Goal: Task Accomplishment & Management: Manage account settings

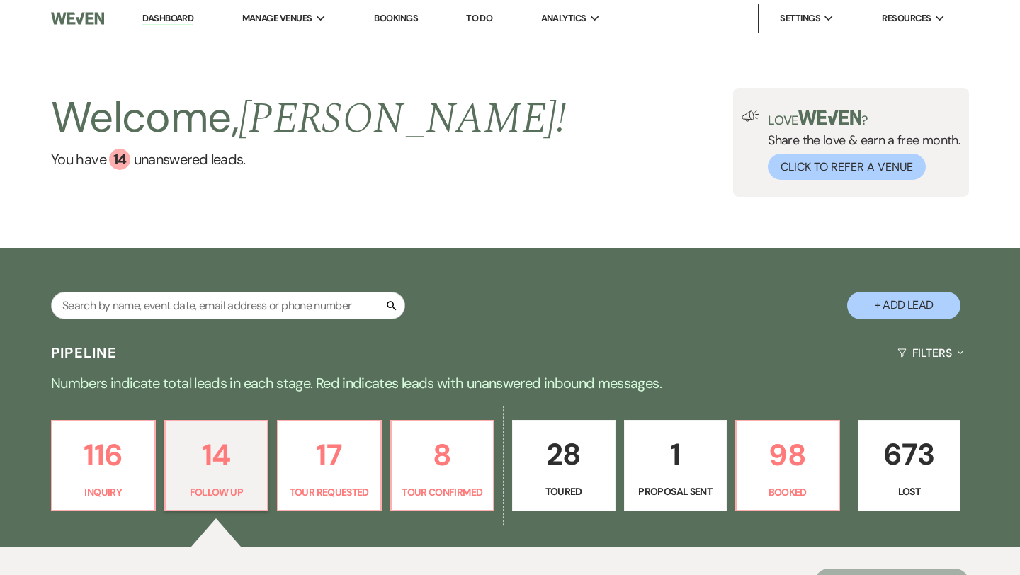
select select "9"
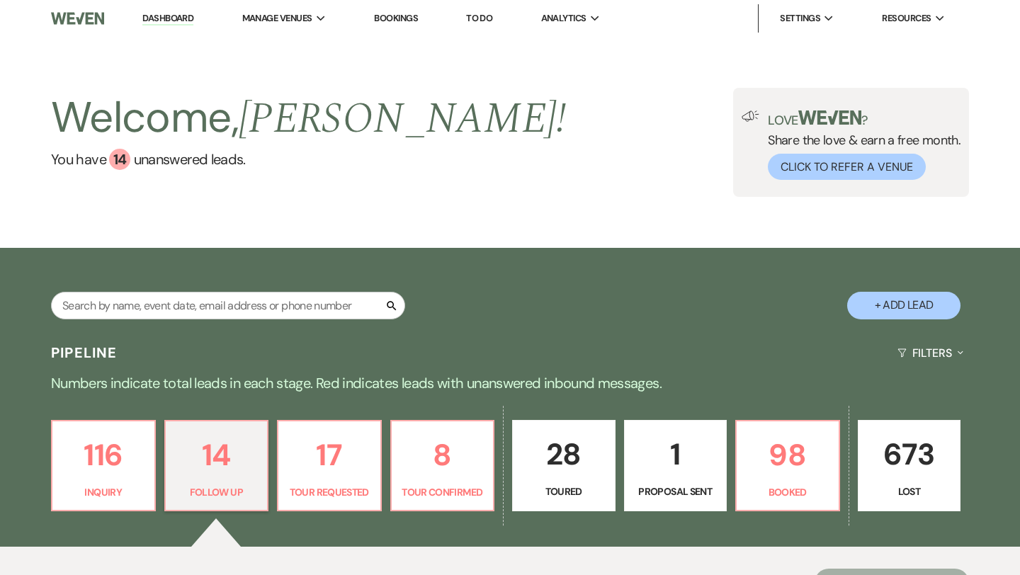
select select "9"
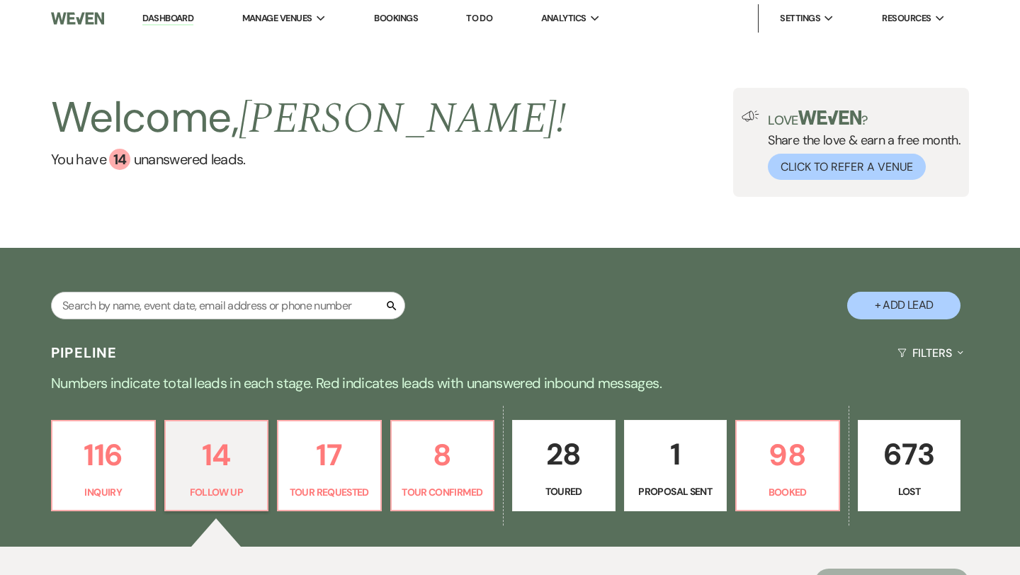
select select "9"
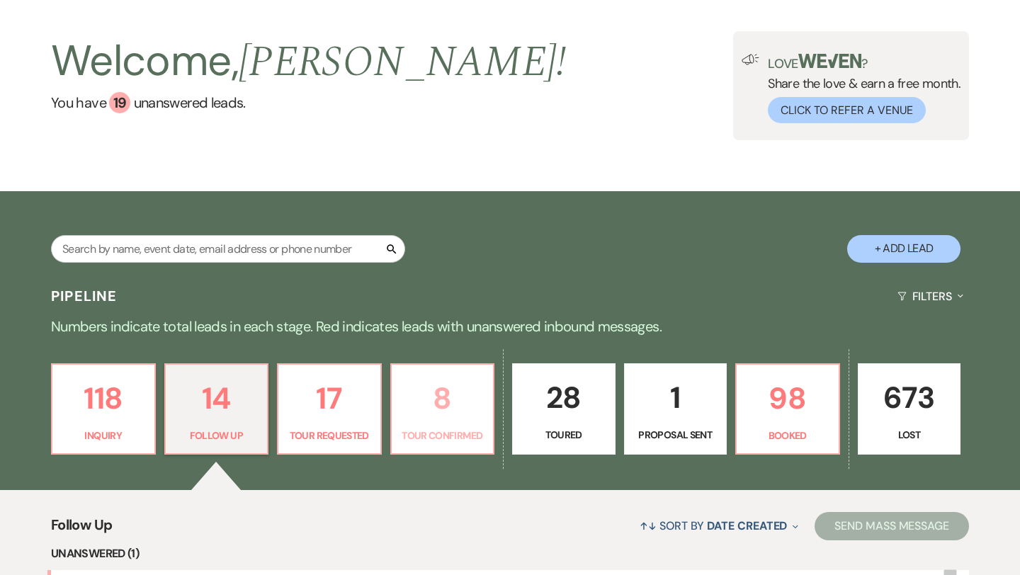
click at [443, 404] on p "8" at bounding box center [442, 398] width 85 height 47
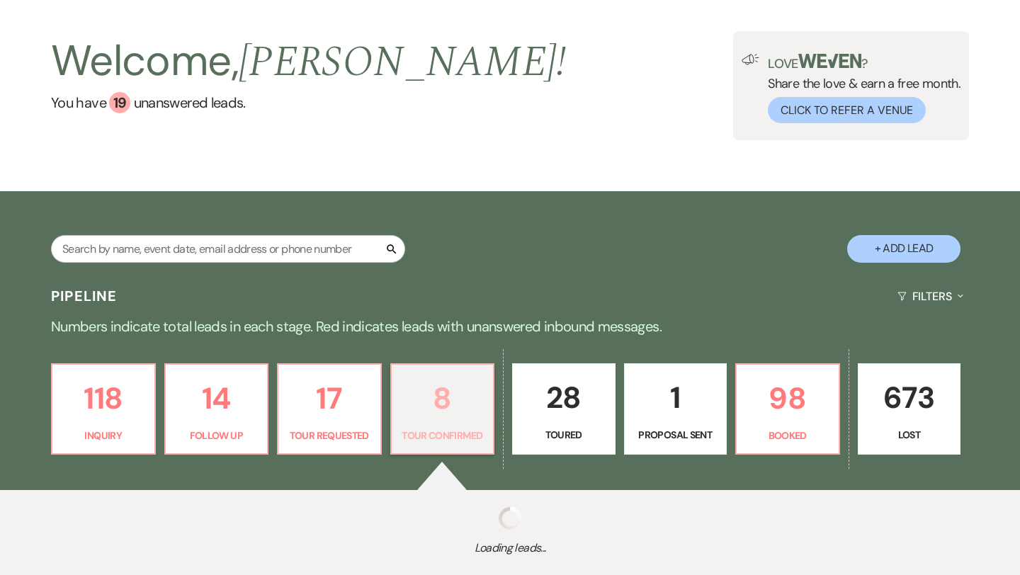
select select "4"
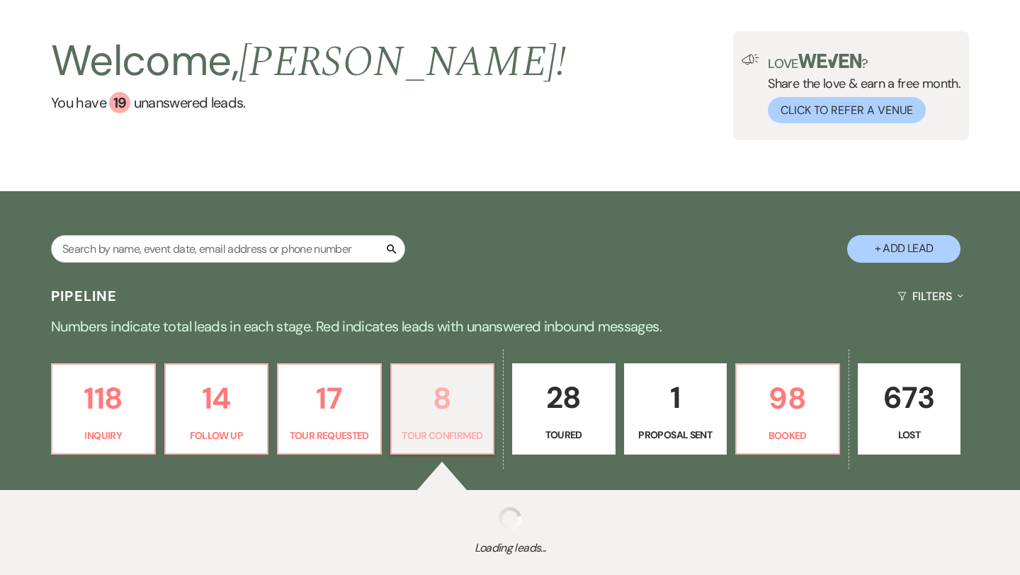
select select "4"
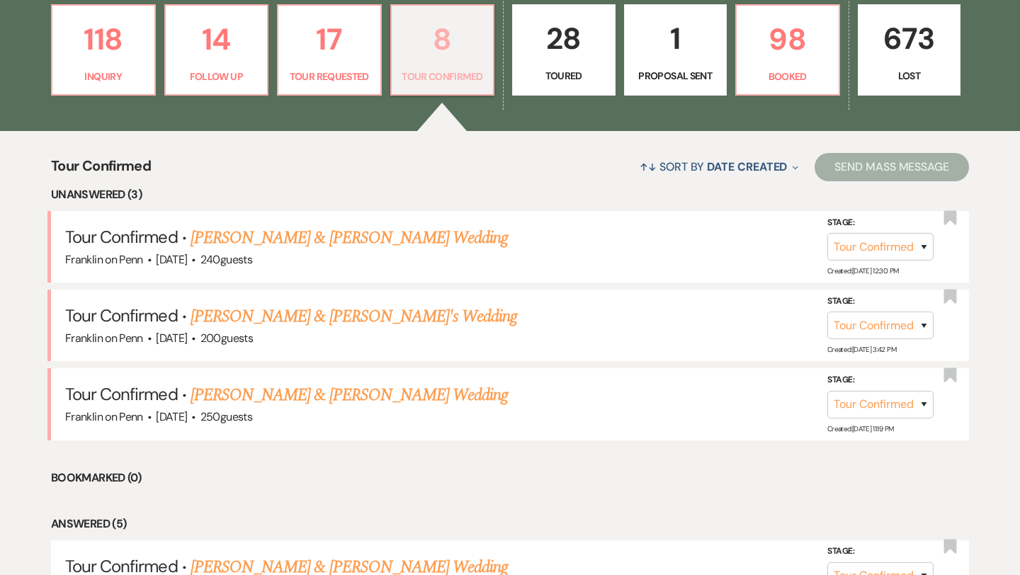
scroll to position [419, 0]
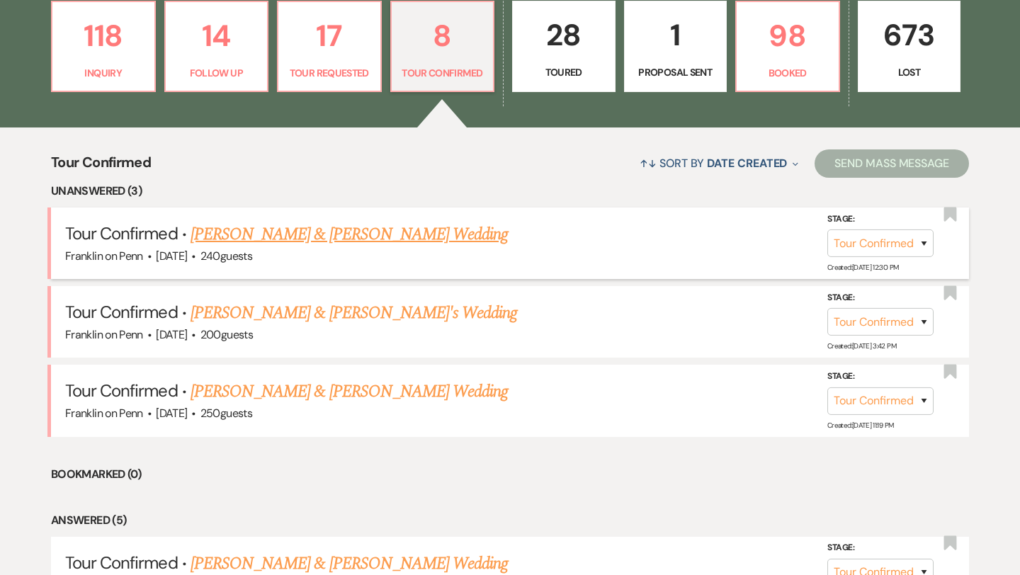
click at [451, 234] on link "[PERSON_NAME] & [PERSON_NAME] Wedding" at bounding box center [349, 234] width 317 height 25
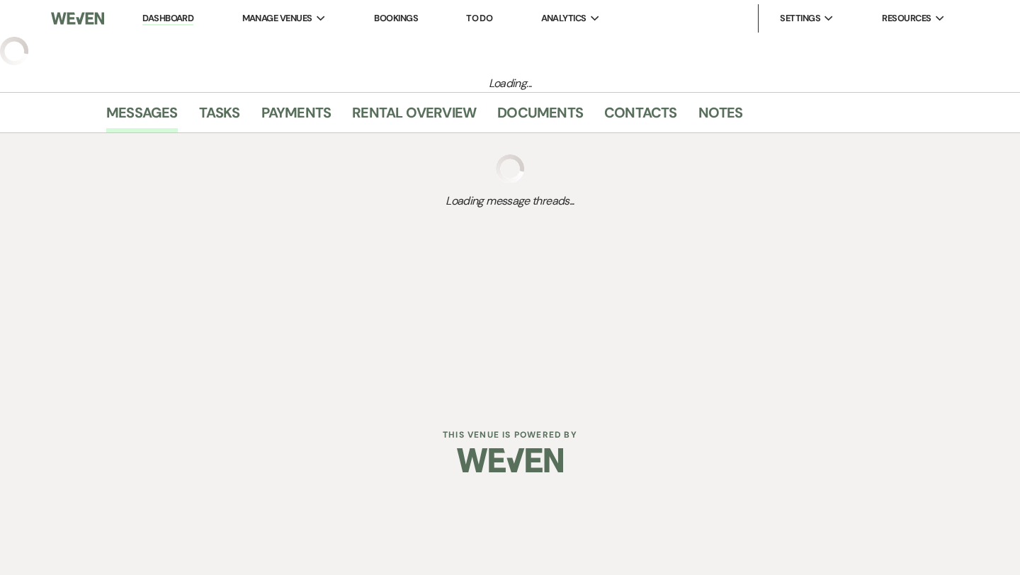
select select "4"
select select "5"
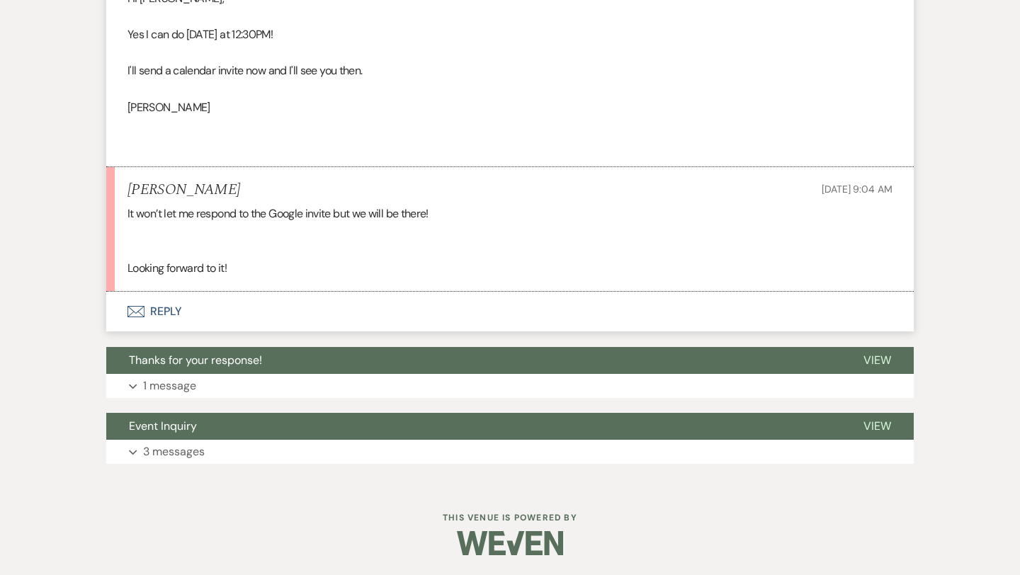
scroll to position [1536, 0]
click at [164, 311] on button "Envelope Reply" at bounding box center [509, 311] width 807 height 40
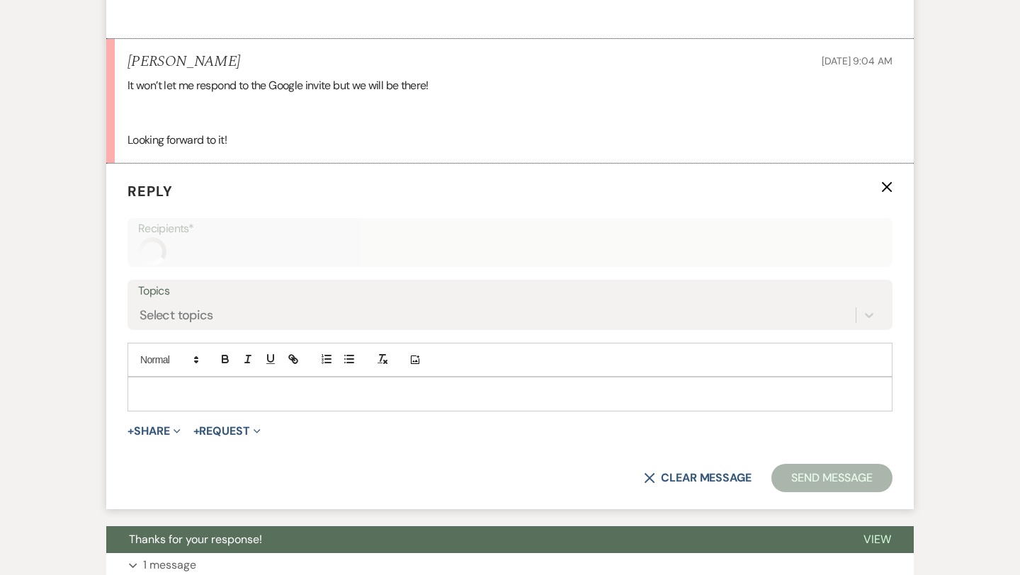
scroll to position [1686, 0]
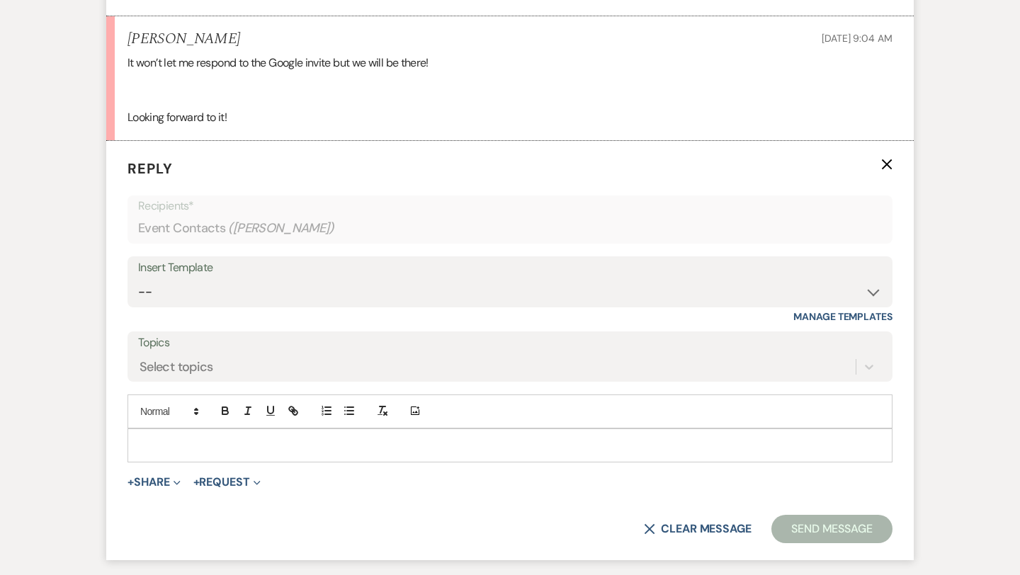
click at [183, 444] on p at bounding box center [510, 446] width 742 height 16
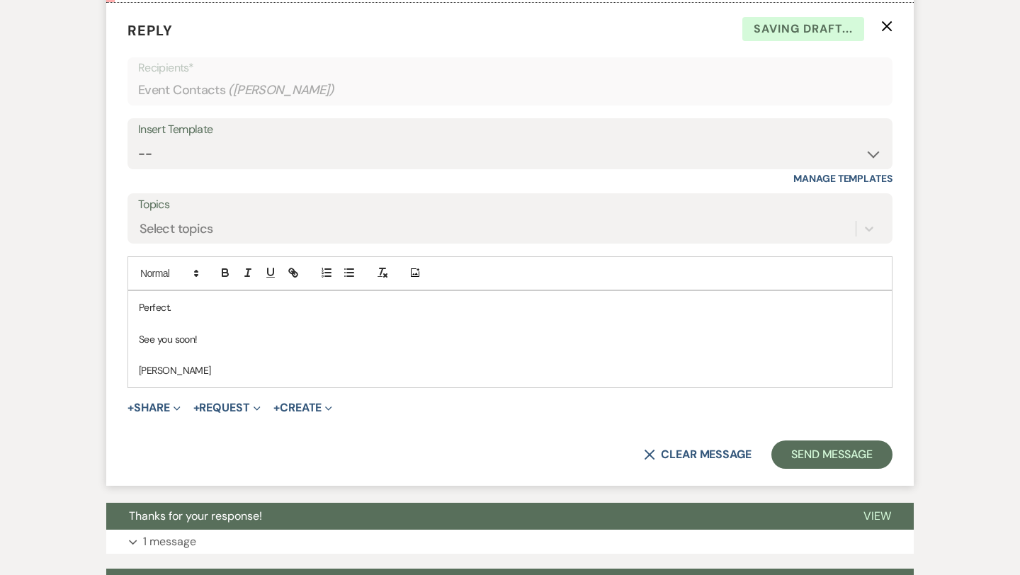
scroll to position [1867, 0]
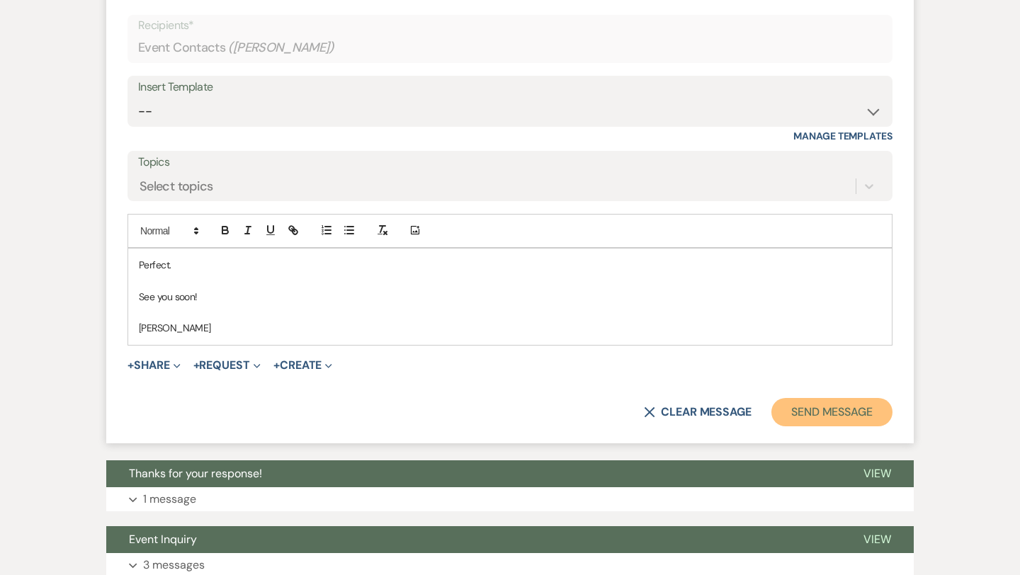
click at [809, 414] on button "Send Message" at bounding box center [831, 412] width 121 height 28
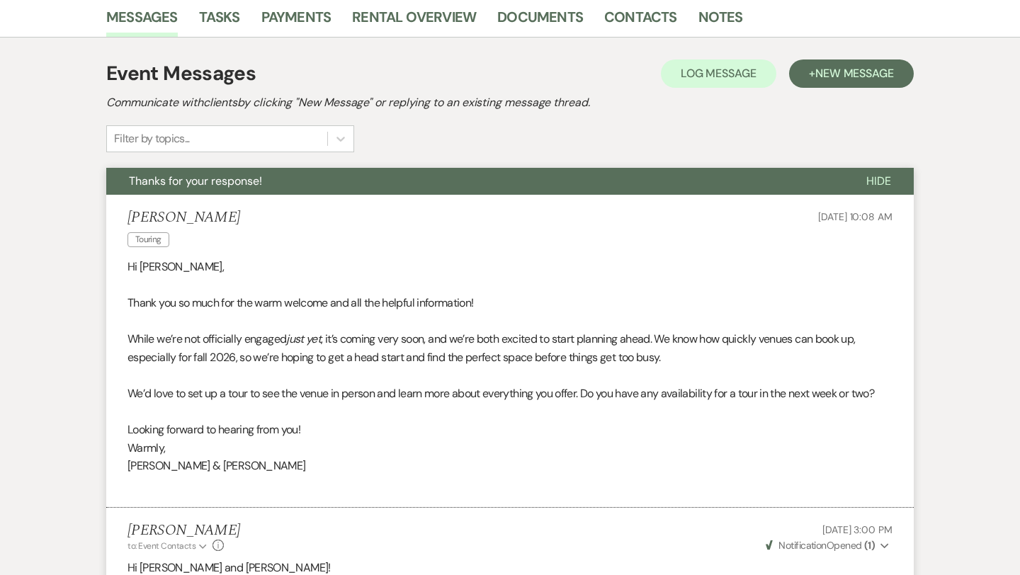
scroll to position [0, 0]
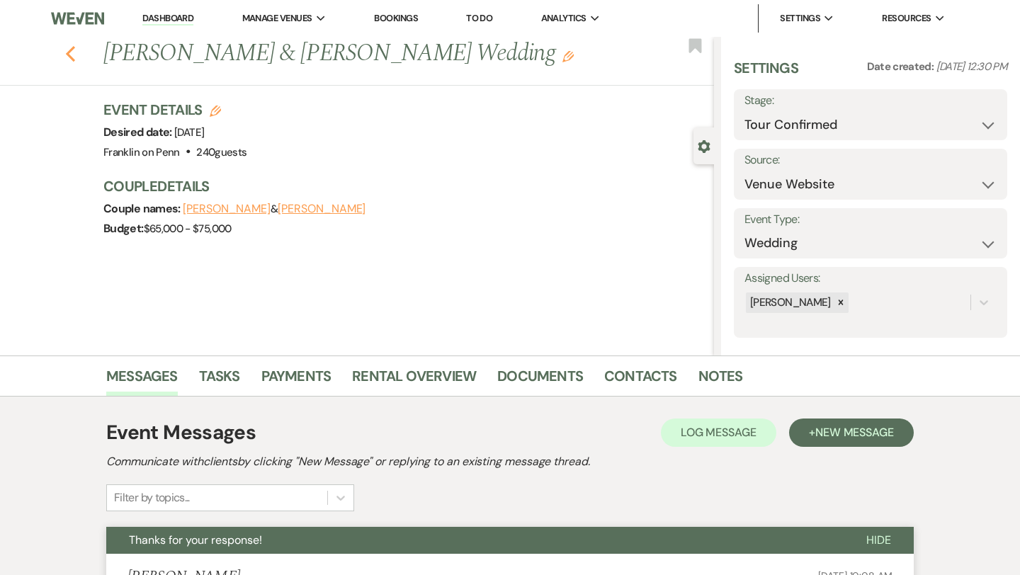
click at [68, 54] on use "button" at bounding box center [70, 54] width 9 height 16
select select "4"
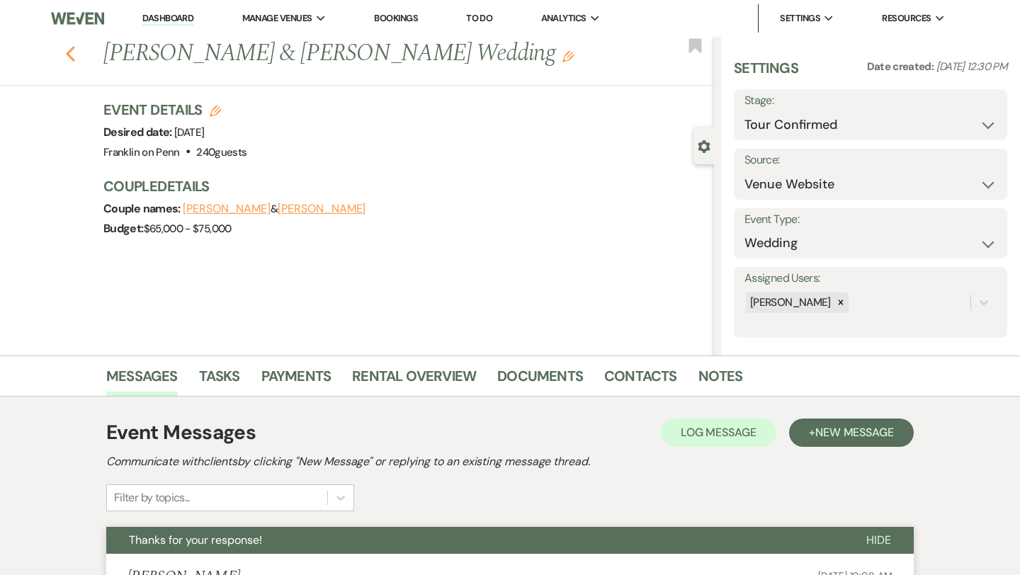
select select "4"
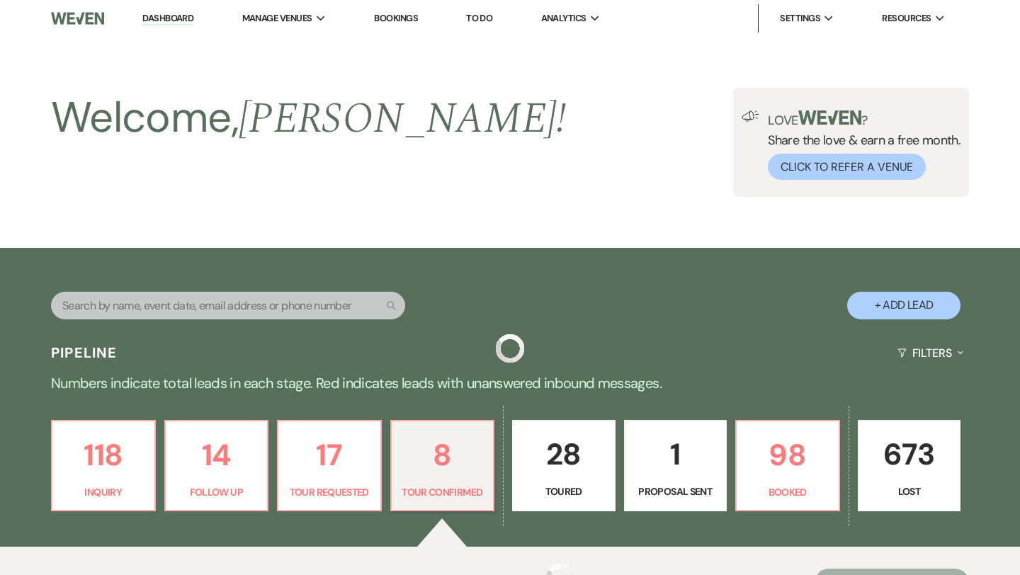
scroll to position [419, 0]
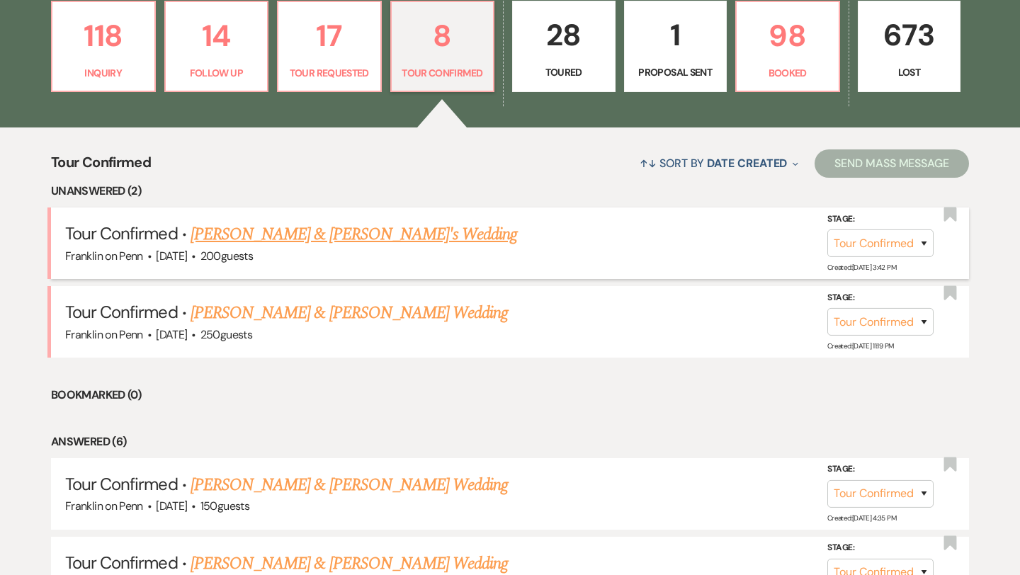
click at [379, 239] on link "Sophia Poppenberg & Fiance's Wedding" at bounding box center [354, 234] width 327 height 25
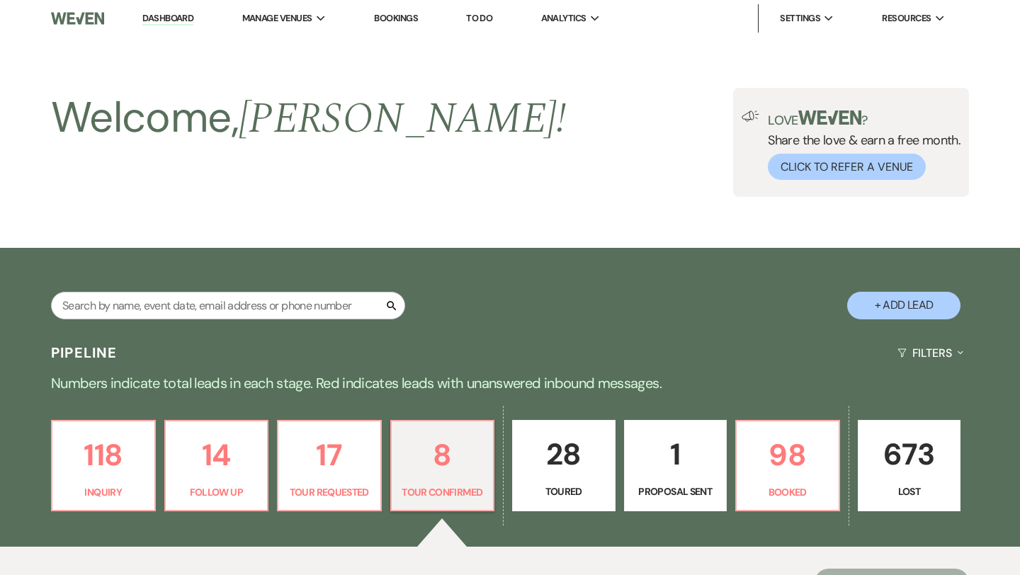
select select "4"
select select "5"
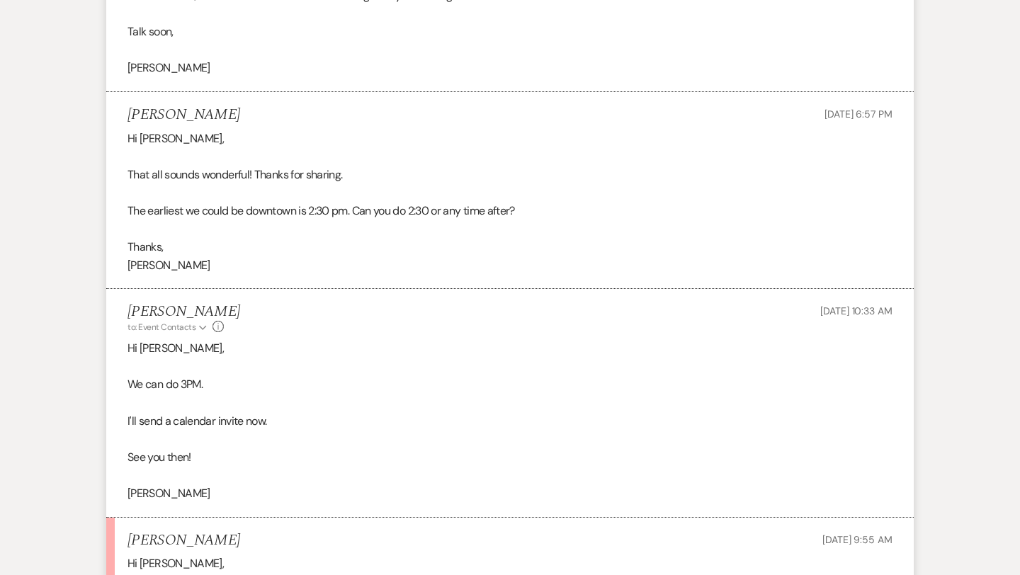
scroll to position [1778, 0]
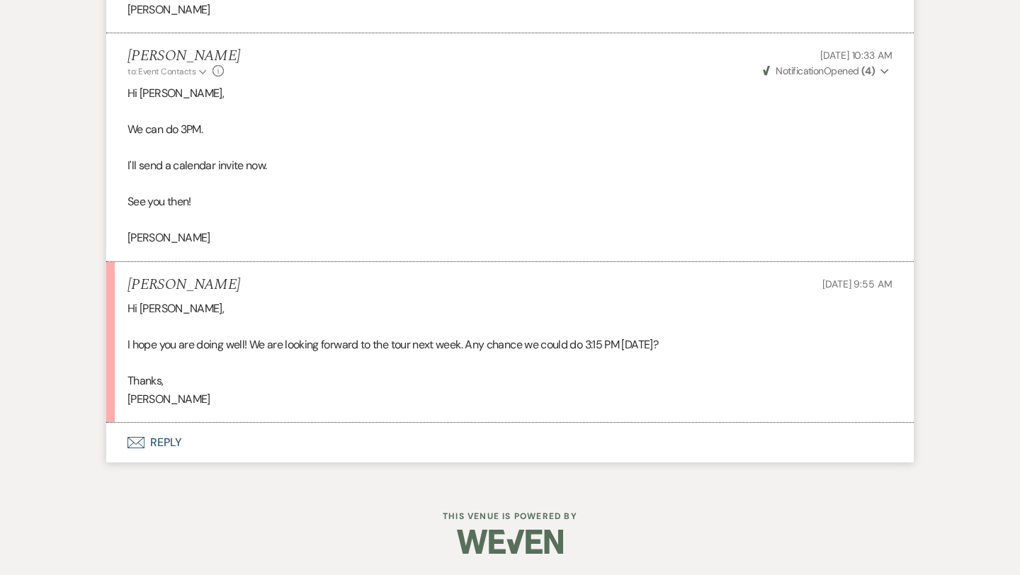
click at [174, 439] on button "Envelope Reply" at bounding box center [509, 443] width 807 height 40
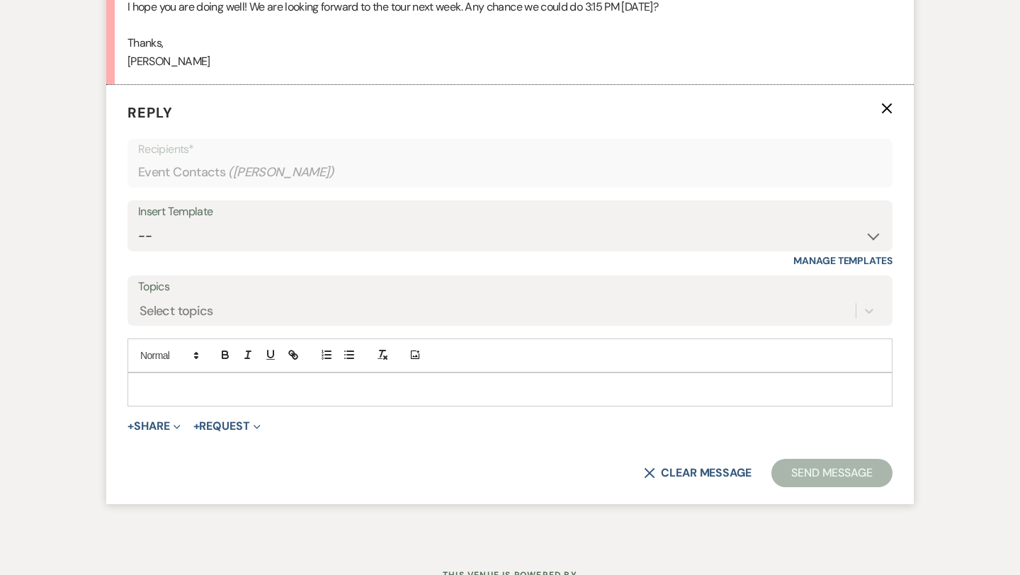
scroll to position [2122, 0]
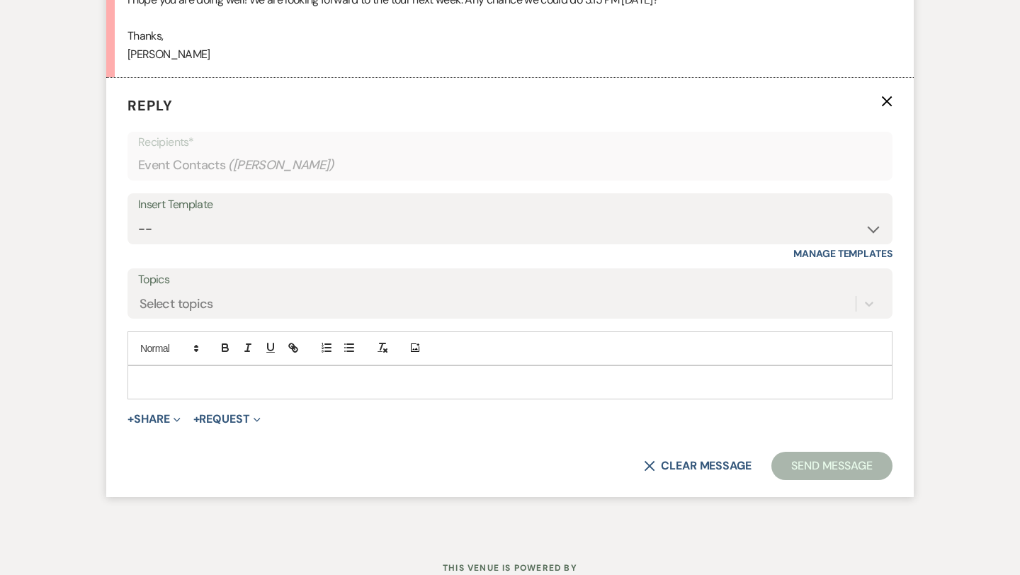
click at [160, 389] on p at bounding box center [510, 383] width 742 height 16
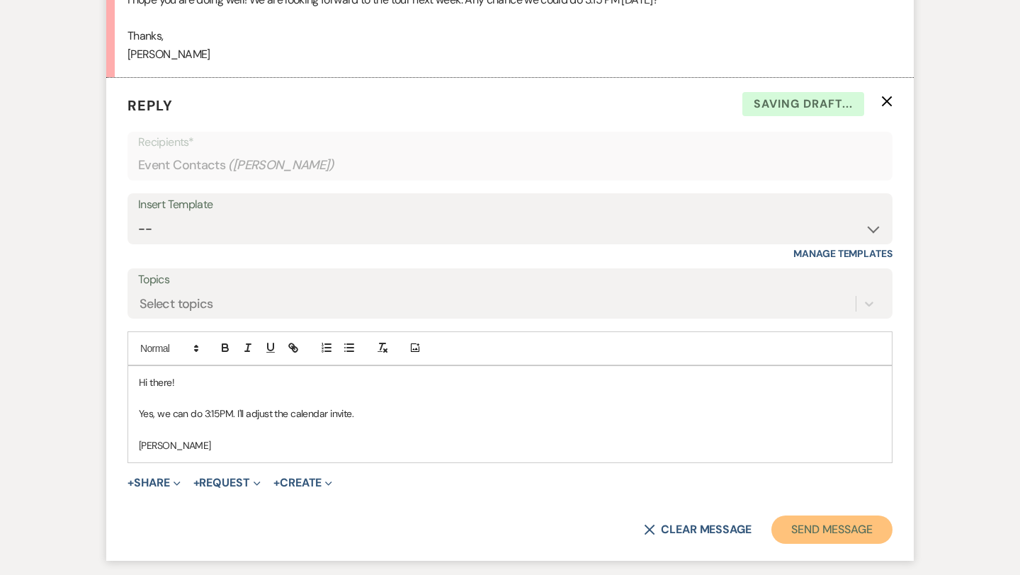
click at [810, 531] on button "Send Message" at bounding box center [831, 530] width 121 height 28
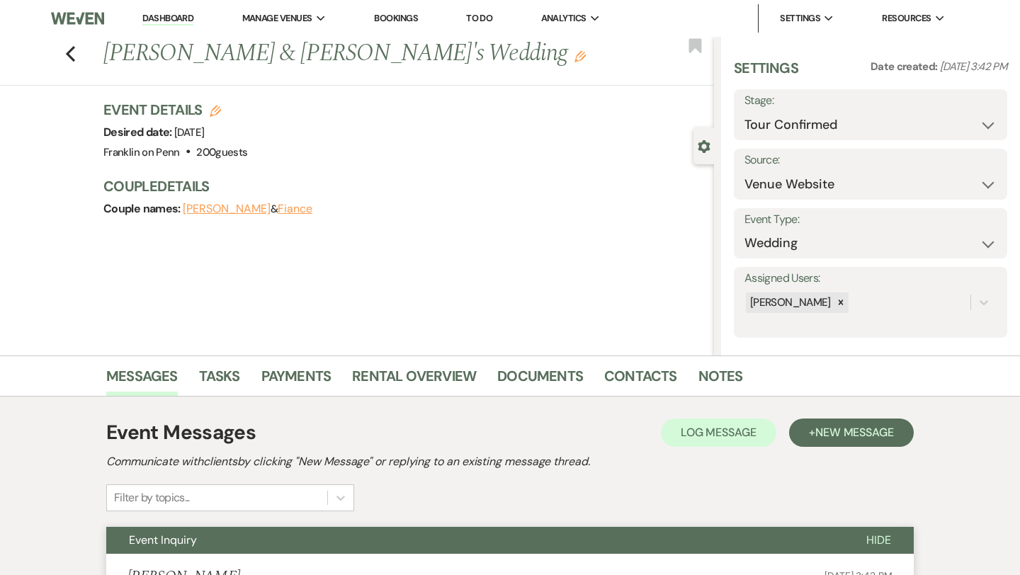
scroll to position [0, 0]
click at [71, 58] on use "button" at bounding box center [70, 54] width 9 height 16
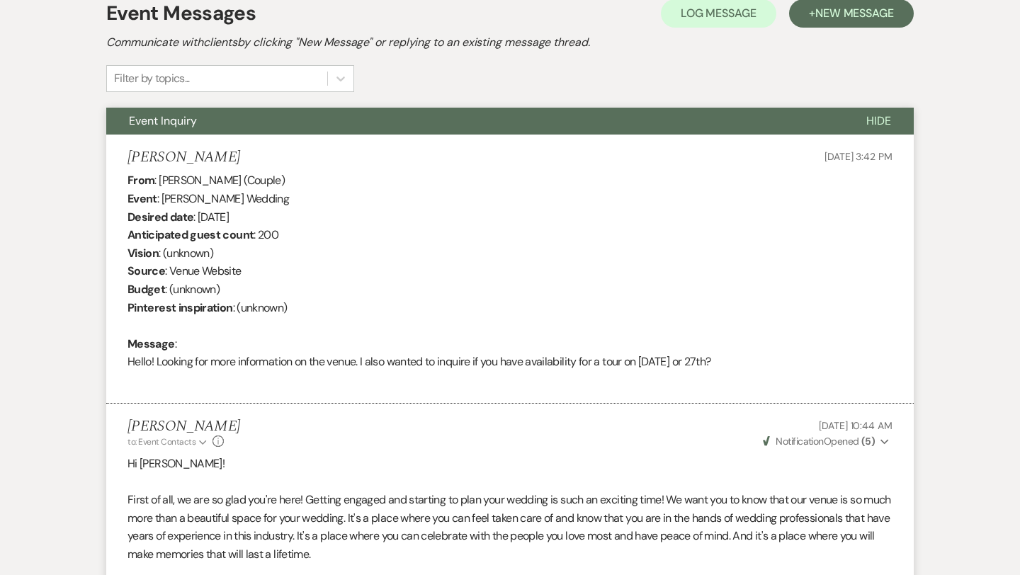
select select "4"
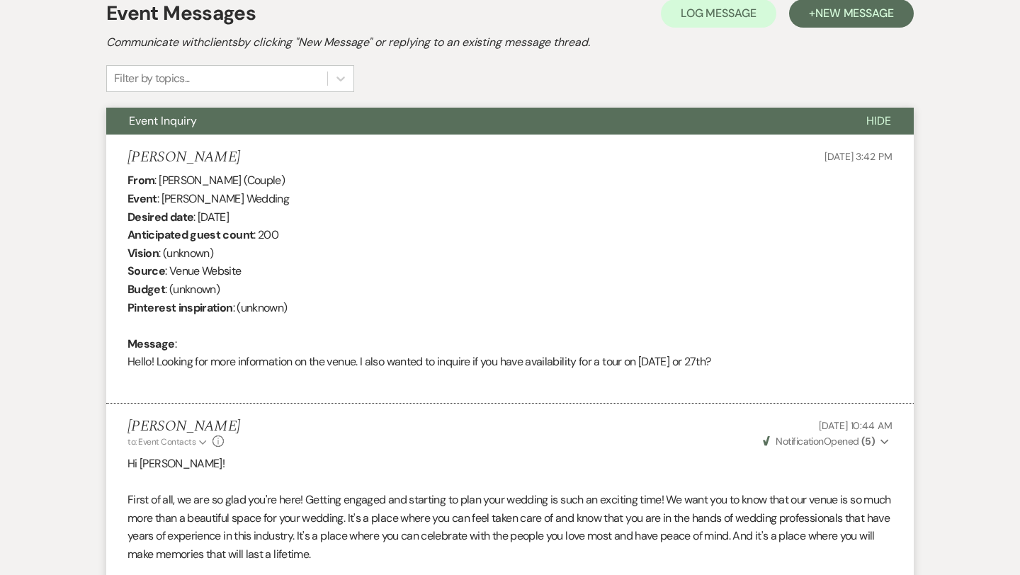
select select "4"
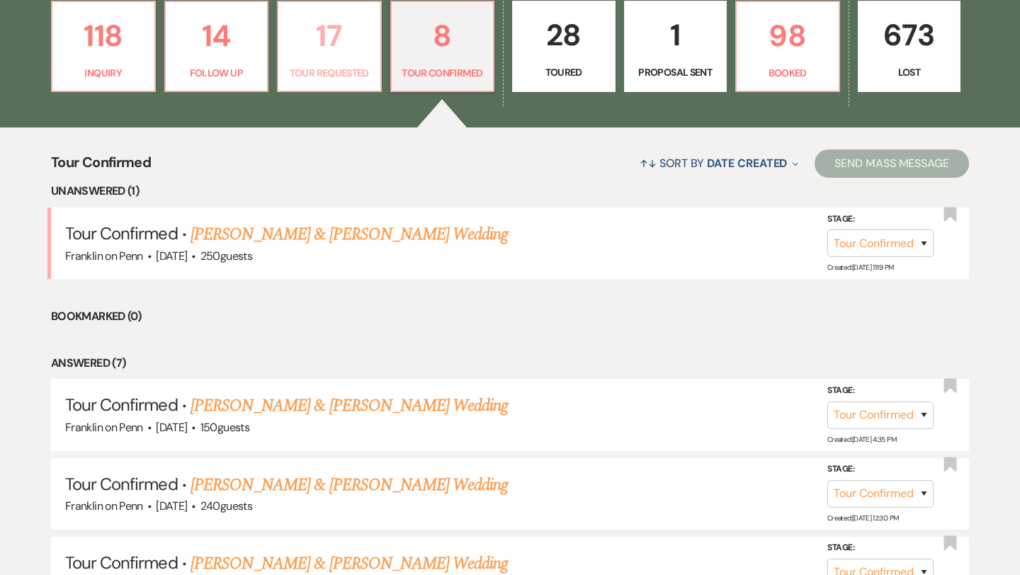
click at [338, 35] on p "17" at bounding box center [329, 35] width 85 height 47
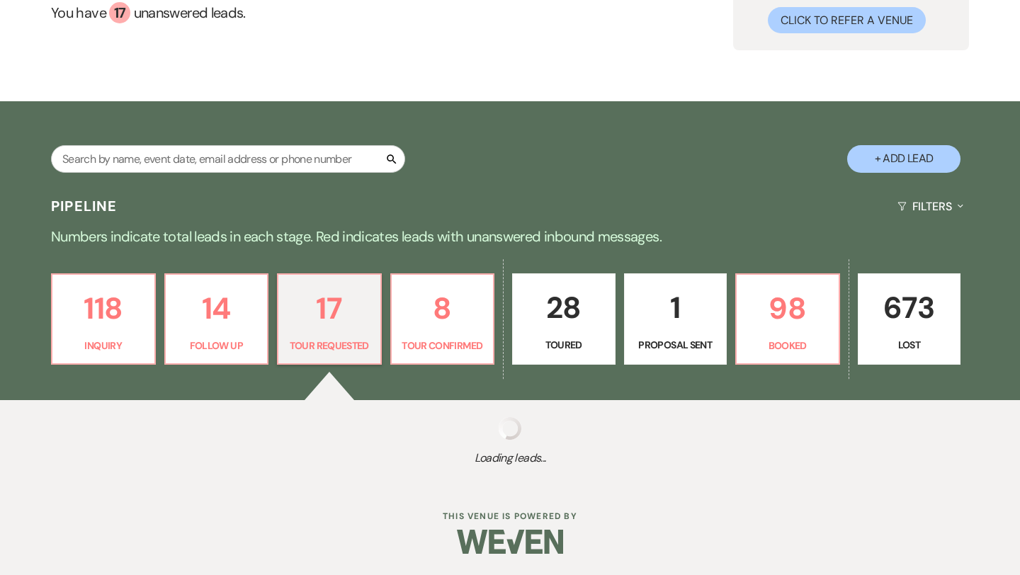
scroll to position [419, 0]
select select "2"
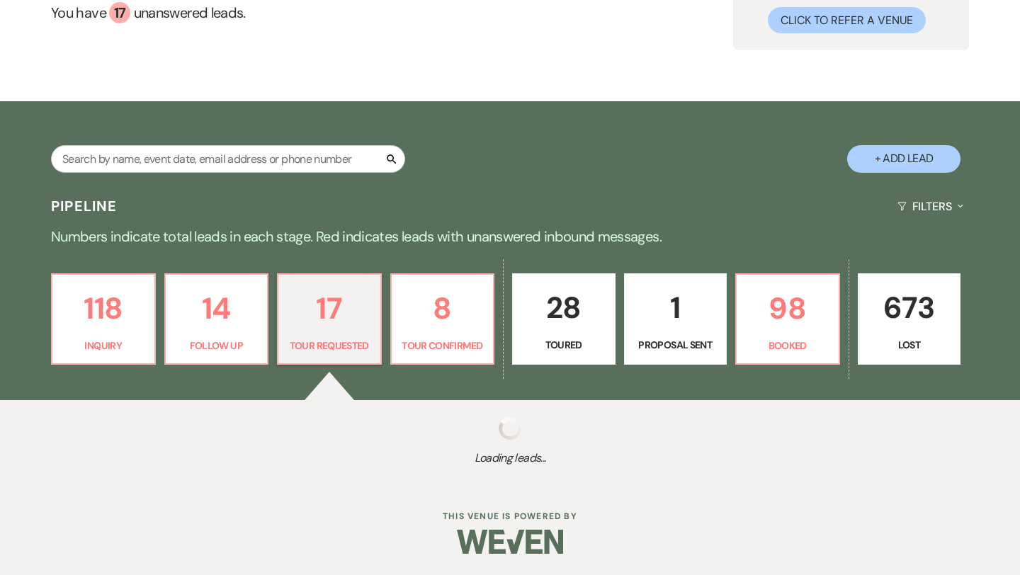
select select "2"
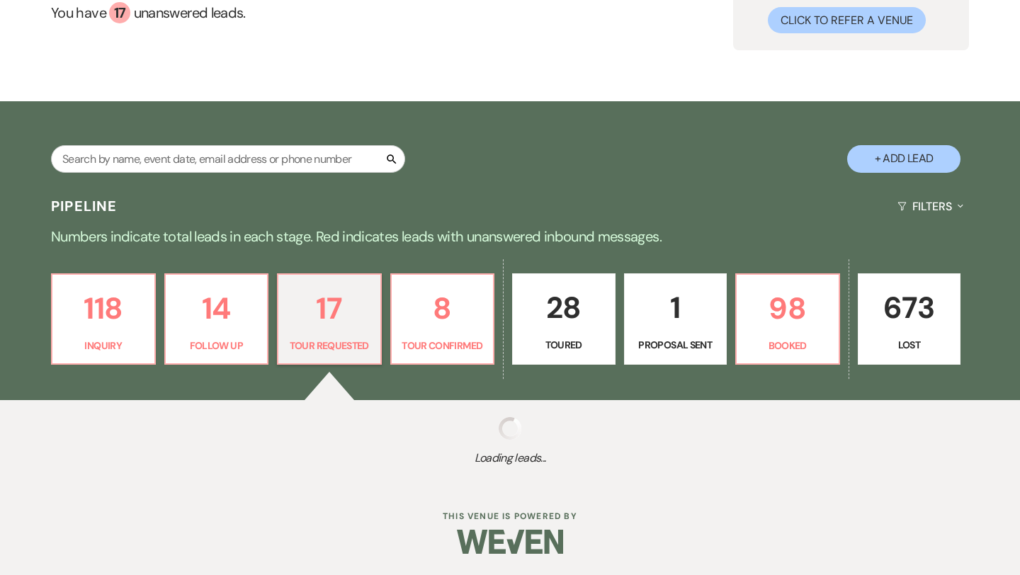
select select "2"
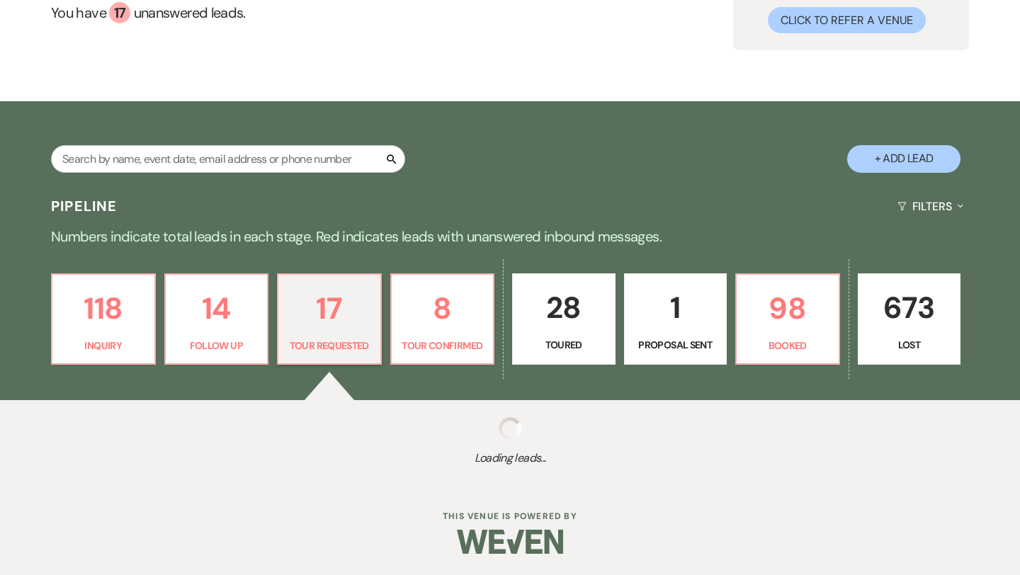
select select "2"
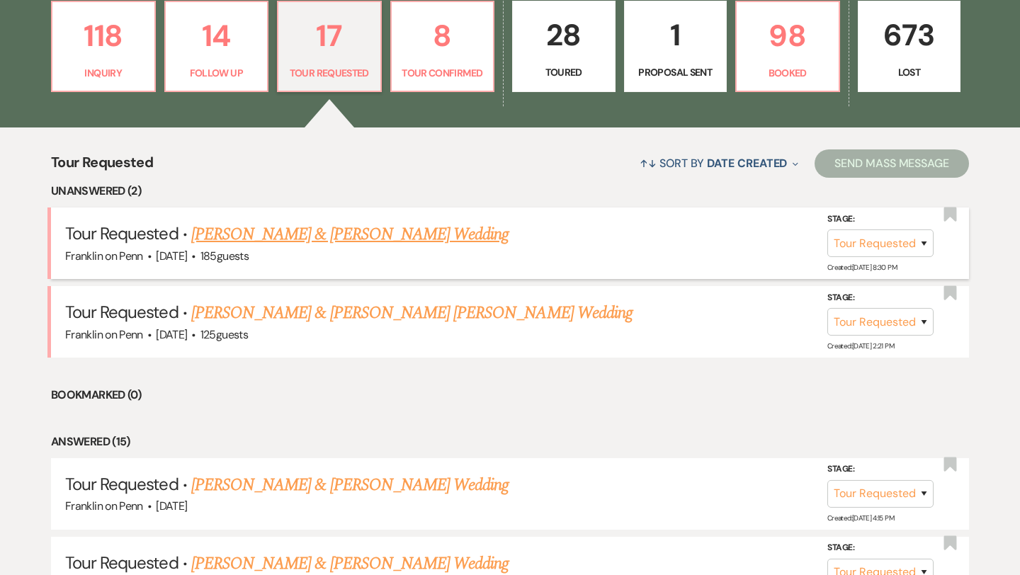
click at [357, 236] on link "Ryan Steele & Courtney Brooks's Wedding" at bounding box center [349, 234] width 317 height 25
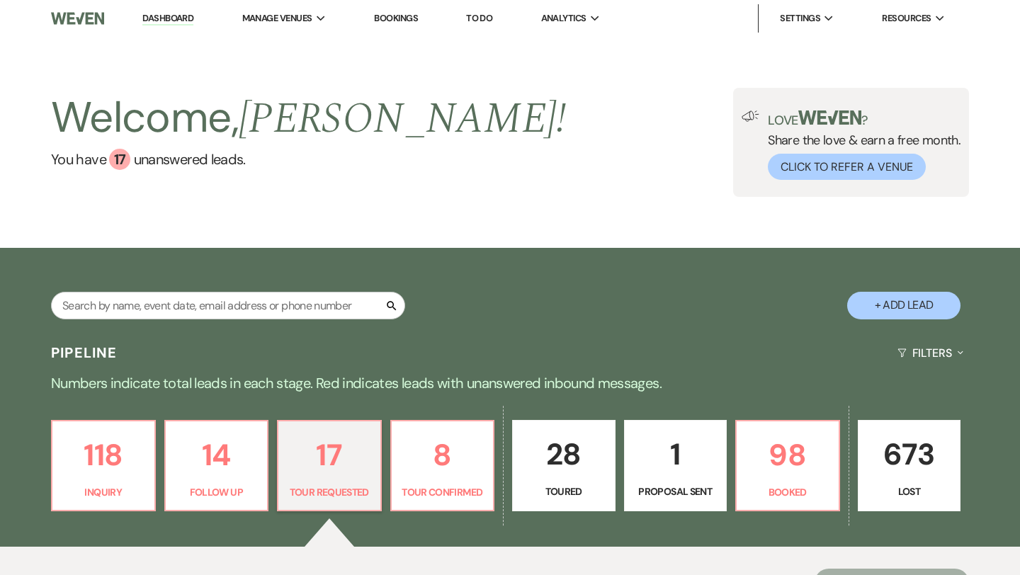
select select "2"
select select "5"
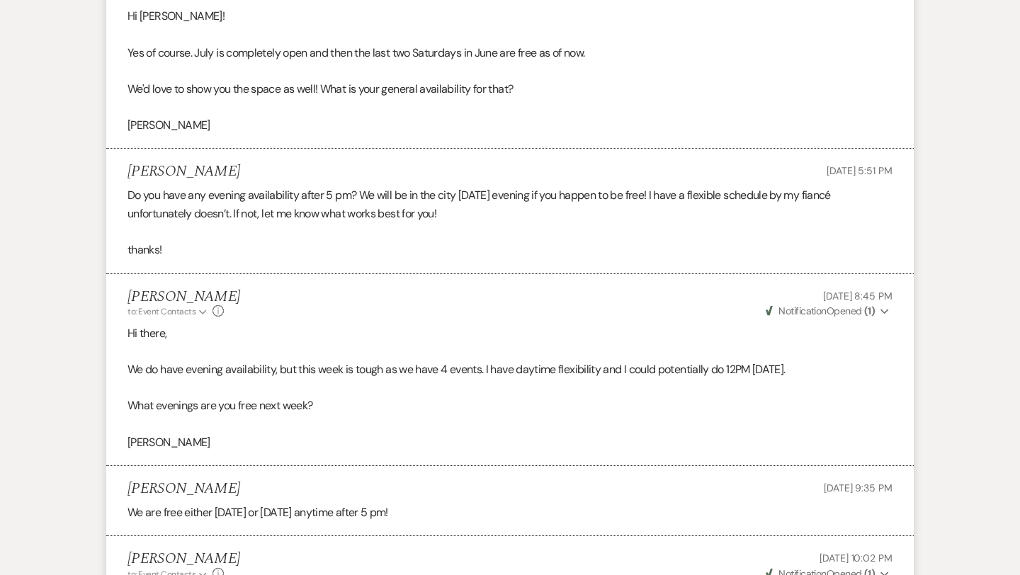
scroll to position [2158, 0]
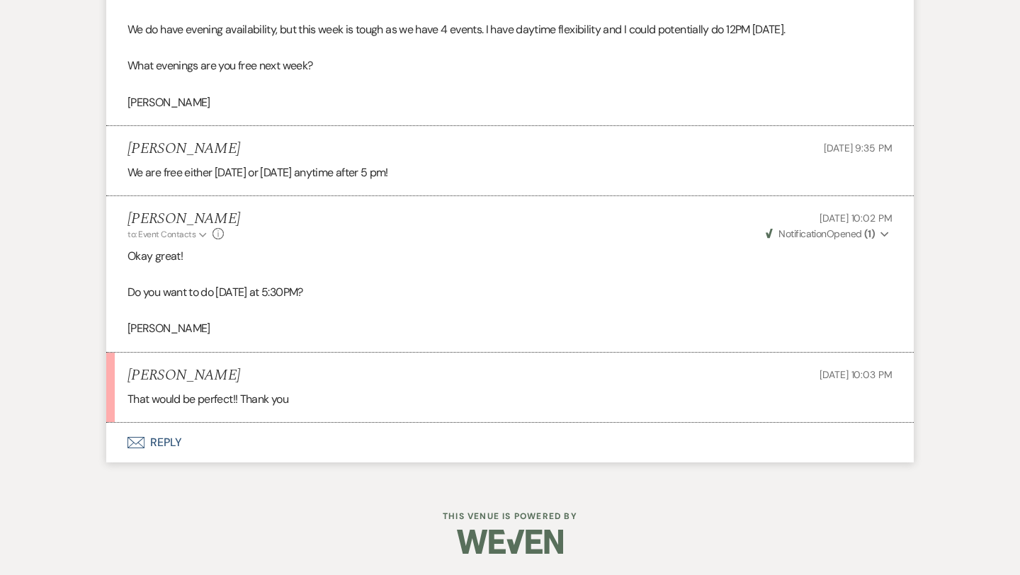
click at [173, 436] on button "Envelope Reply" at bounding box center [509, 443] width 807 height 40
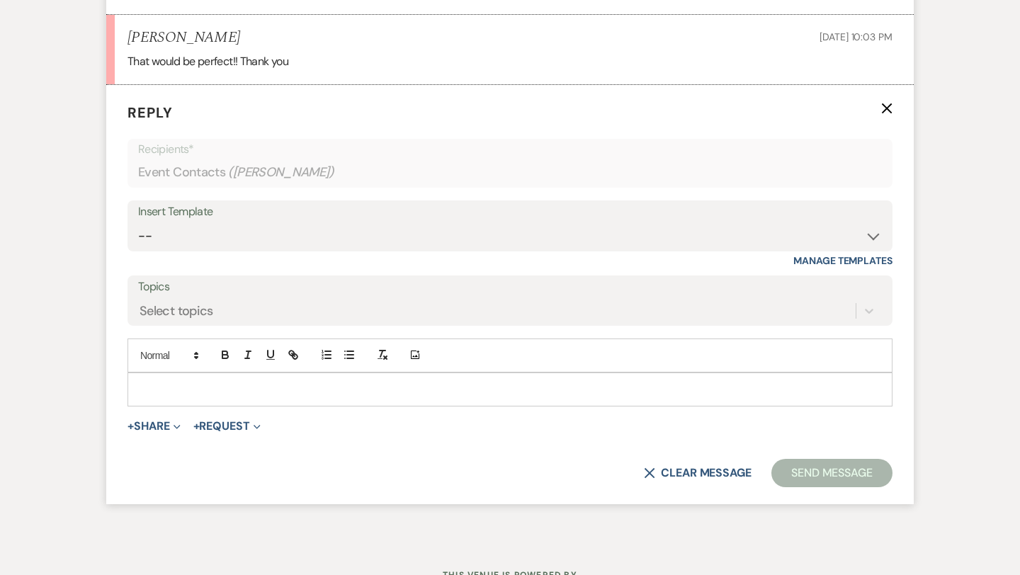
scroll to position [2503, 0]
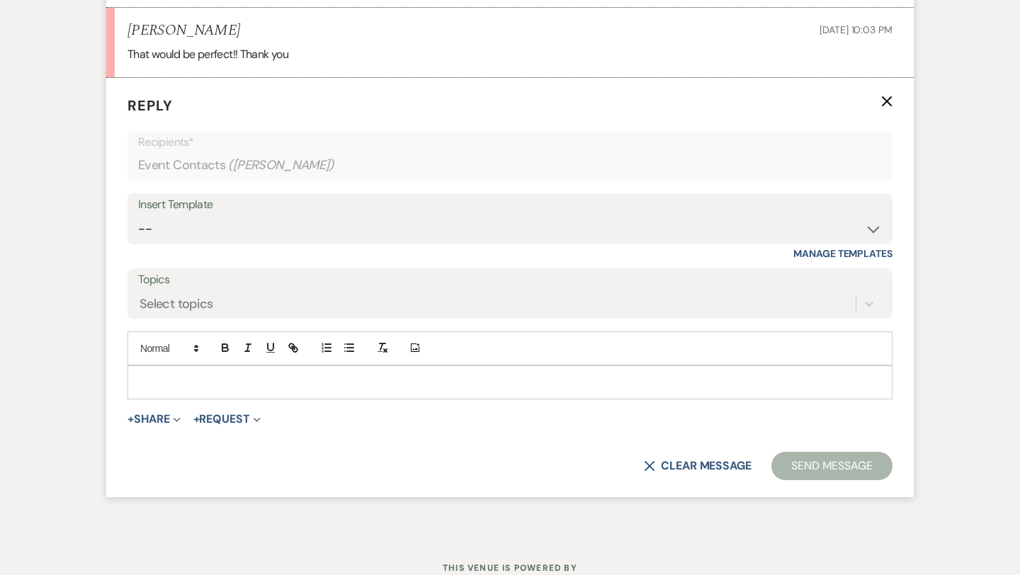
click at [197, 385] on p at bounding box center [510, 383] width 742 height 16
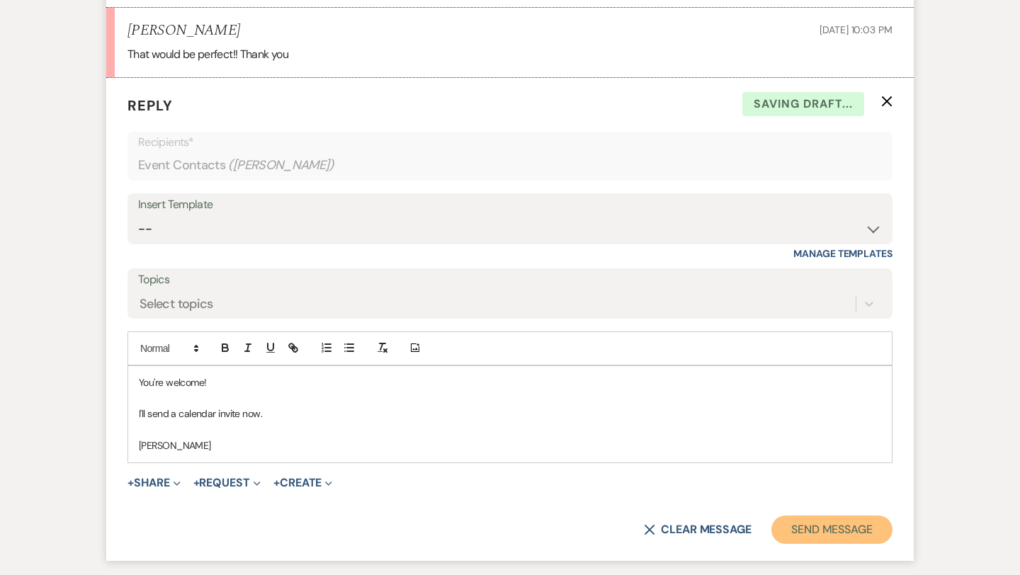
click at [834, 533] on button "Send Message" at bounding box center [831, 530] width 121 height 28
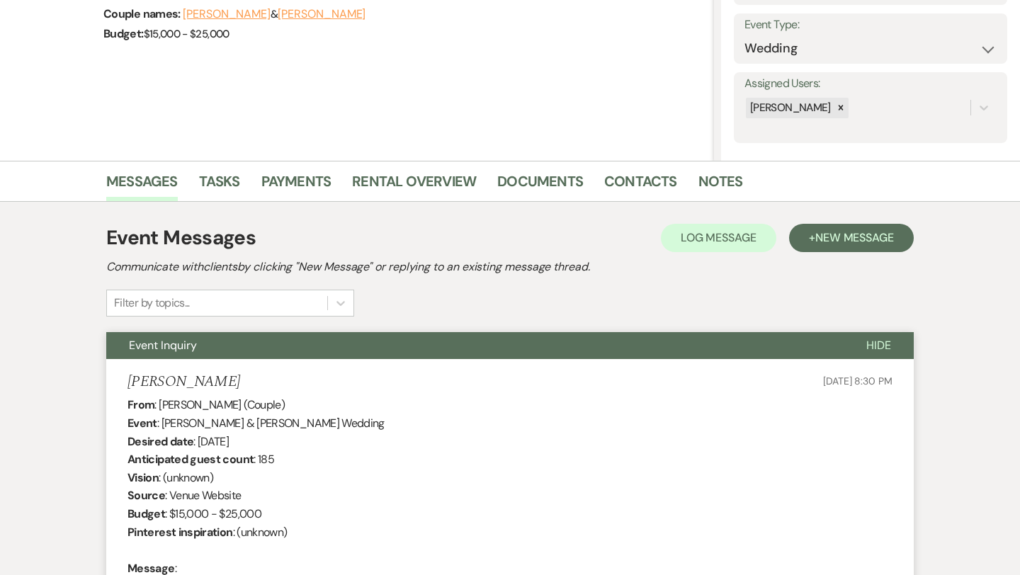
scroll to position [176, 0]
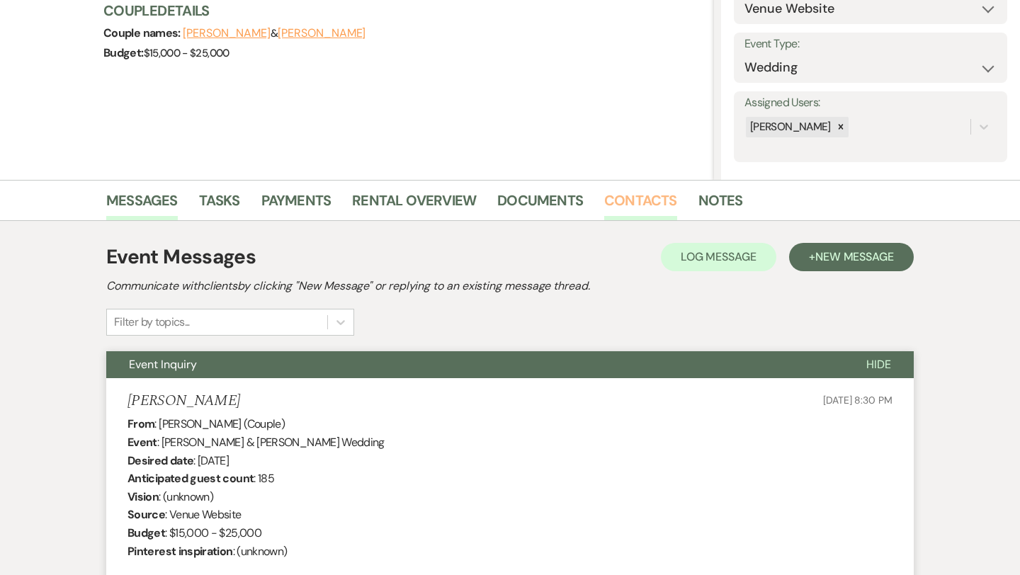
click at [654, 199] on link "Contacts" at bounding box center [640, 204] width 73 height 31
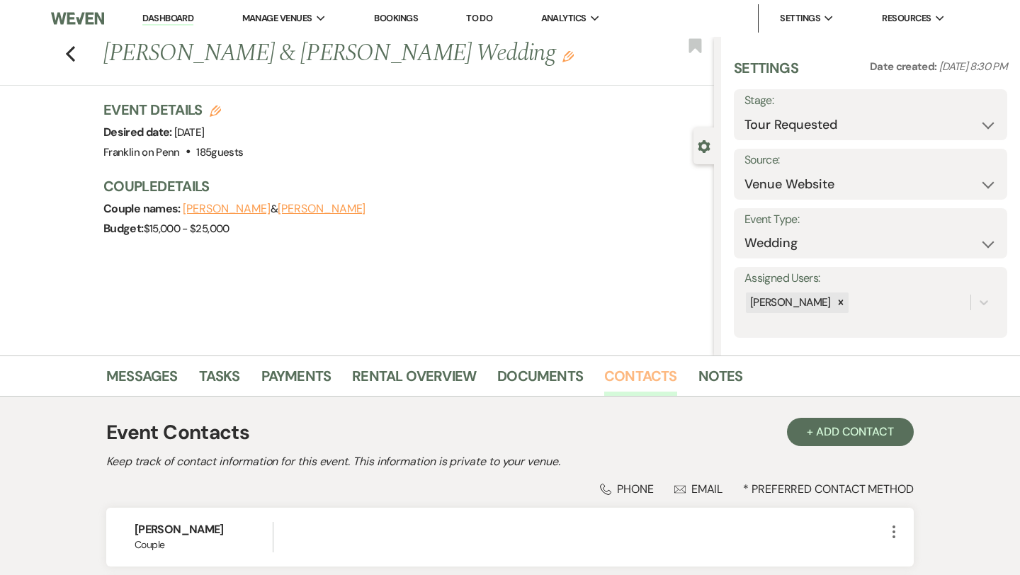
scroll to position [188, 0]
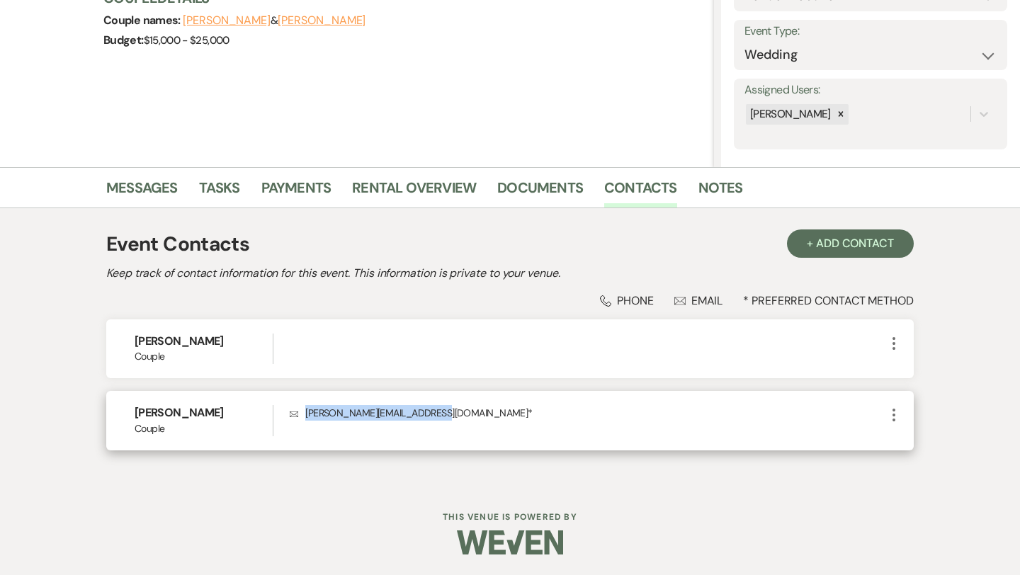
drag, startPoint x: 436, startPoint y: 411, endPoint x: 307, endPoint y: 410, distance: 128.9
click at [307, 410] on p "Envelope courtney.brooks18@yahoo.com *" at bounding box center [588, 413] width 596 height 16
copy p "courtney.brooks18@yahoo.com"
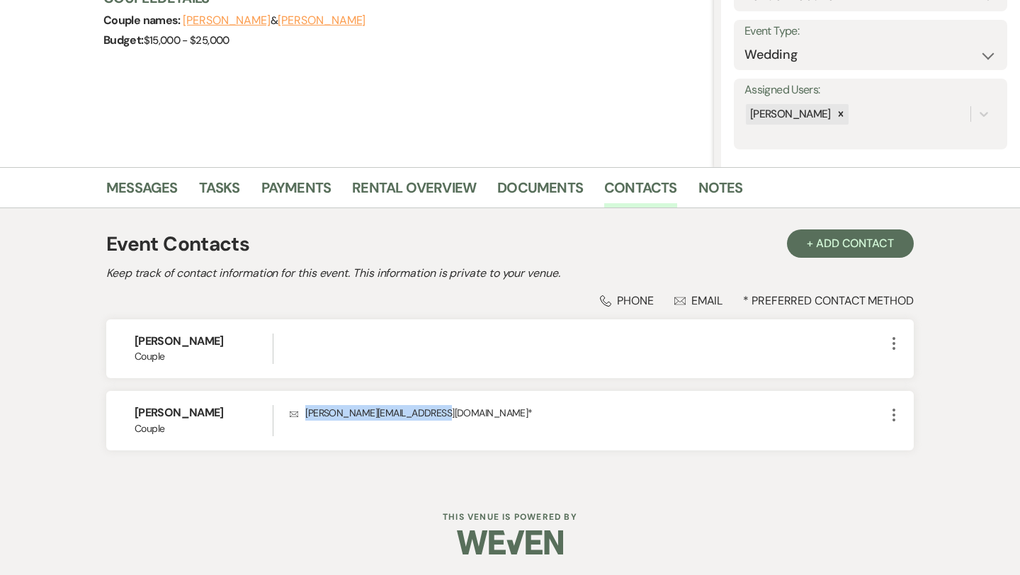
scroll to position [0, 0]
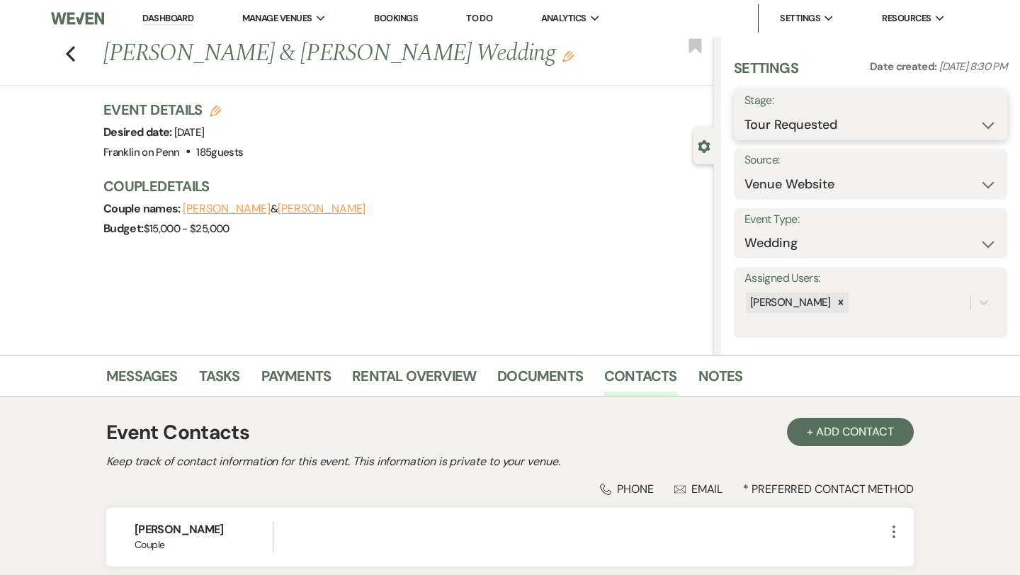
click at [819, 127] on select "Inquiry Follow Up Tour Requested Tour Confirmed Toured Proposal Sent Booked Lost" at bounding box center [870, 125] width 252 height 28
select select "4"
click at [989, 115] on button "Save" at bounding box center [979, 115] width 56 height 28
click at [72, 55] on icon "Previous" at bounding box center [70, 53] width 11 height 17
select select "2"
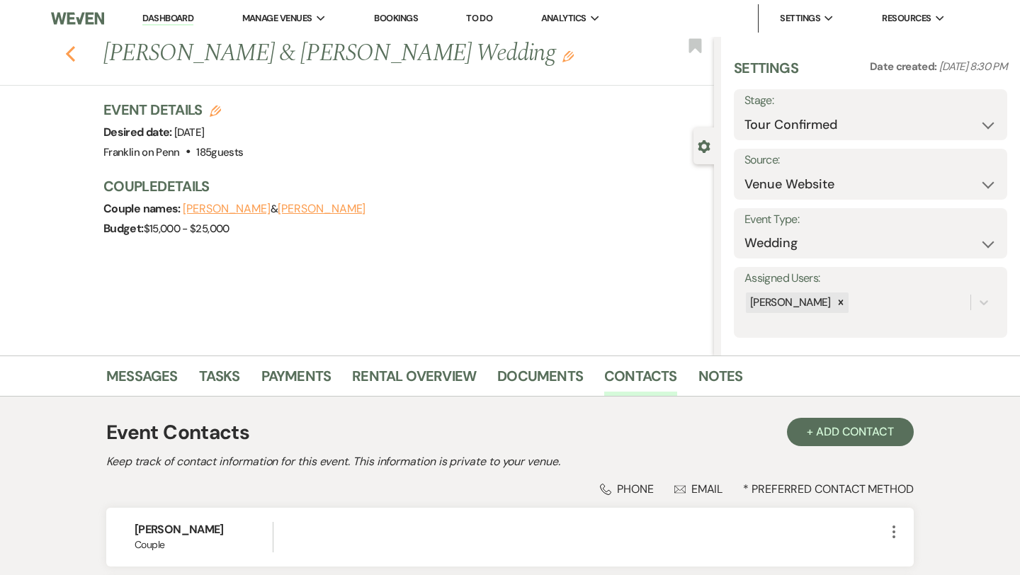
select select "2"
select select "4"
select select "2"
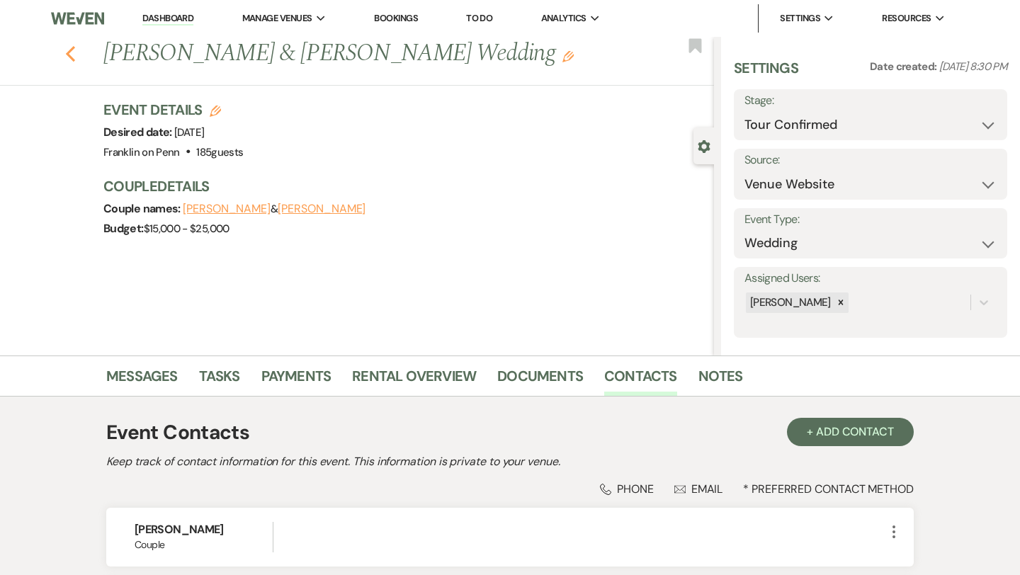
select select "2"
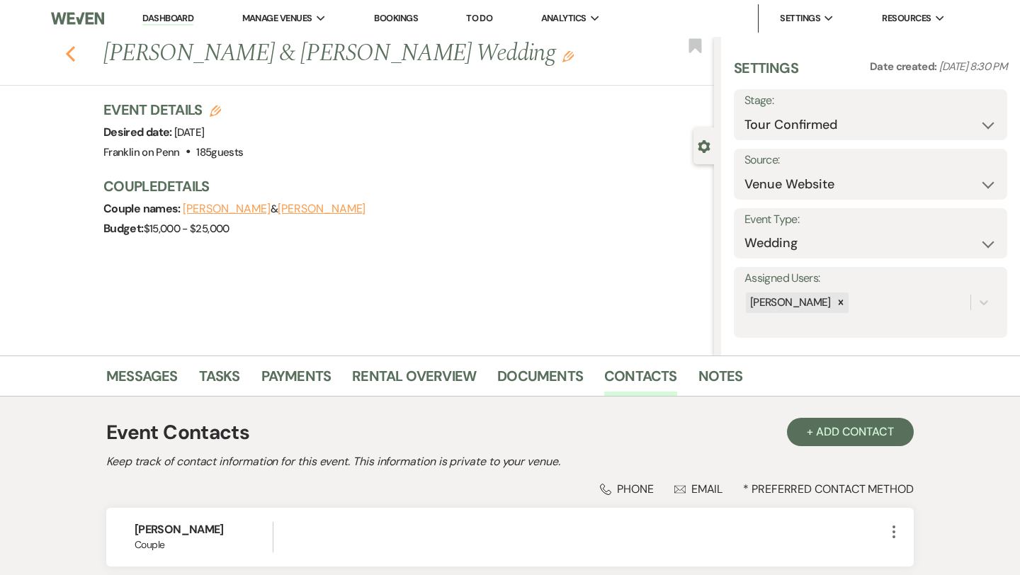
select select "2"
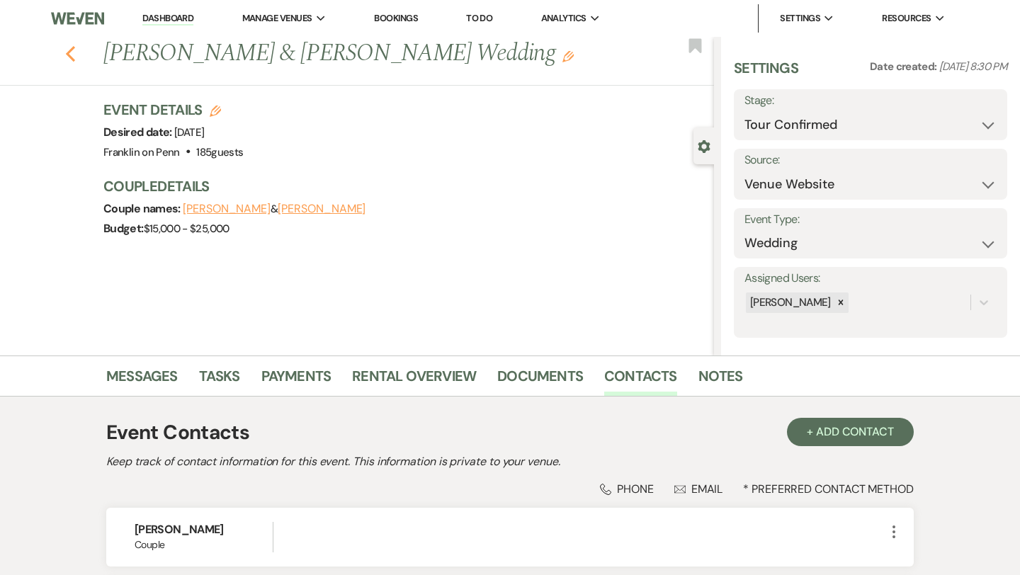
select select "2"
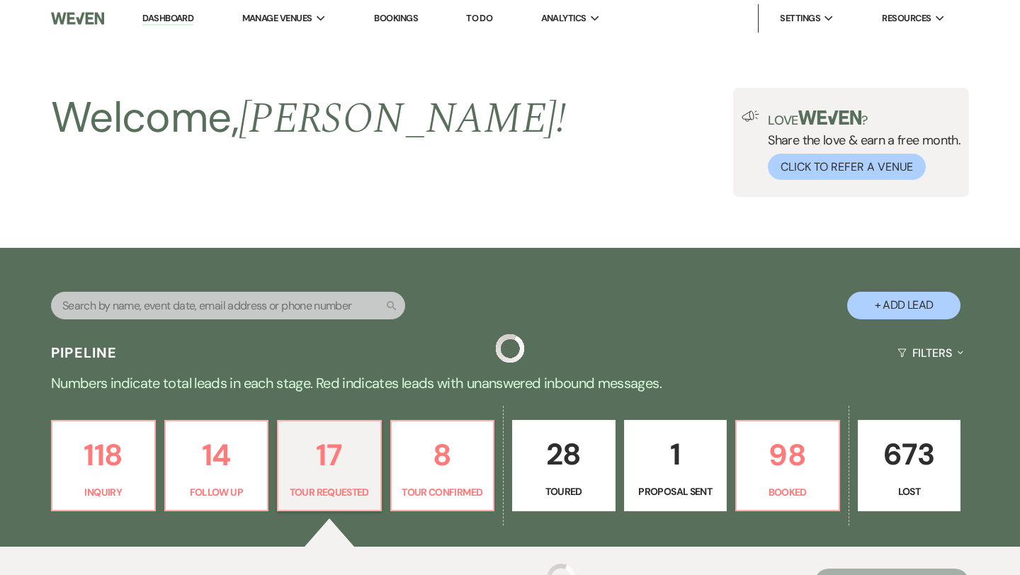
scroll to position [419, 0]
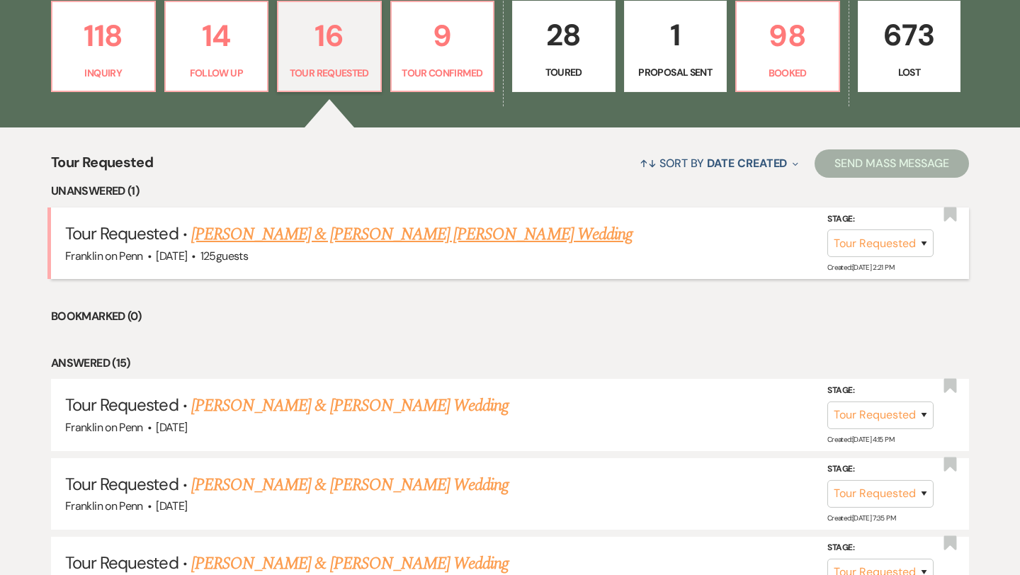
click at [330, 237] on link "Roman Perdziola & Alana Marie Staniszewski's Wedding" at bounding box center [411, 234] width 441 height 25
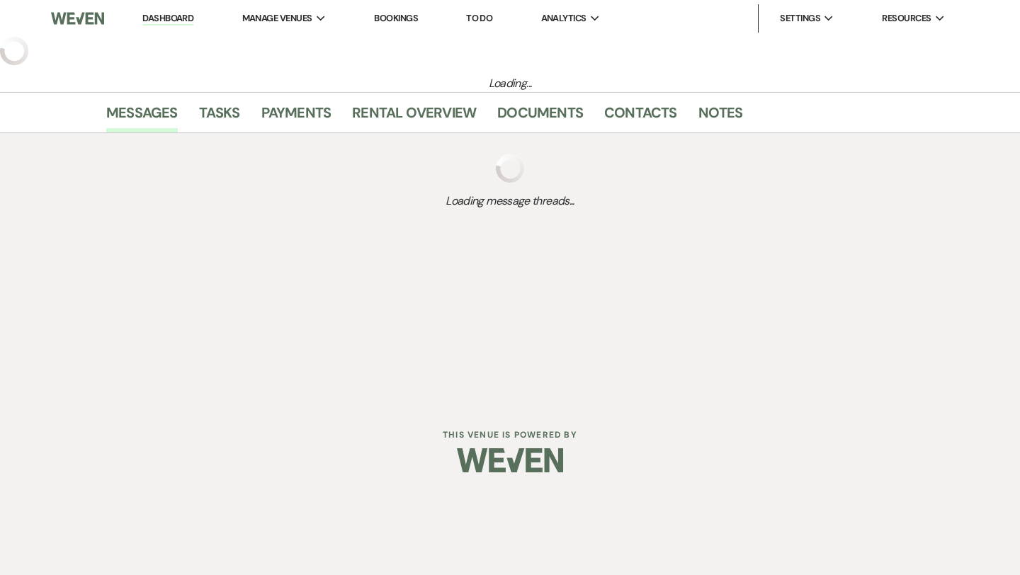
select select "2"
select select "1"
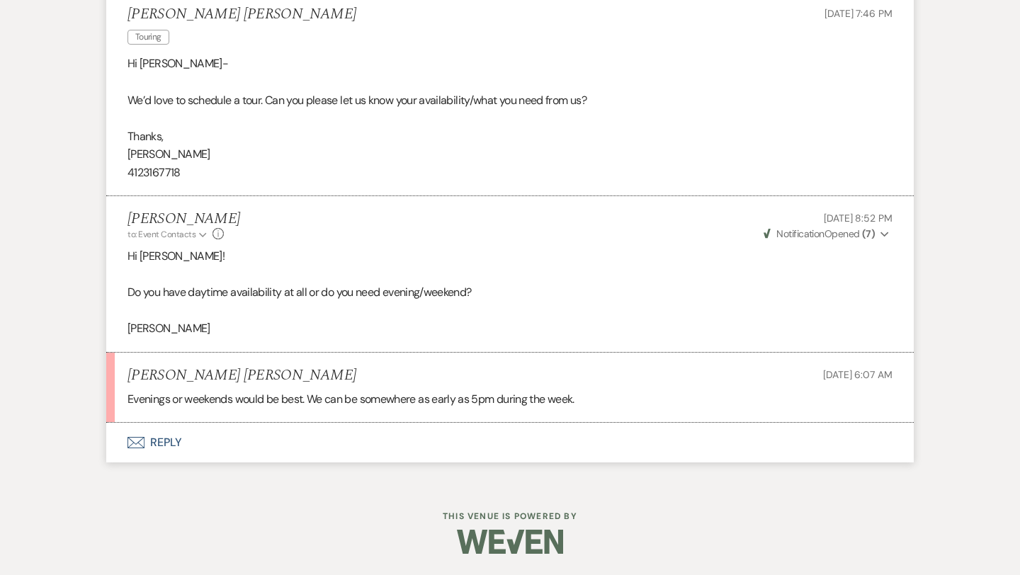
scroll to position [1702, 0]
click at [175, 446] on button "Envelope Reply" at bounding box center [509, 443] width 807 height 40
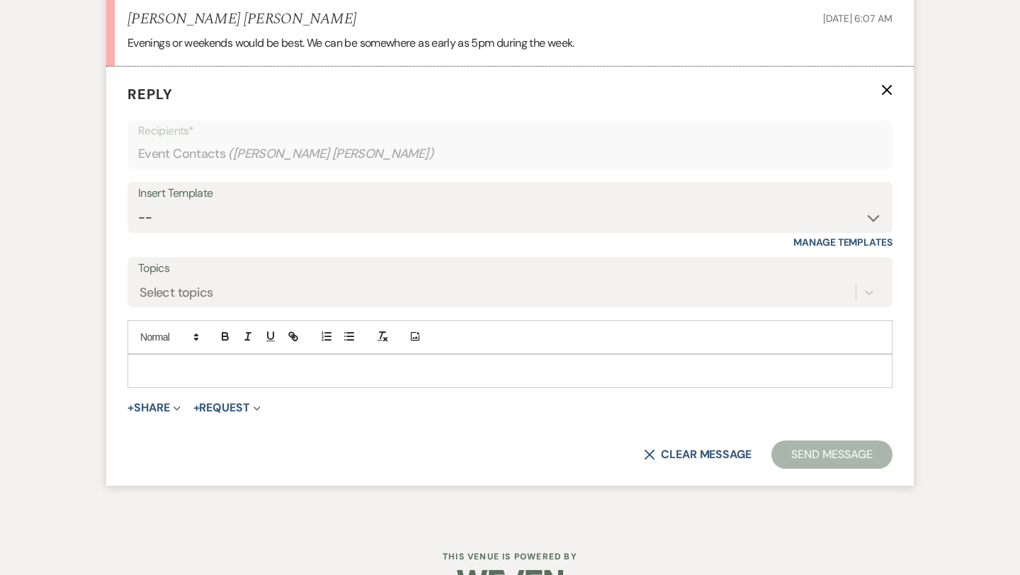
scroll to position [2047, 0]
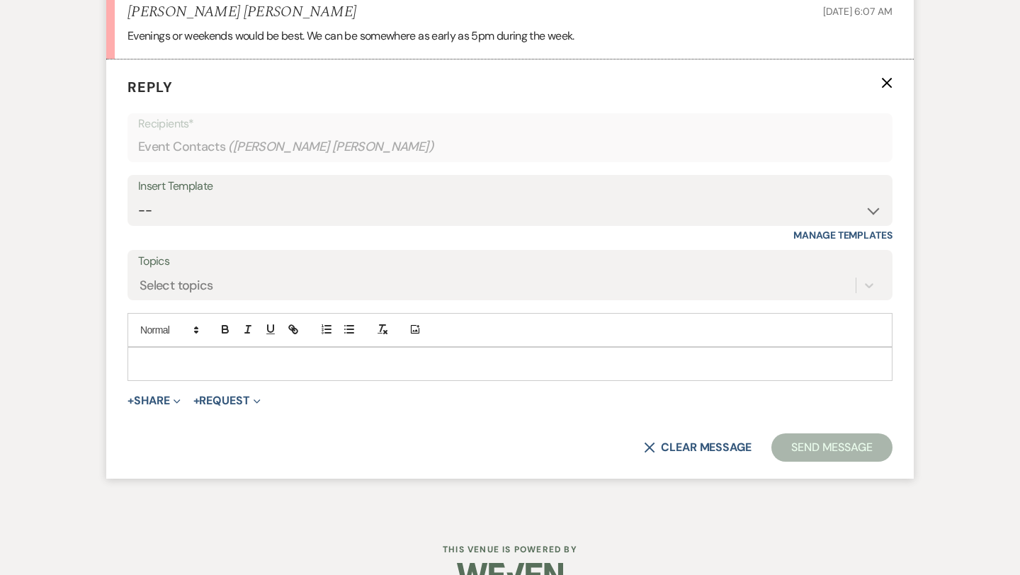
click at [189, 372] on p at bounding box center [510, 364] width 742 height 16
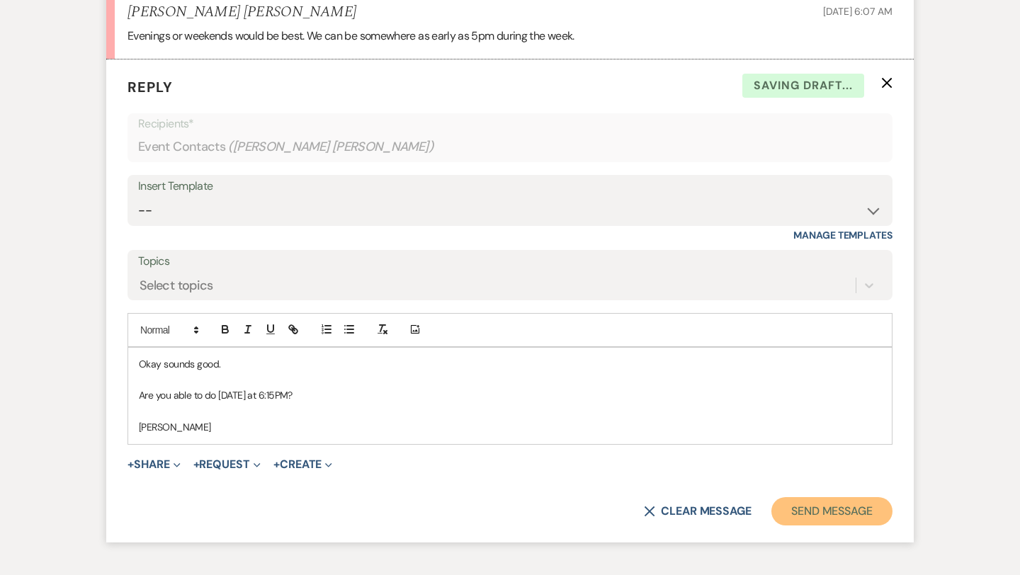
click at [800, 525] on button "Send Message" at bounding box center [831, 511] width 121 height 28
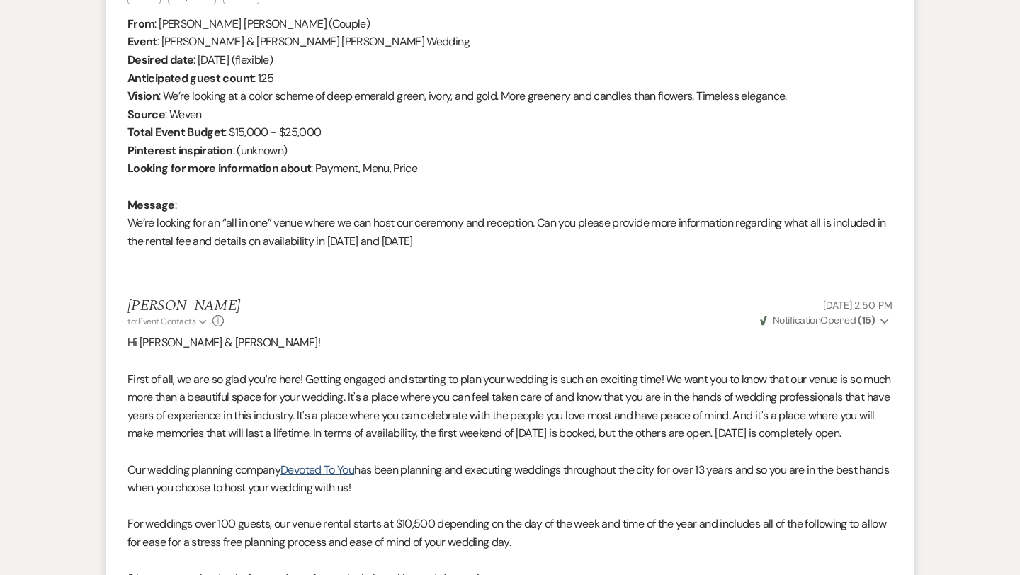
scroll to position [0, 0]
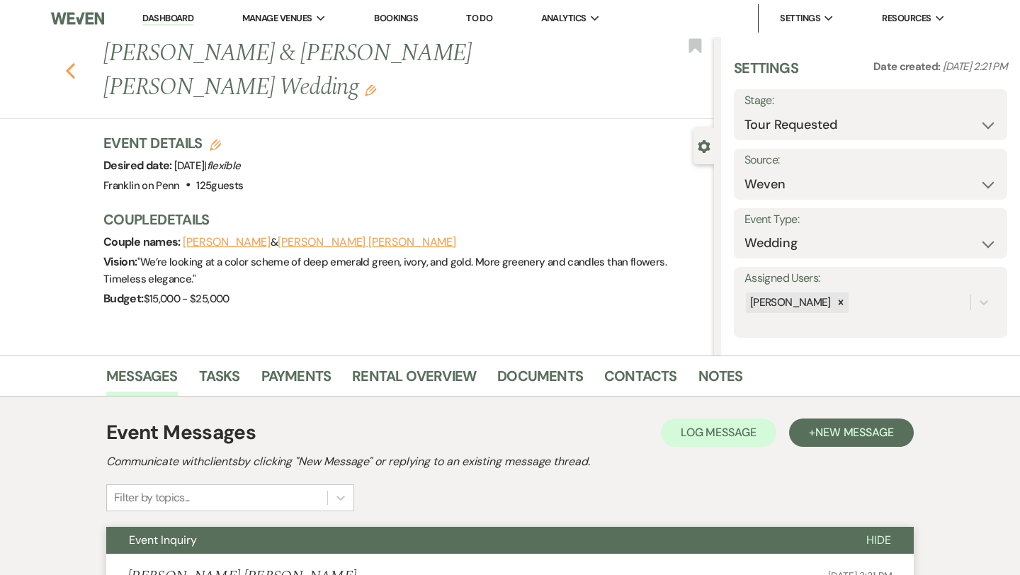
click at [73, 71] on icon "Previous" at bounding box center [70, 70] width 11 height 17
select select "2"
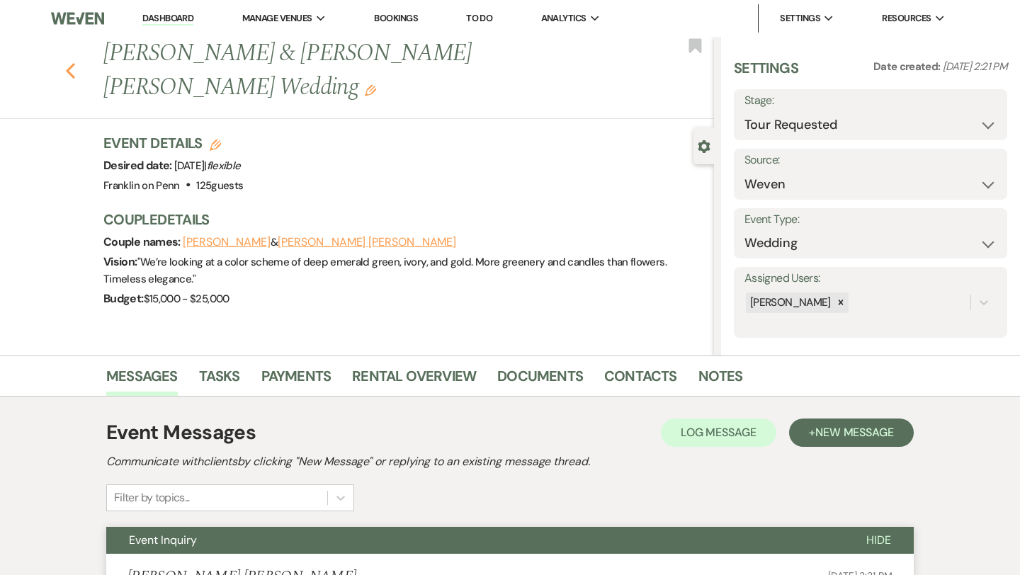
select select "2"
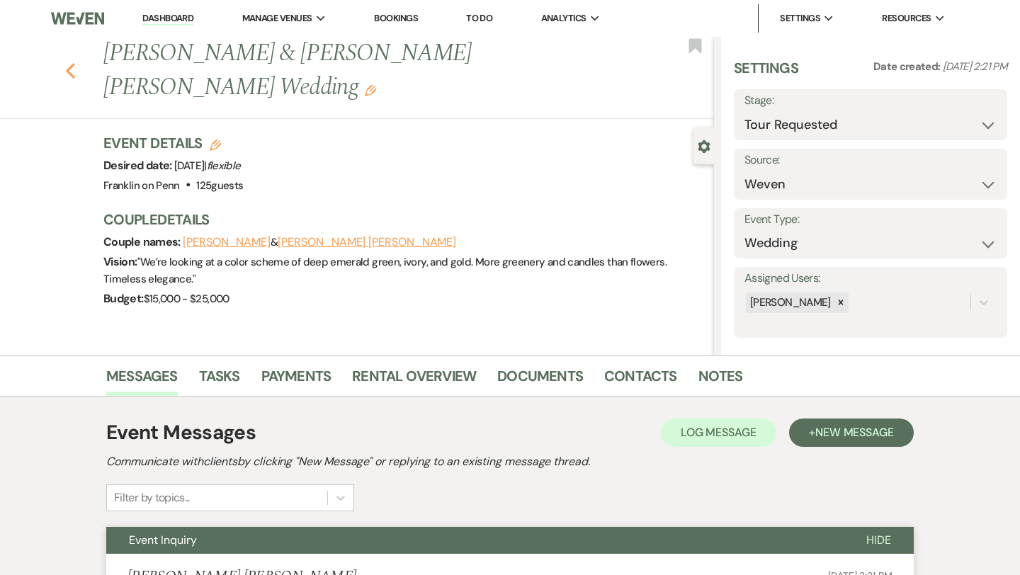
select select "2"
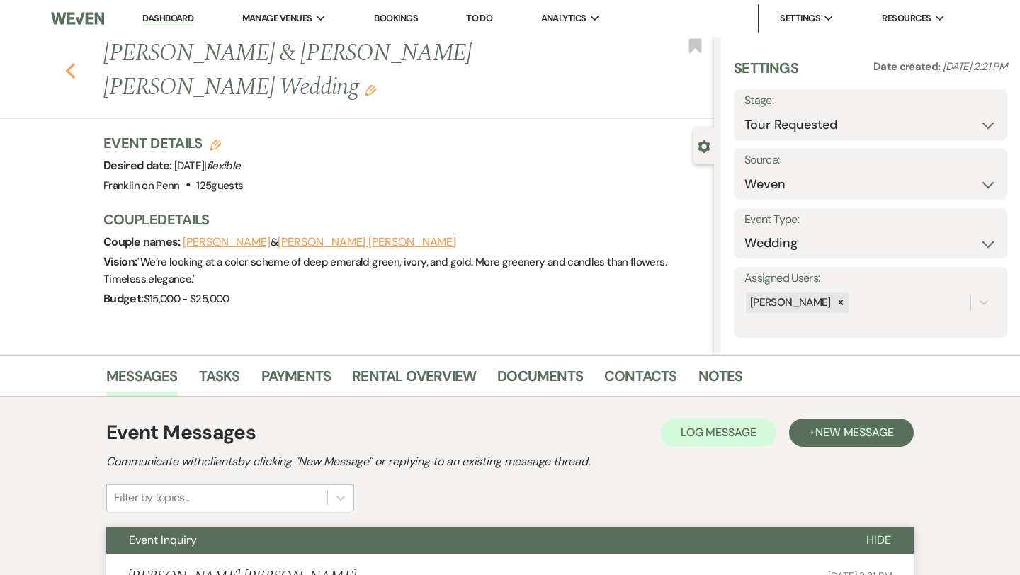
select select "2"
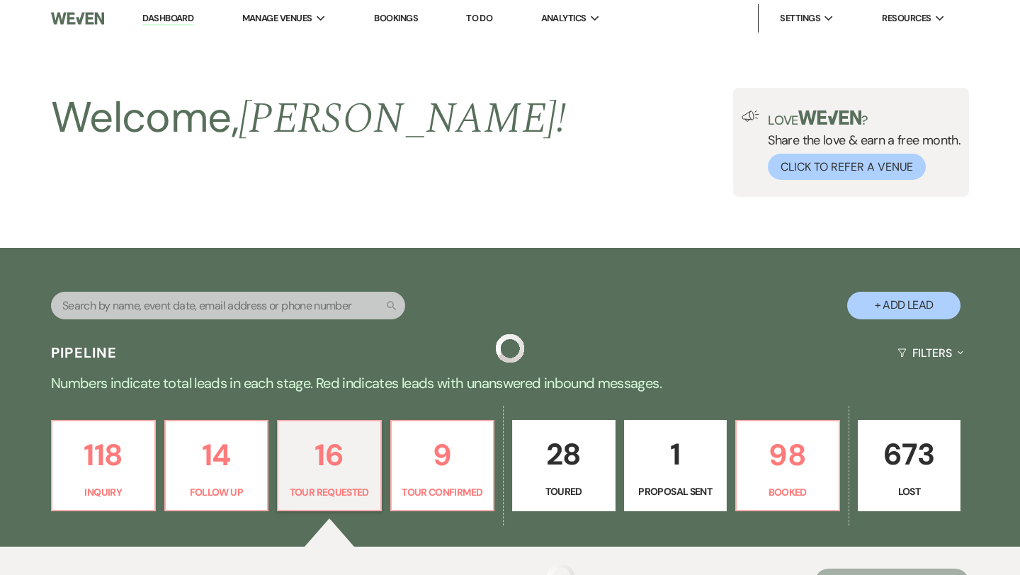
scroll to position [419, 0]
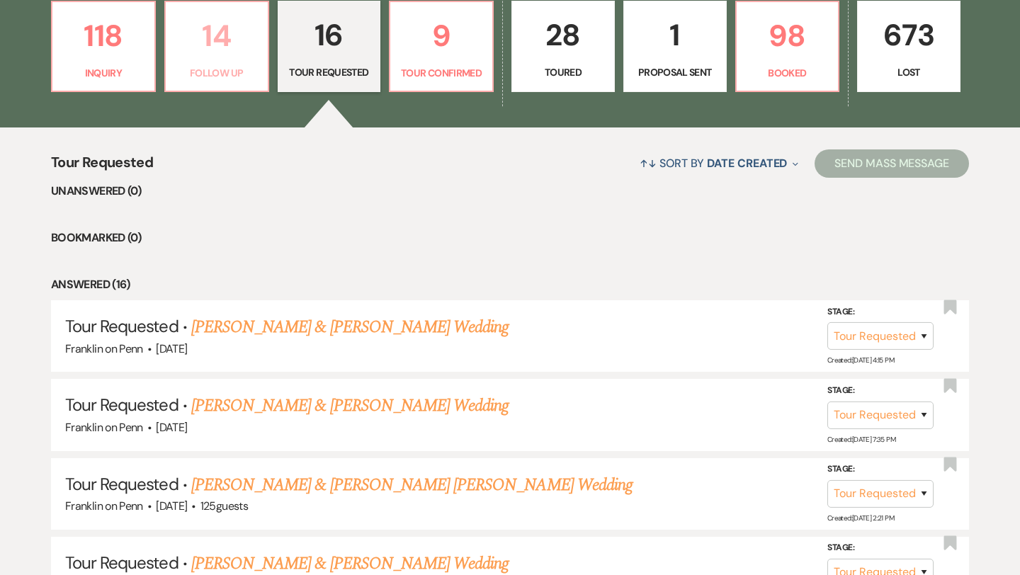
click at [211, 44] on p "14" at bounding box center [216, 35] width 85 height 47
select select "9"
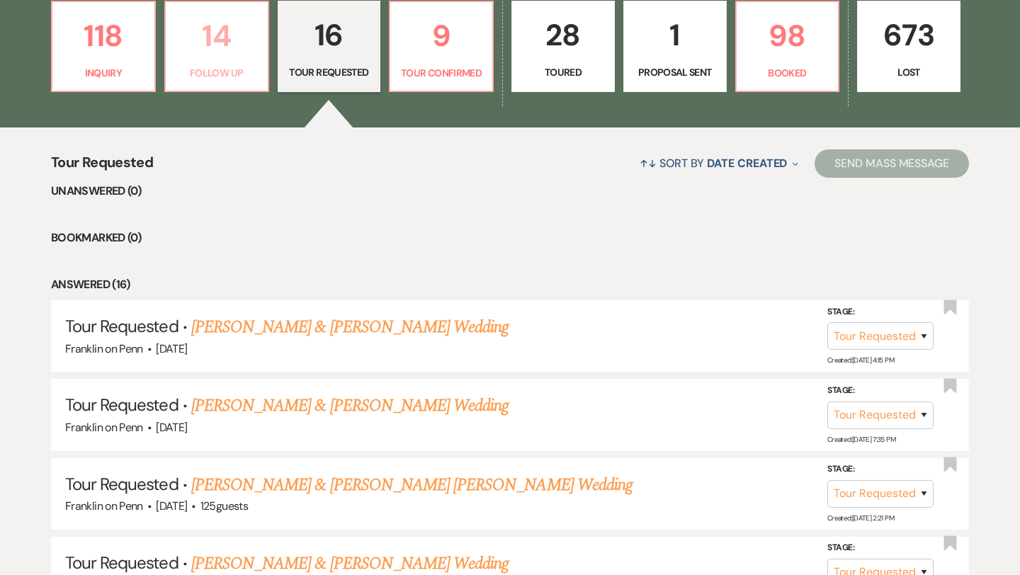
select select "9"
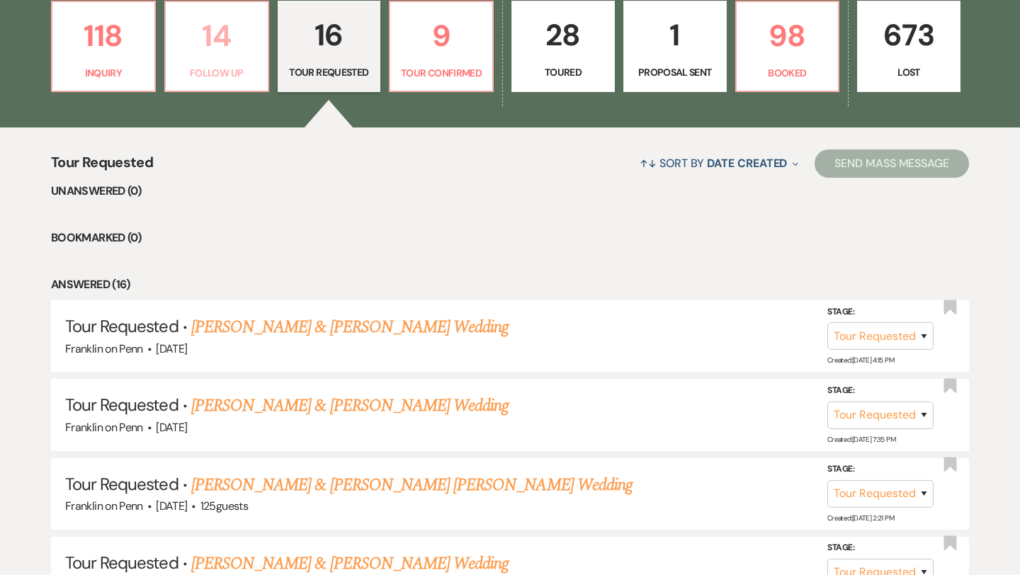
select select "9"
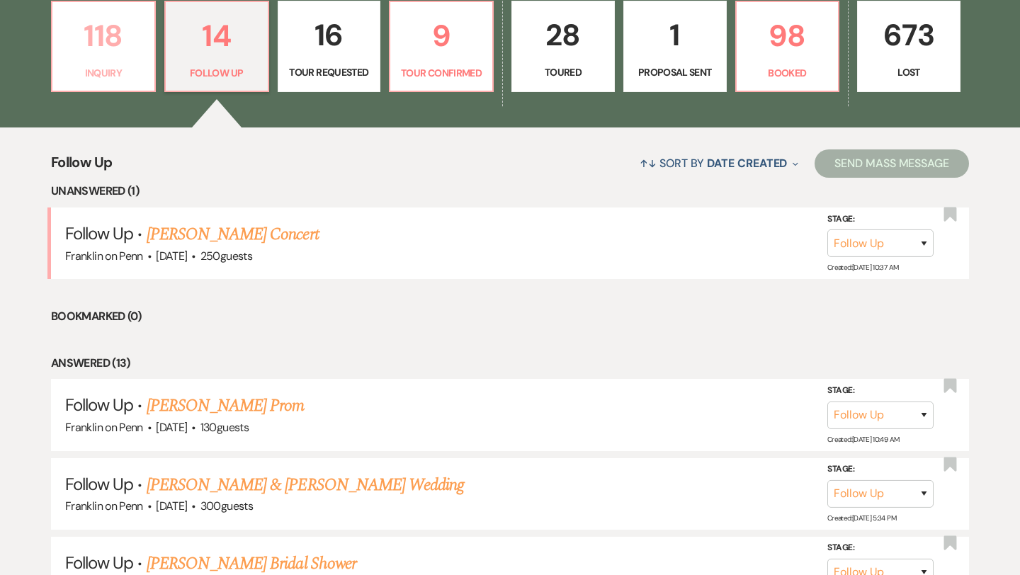
click at [91, 25] on p "118" at bounding box center [103, 35] width 85 height 47
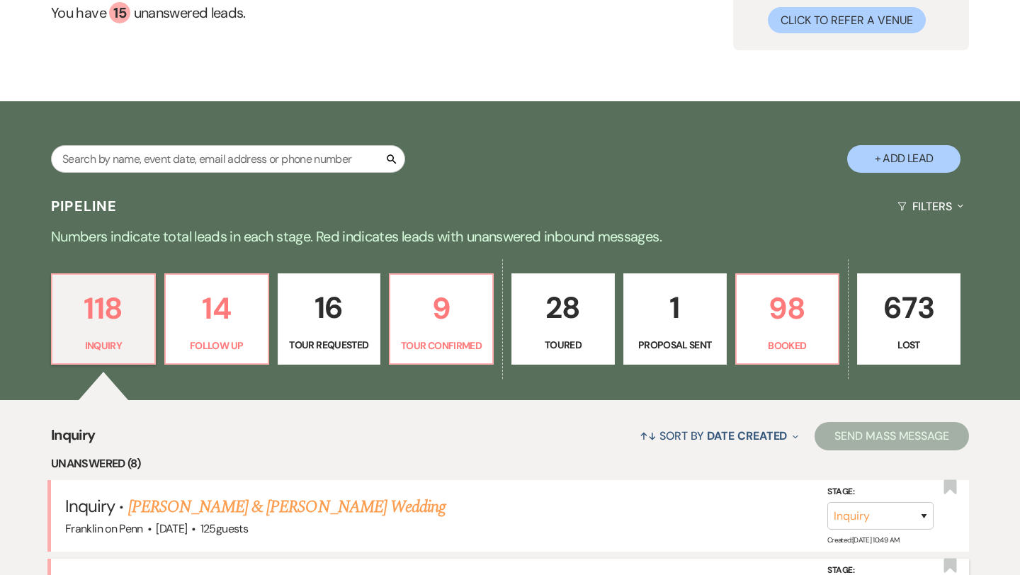
scroll to position [419, 0]
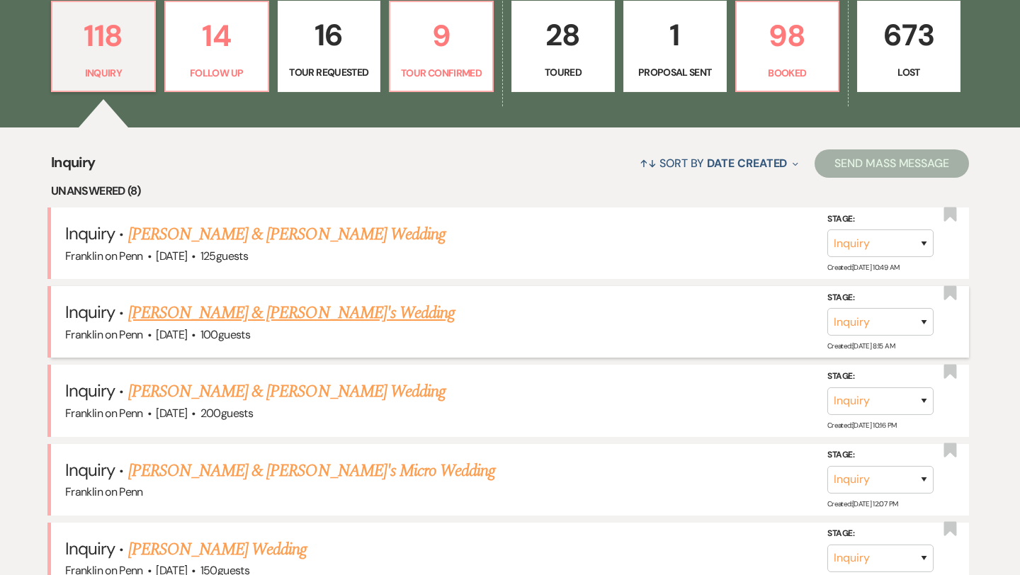
click at [246, 315] on link "Sam & Erin's Wedding" at bounding box center [291, 312] width 327 height 25
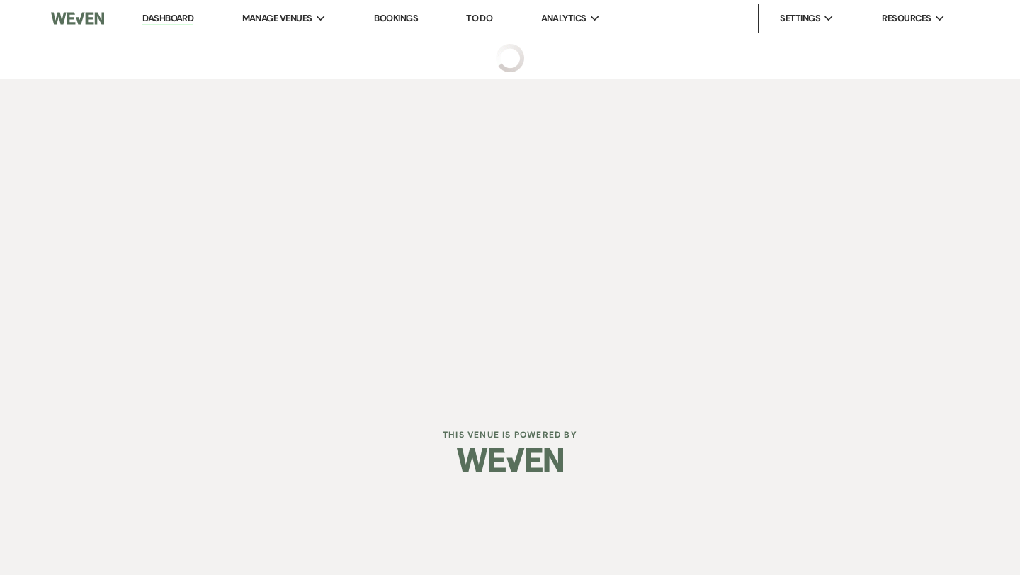
select select "5"
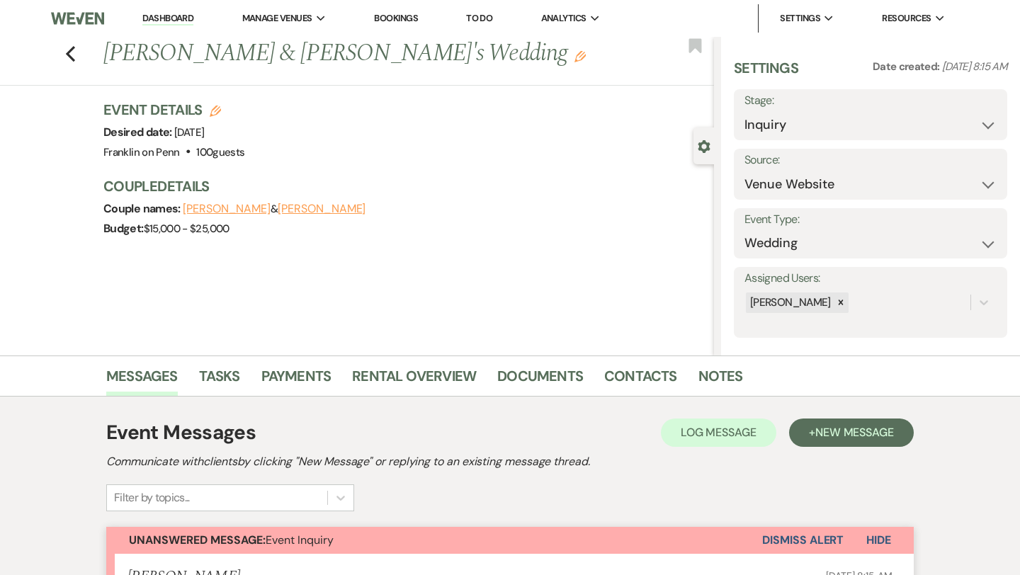
scroll to position [400, 0]
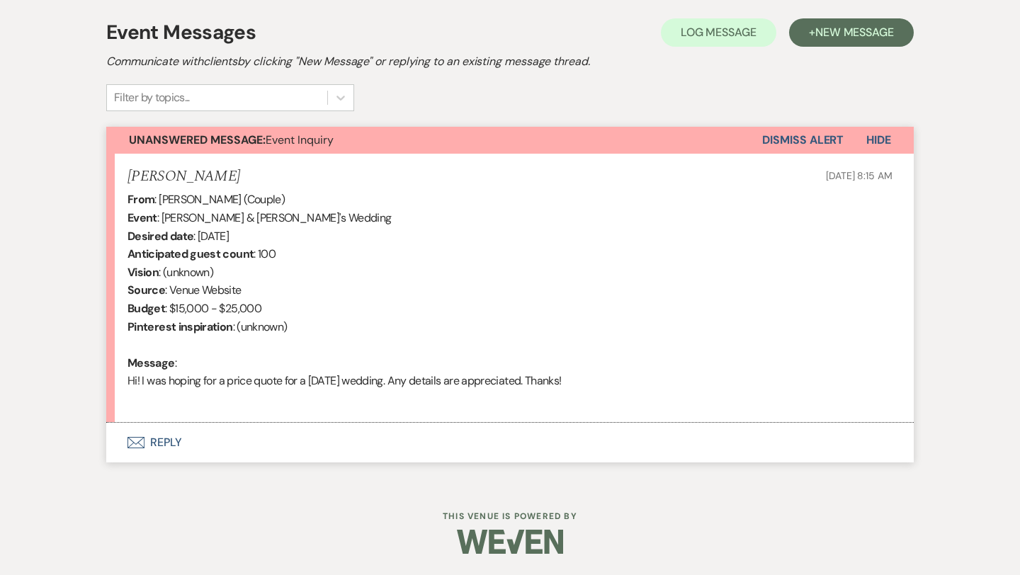
click at [171, 441] on button "Envelope Reply" at bounding box center [509, 443] width 807 height 40
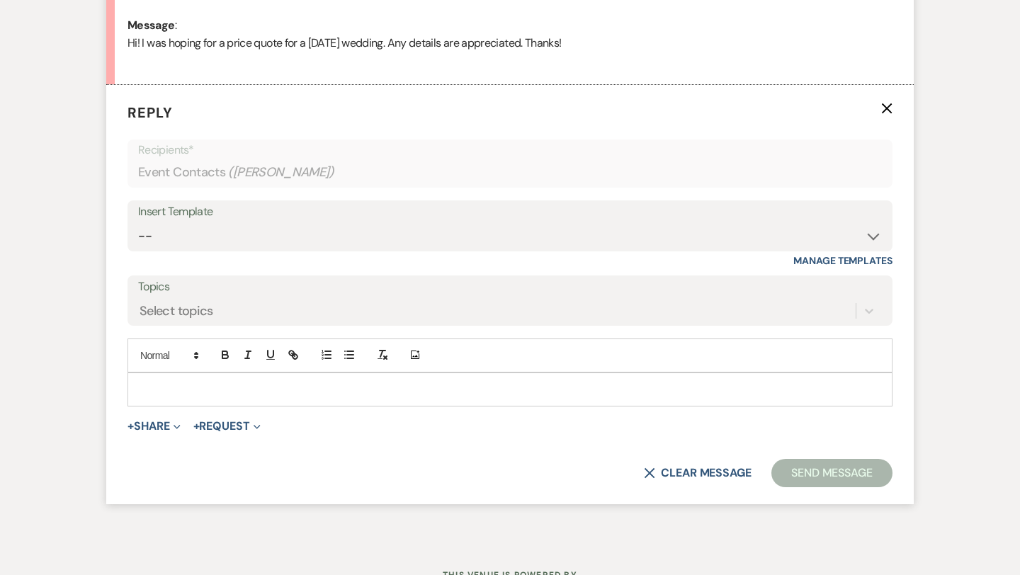
scroll to position [745, 0]
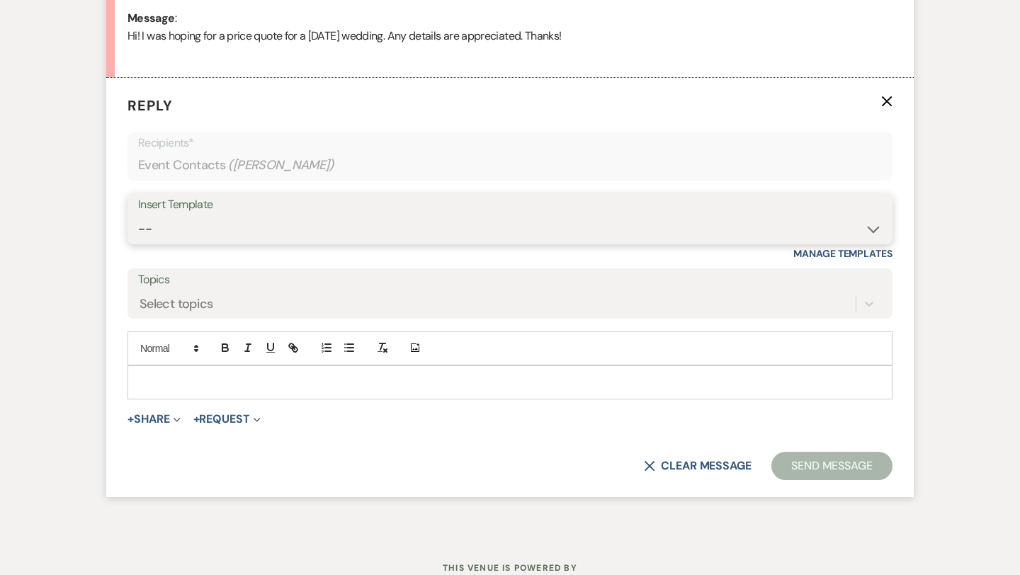
click at [272, 226] on select "-- Weven Planning Portal Introduction (Booked Events) Initial Inquiry Response …" at bounding box center [510, 229] width 744 height 28
select select "5894"
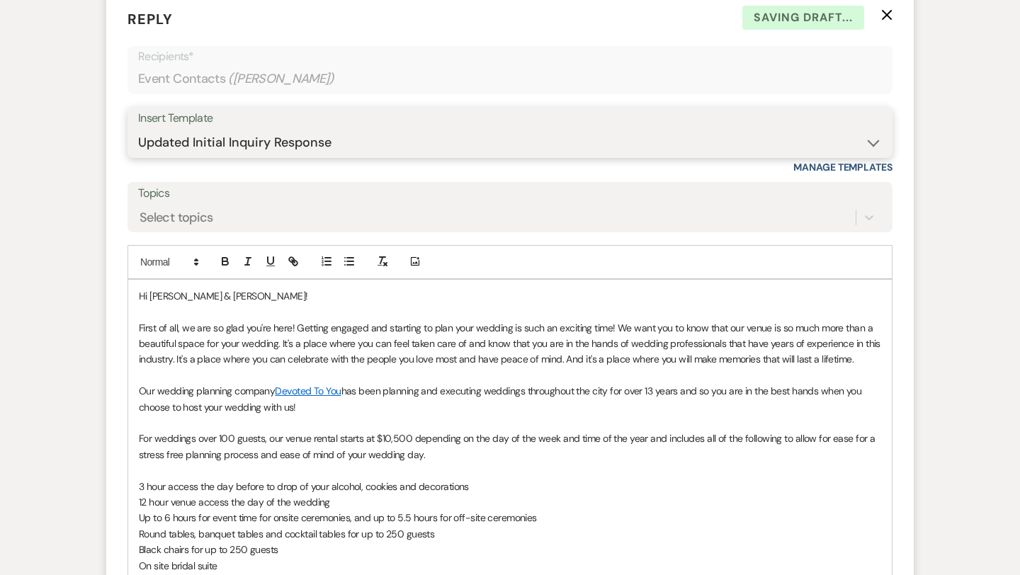
scroll to position [832, 0]
click at [873, 369] on p at bounding box center [510, 375] width 742 height 16
click at [870, 364] on p "First of all, we are so glad you're here! Getting engaged and starting to plan …" at bounding box center [510, 342] width 742 height 47
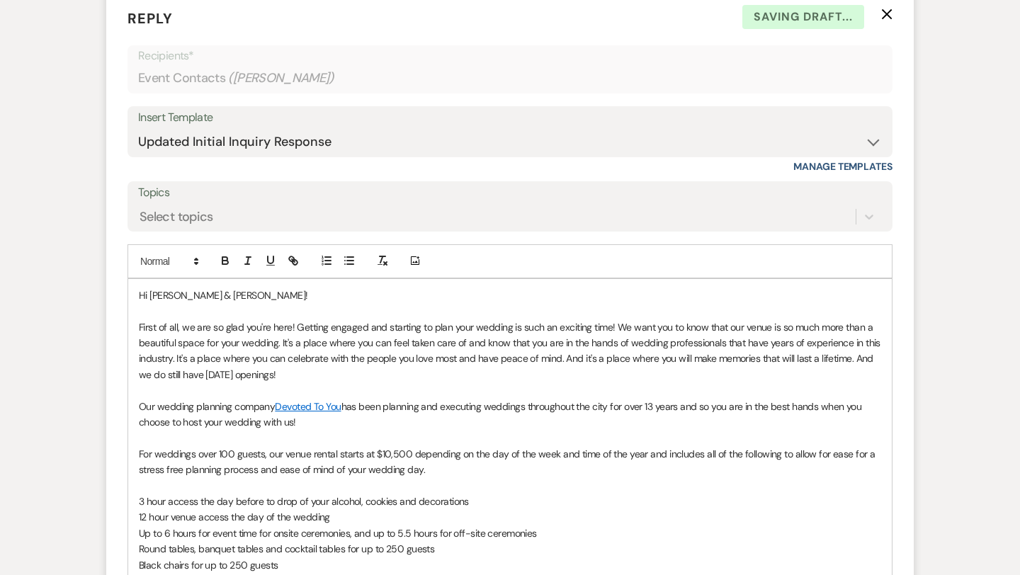
scroll to position [1415, 0]
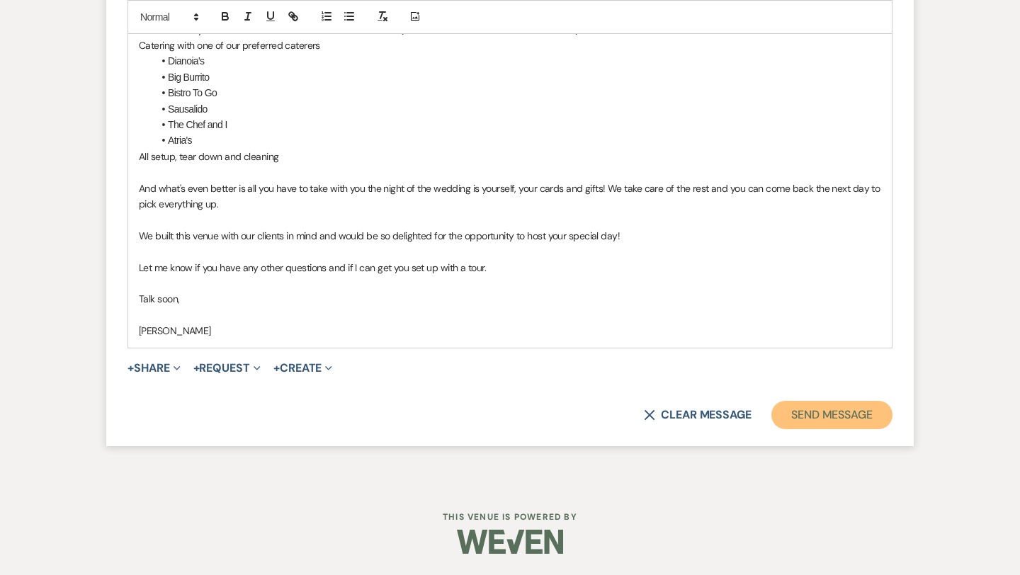
click at [840, 414] on button "Send Message" at bounding box center [831, 415] width 121 height 28
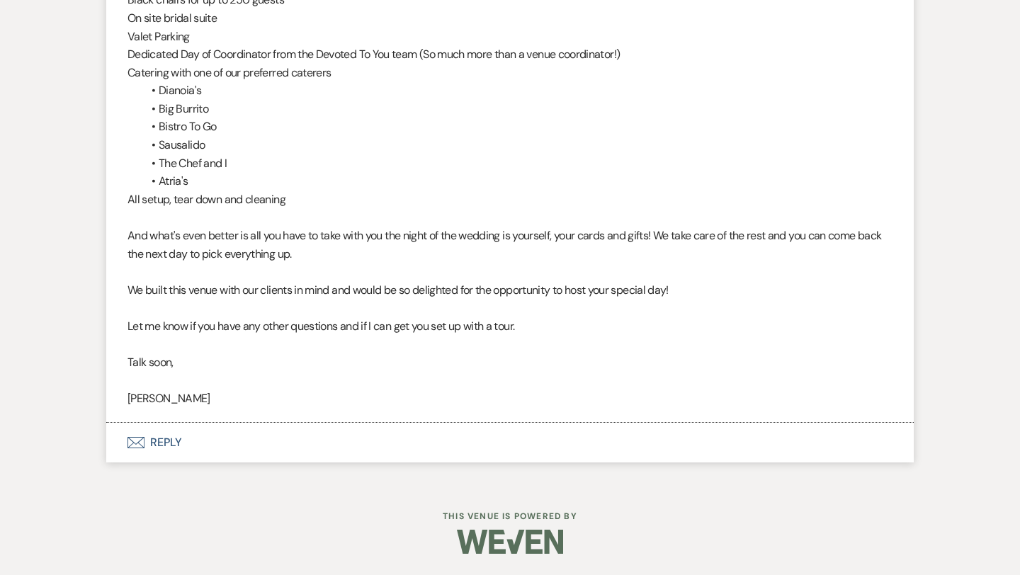
scroll to position [0, 0]
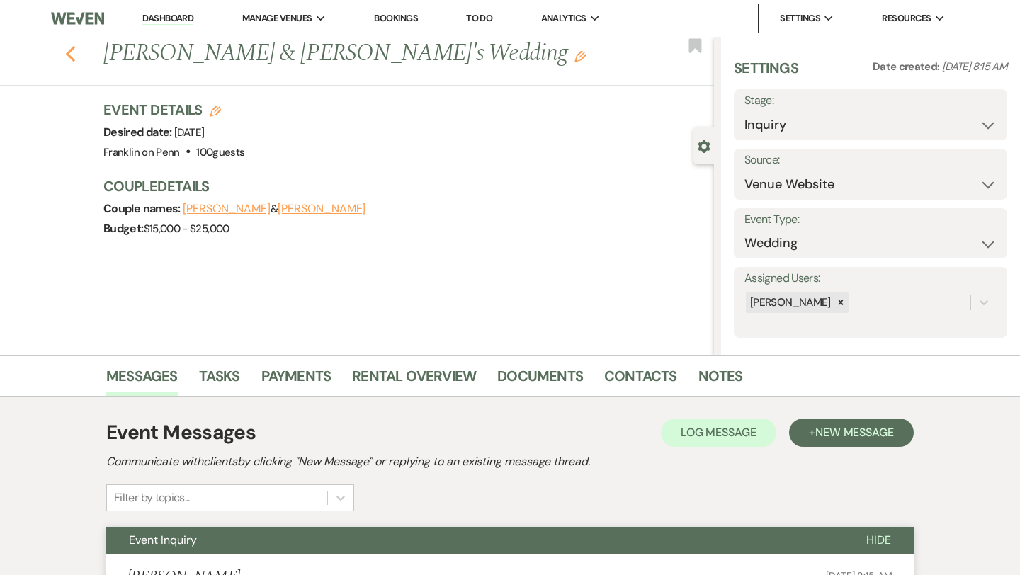
click at [70, 55] on icon "Previous" at bounding box center [70, 53] width 11 height 17
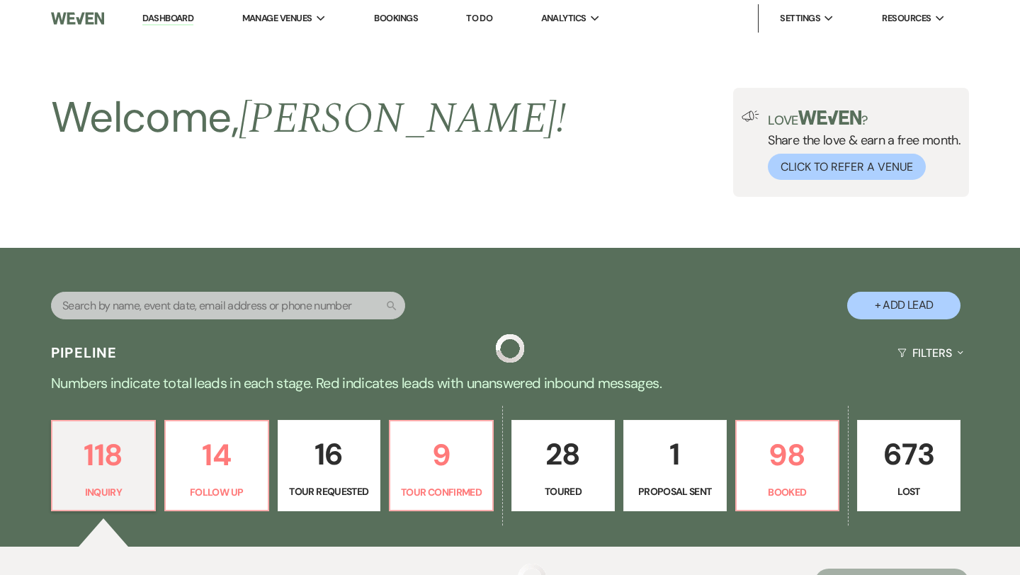
scroll to position [419, 0]
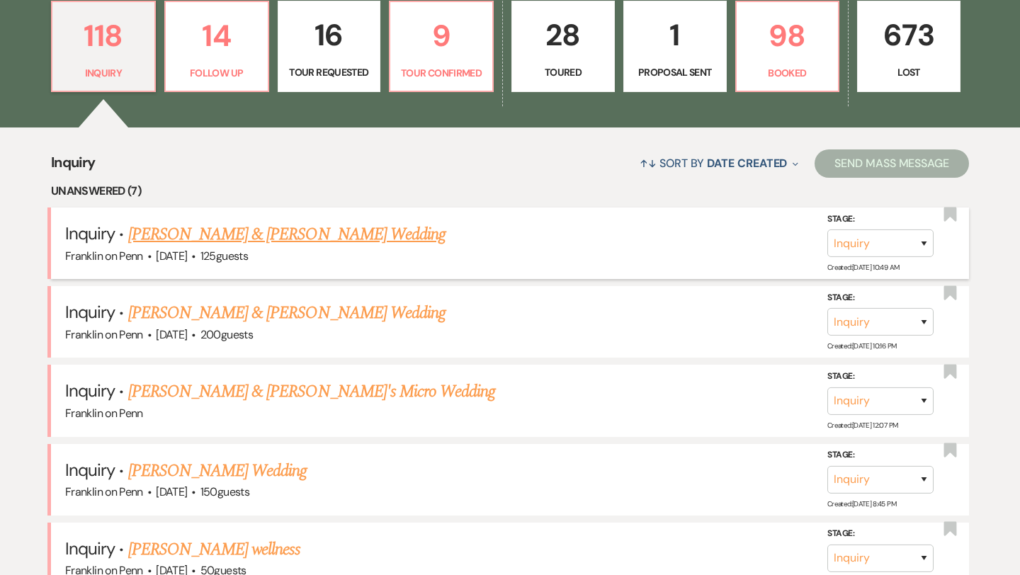
click at [298, 236] on link "Dalaysha & Rachel Lyons's Wedding" at bounding box center [286, 234] width 317 height 25
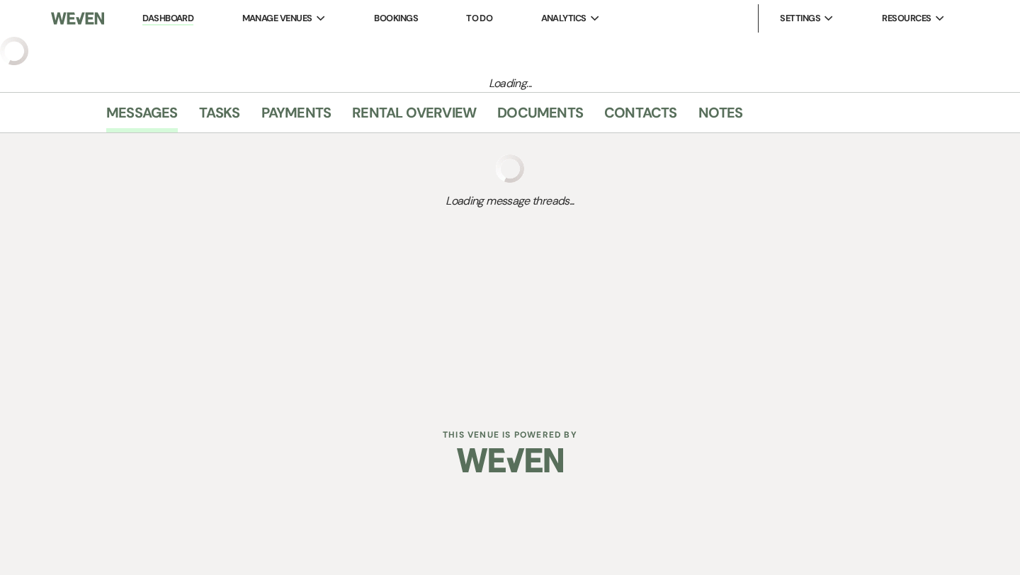
select select "5"
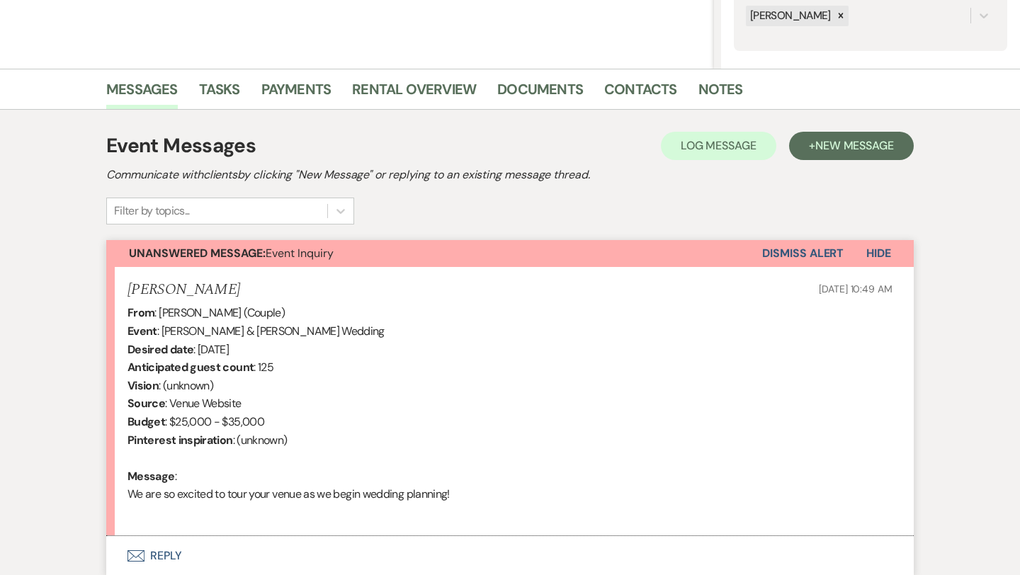
scroll to position [400, 0]
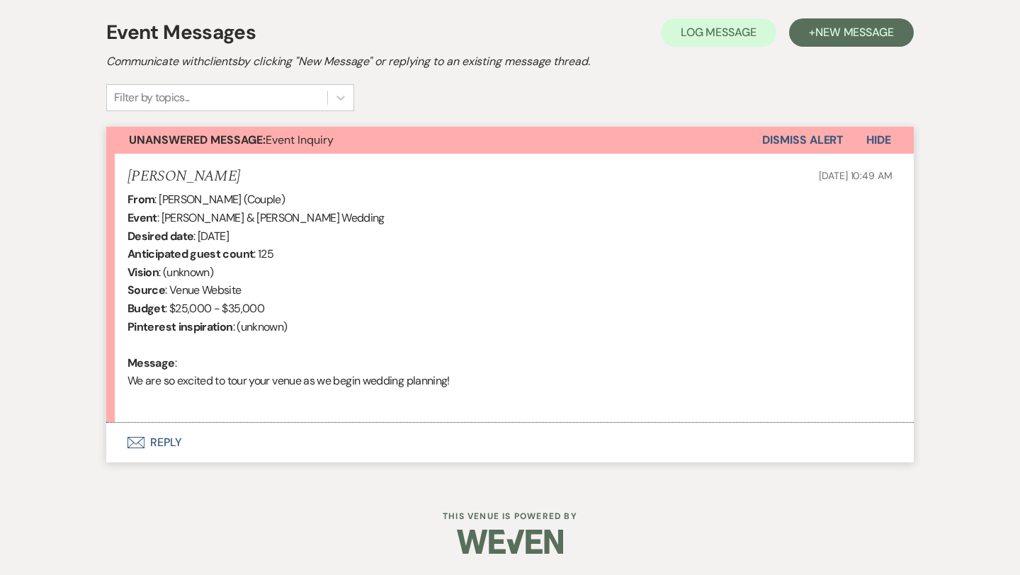
click at [164, 442] on button "Envelope Reply" at bounding box center [509, 443] width 807 height 40
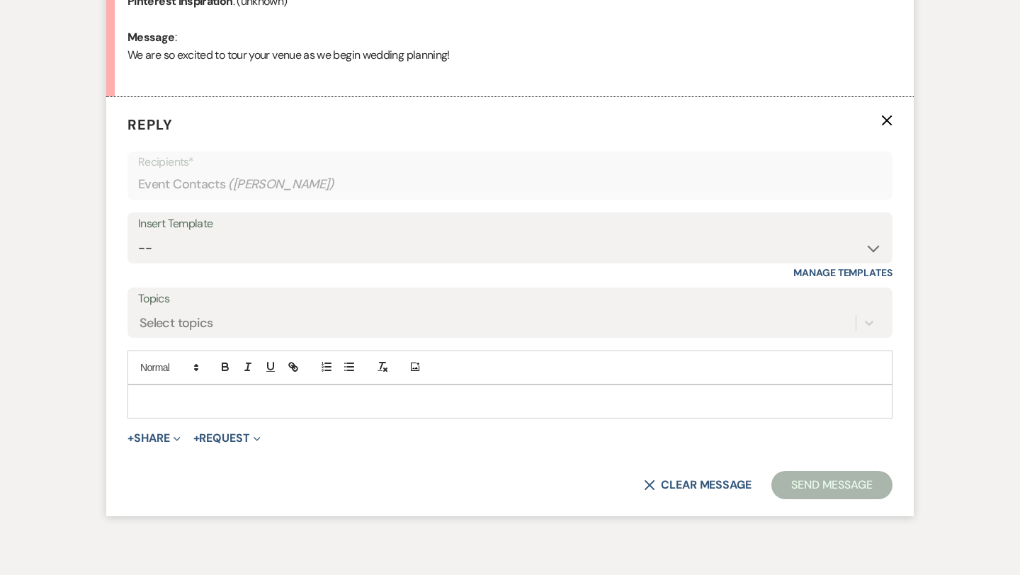
scroll to position [745, 0]
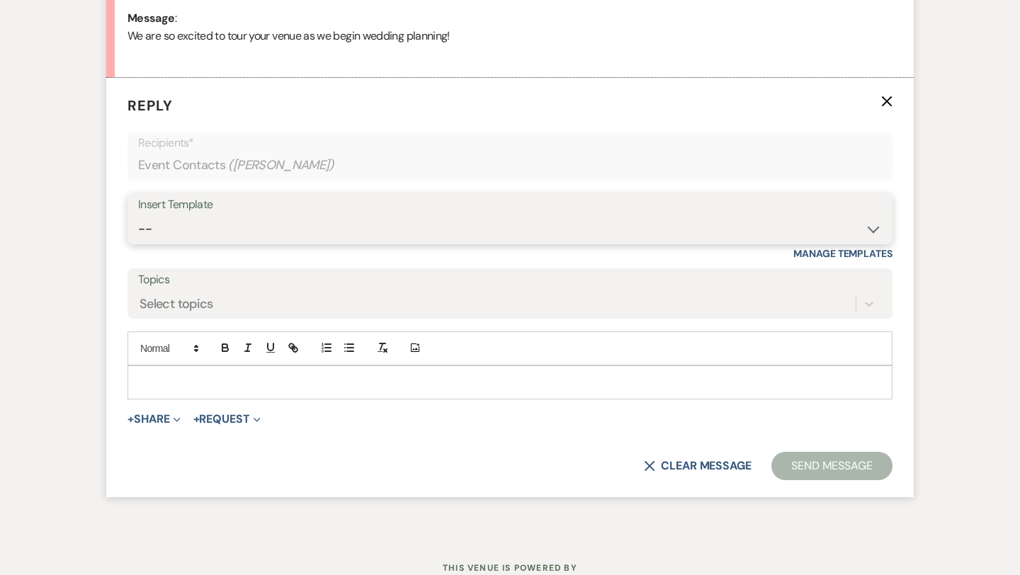
click at [269, 223] on select "-- Weven Planning Portal Introduction (Booked Events) Initial Inquiry Response …" at bounding box center [510, 229] width 744 height 28
select select "5894"
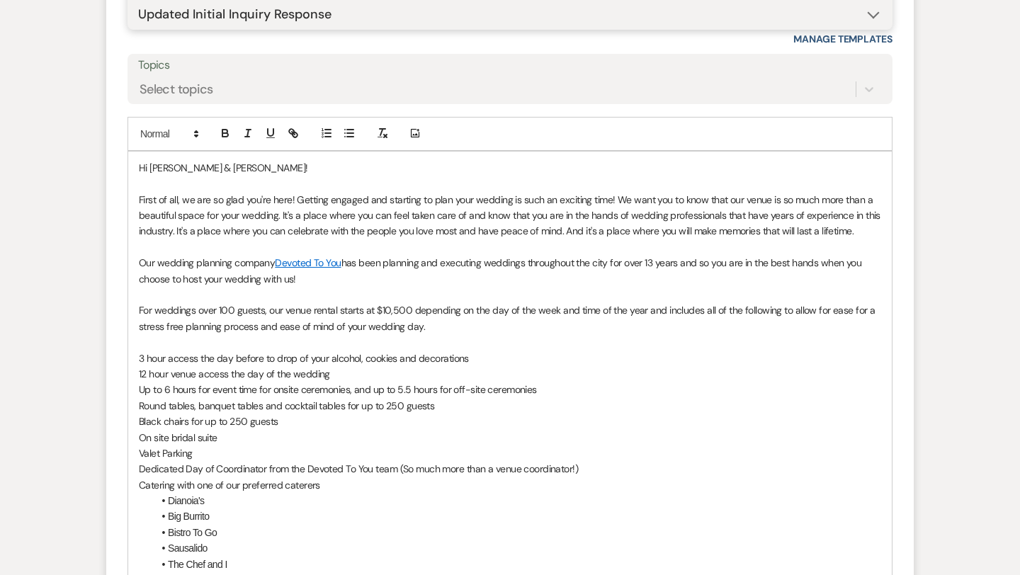
scroll to position [1399, 0]
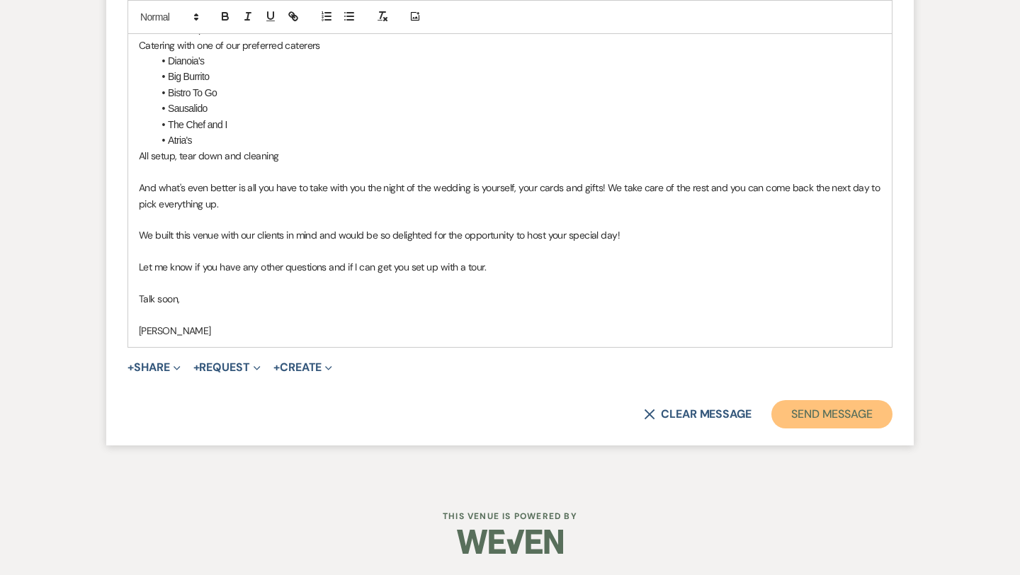
click at [803, 407] on button "Send Message" at bounding box center [831, 414] width 121 height 28
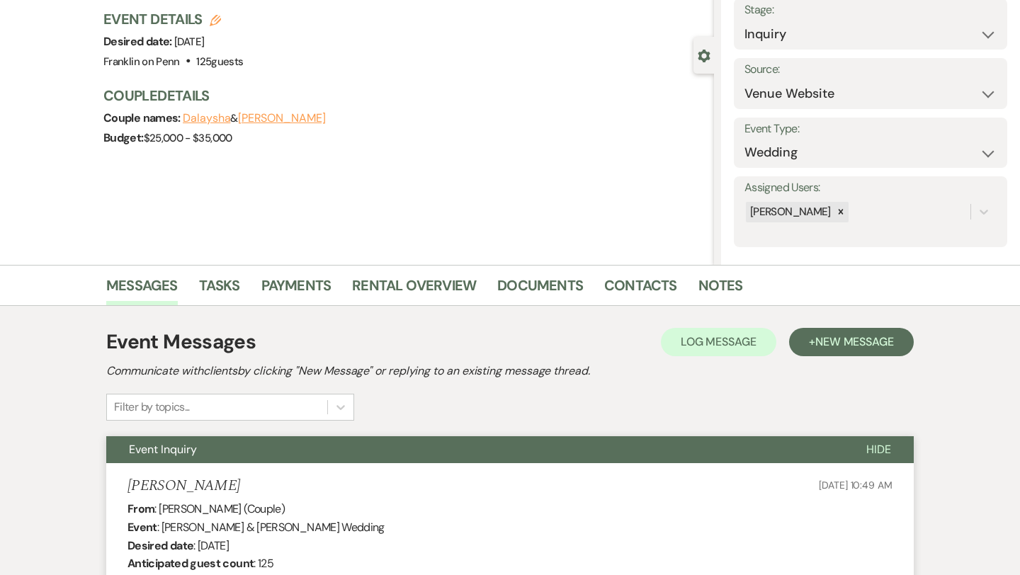
scroll to position [0, 0]
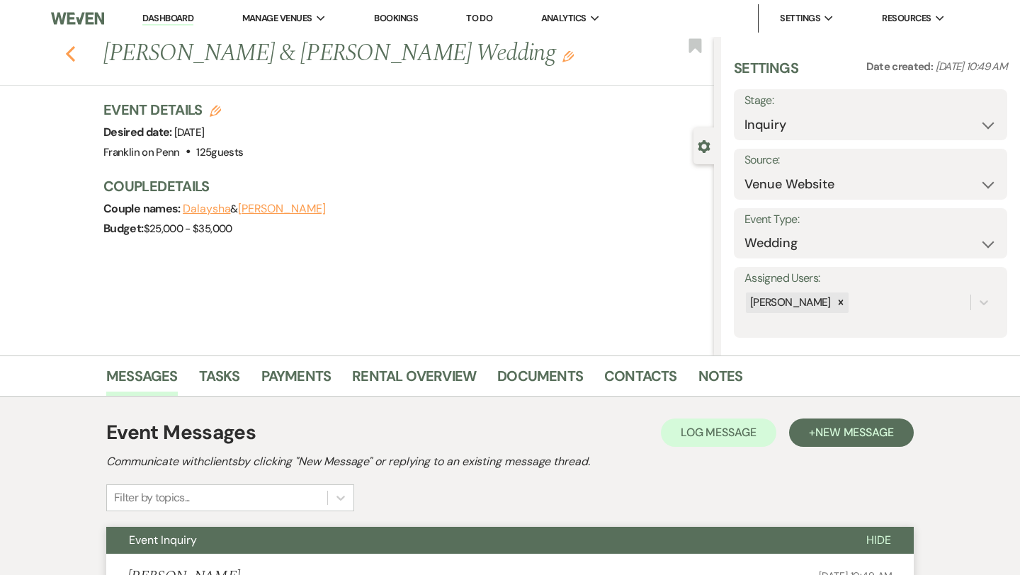
click at [69, 50] on use "button" at bounding box center [70, 54] width 9 height 16
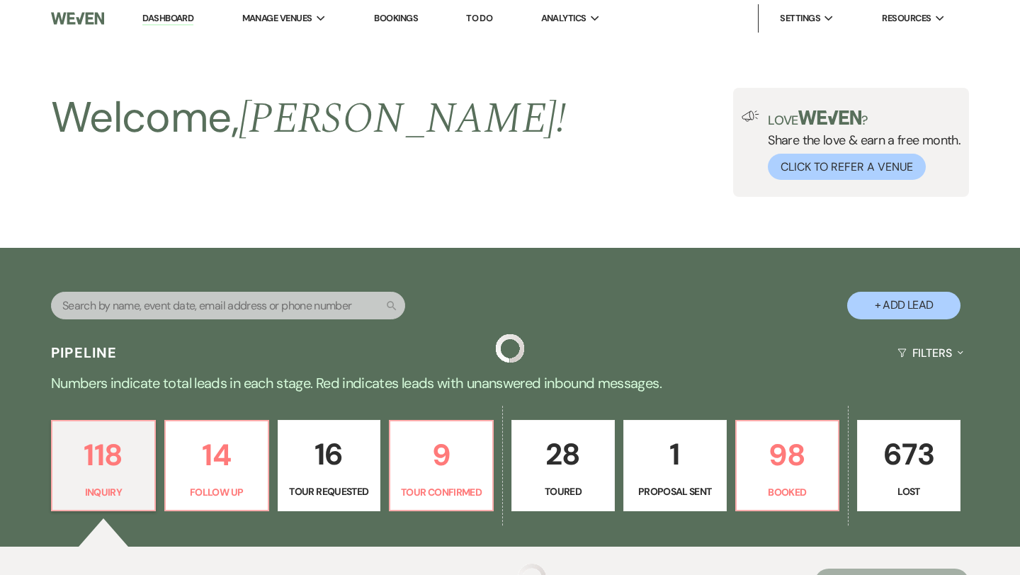
scroll to position [419, 0]
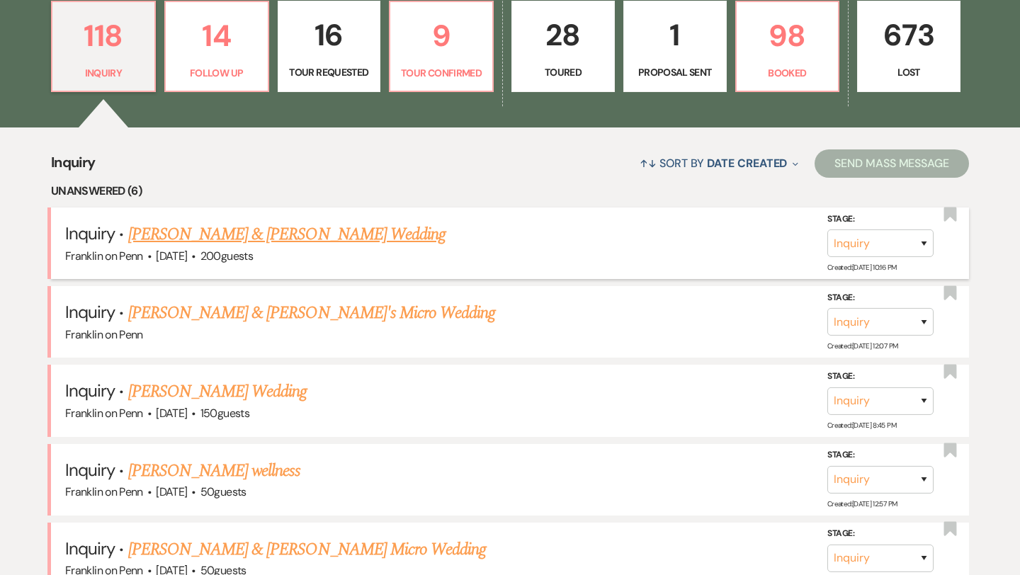
click at [356, 234] on link "Luke Hollander & Kaitlyn Auel's Wedding" at bounding box center [286, 234] width 317 height 25
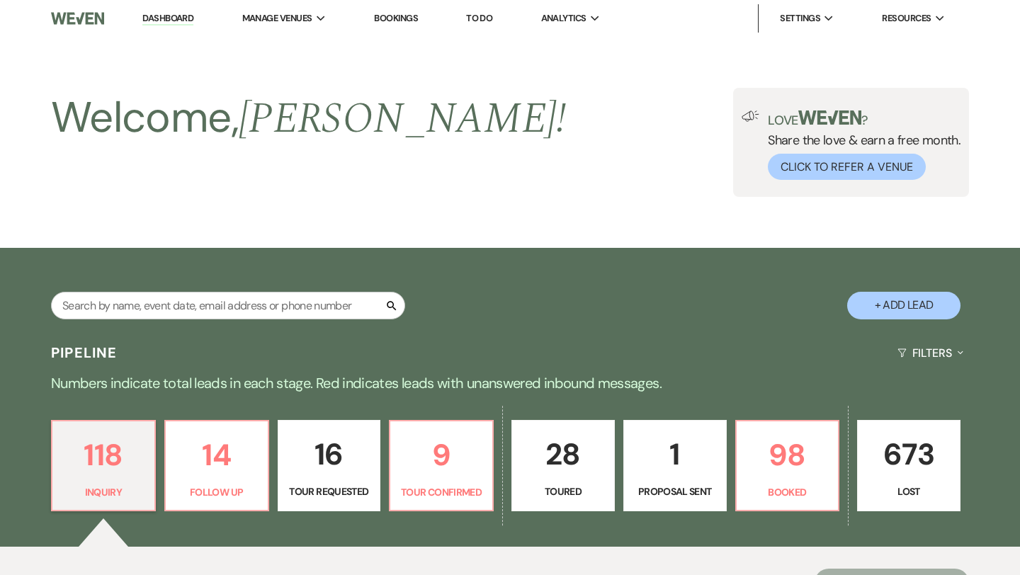
select select "5"
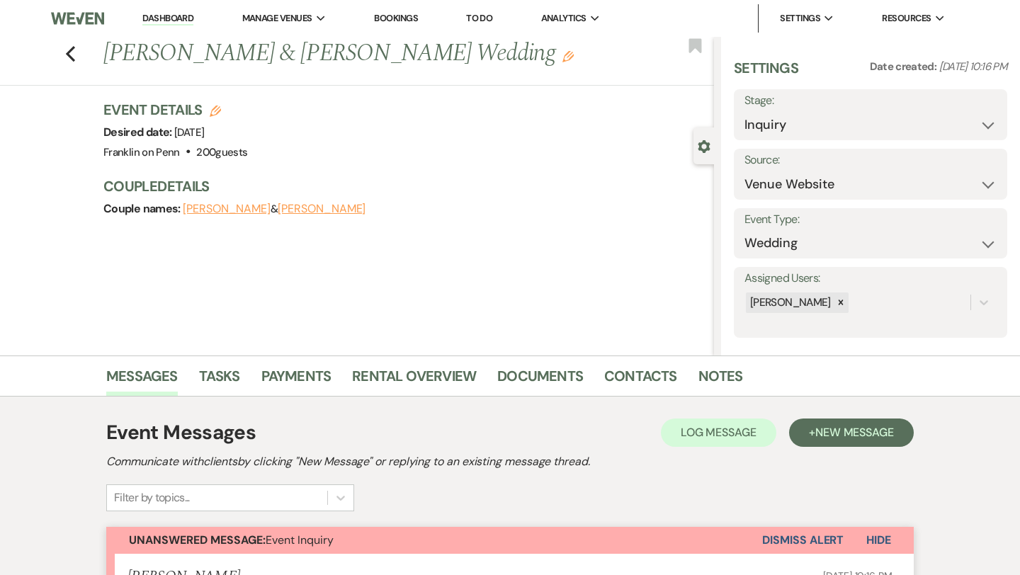
scroll to position [400, 0]
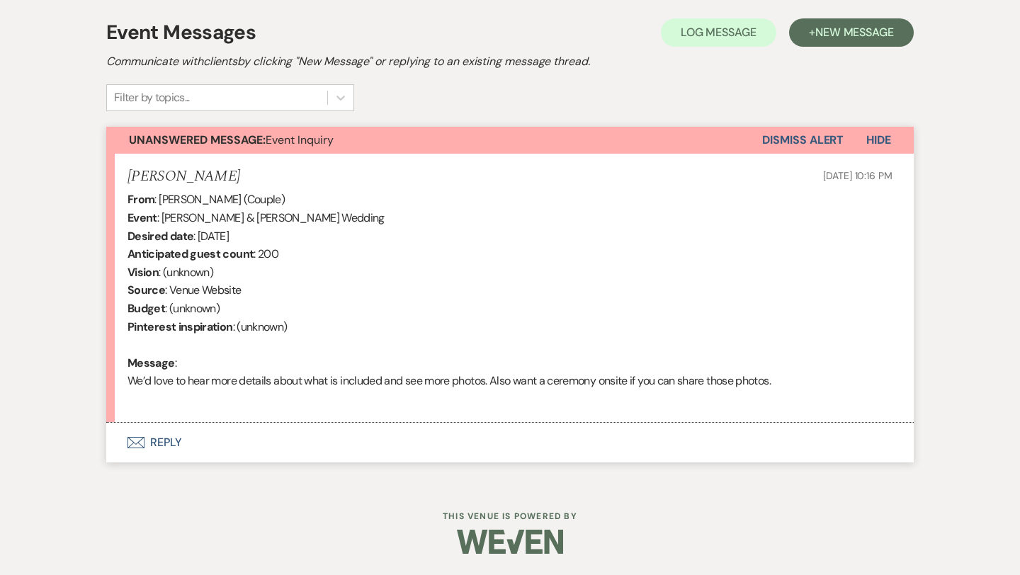
click at [161, 441] on button "Envelope Reply" at bounding box center [509, 443] width 807 height 40
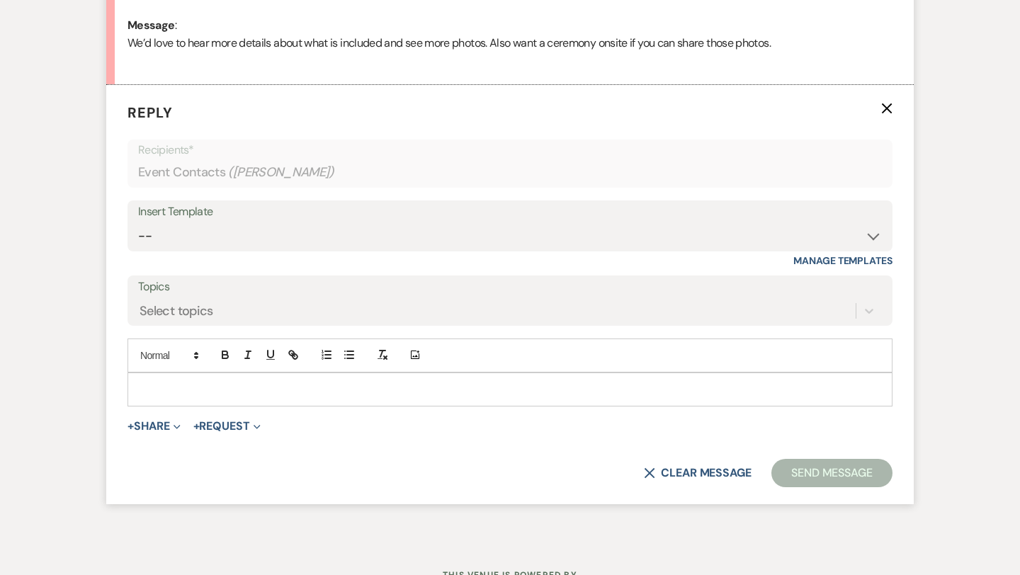
scroll to position [745, 0]
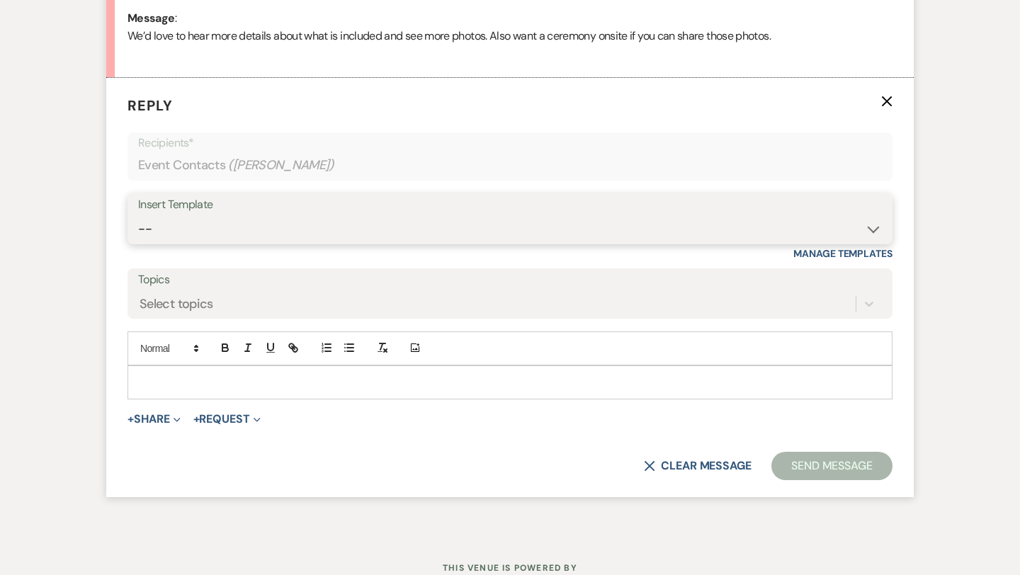
click at [254, 234] on select "-- Weven Planning Portal Introduction (Booked Events) Initial Inquiry Response …" at bounding box center [510, 229] width 744 height 28
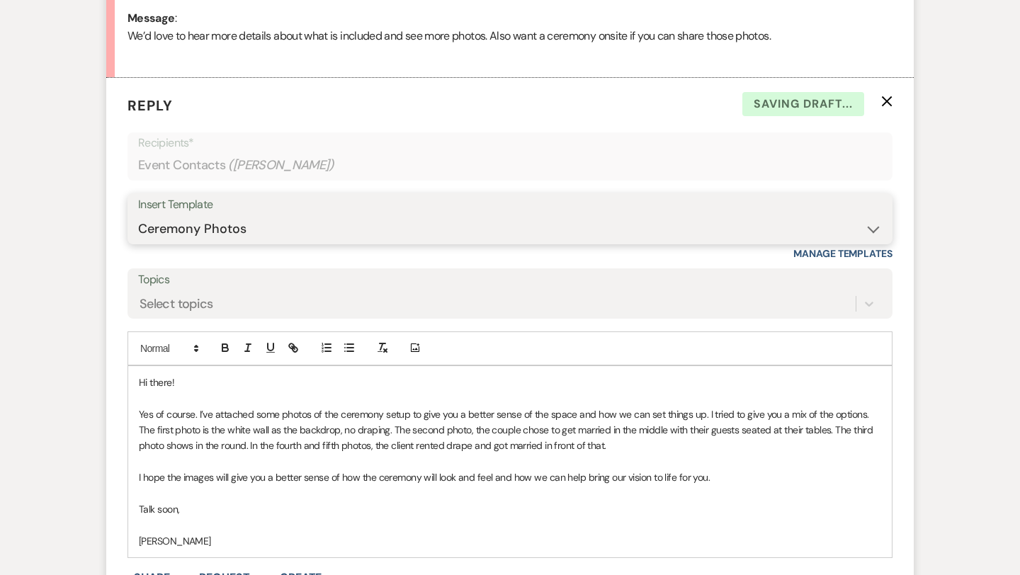
click at [266, 232] on select "-- Weven Planning Portal Introduction (Booked Events) Initial Inquiry Response …" at bounding box center [510, 229] width 744 height 28
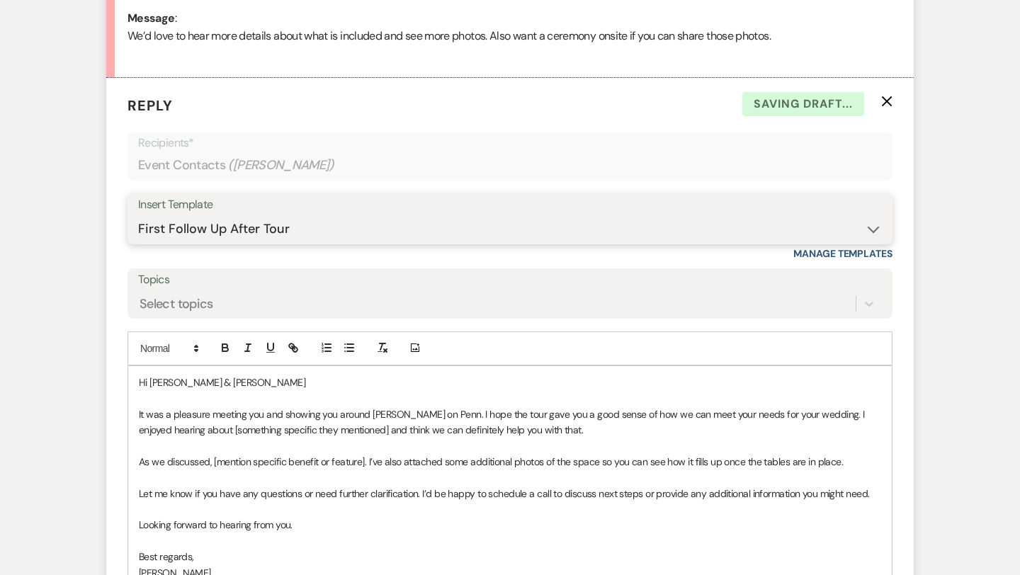
click at [241, 228] on select "-- Weven Planning Portal Introduction (Booked Events) Initial Inquiry Response …" at bounding box center [510, 229] width 744 height 28
select select "5894"
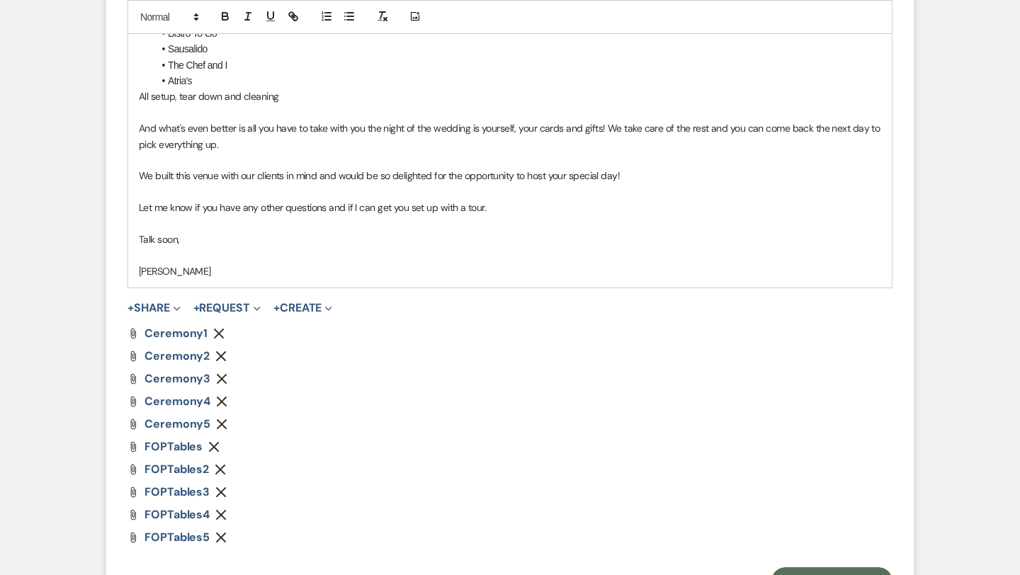
scroll to position [1626, 0]
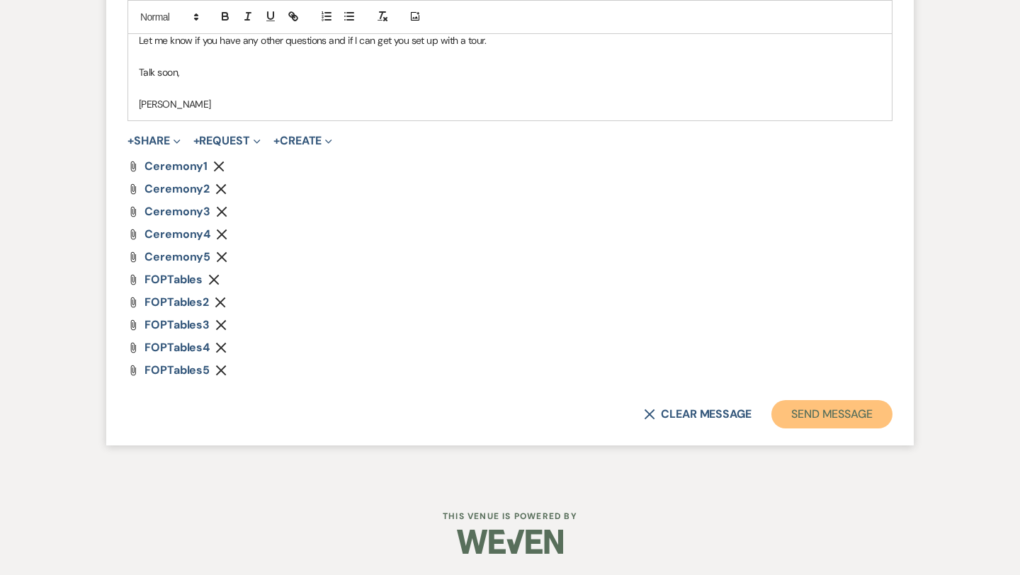
click at [814, 415] on button "Send Message" at bounding box center [831, 414] width 121 height 28
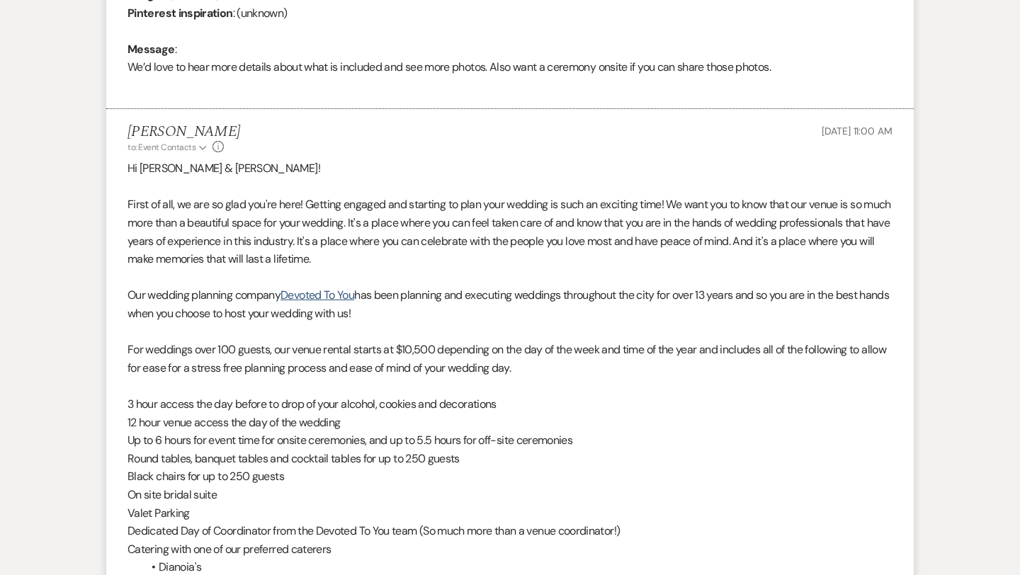
scroll to position [0, 0]
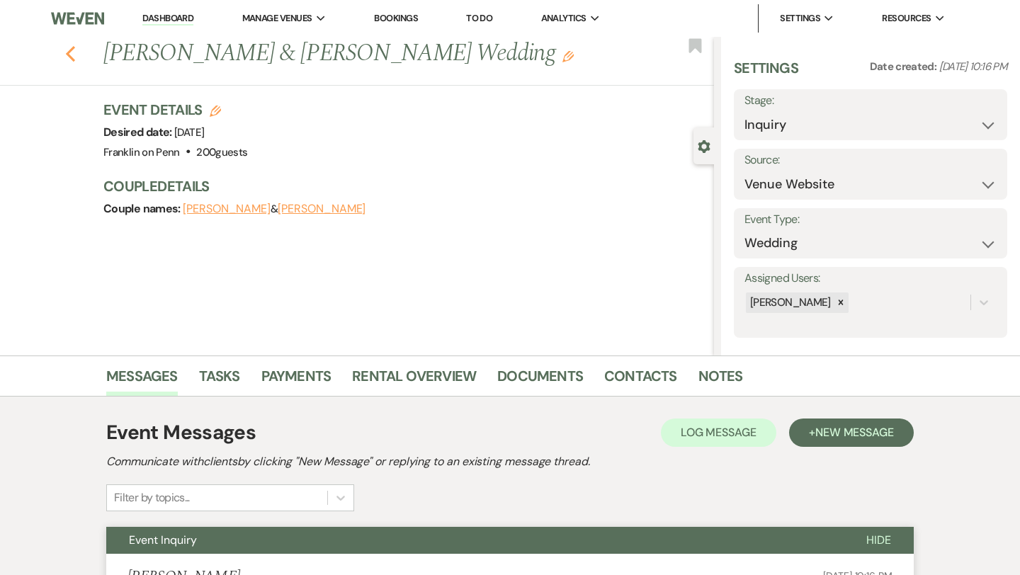
click at [73, 55] on icon "Previous" at bounding box center [70, 53] width 11 height 17
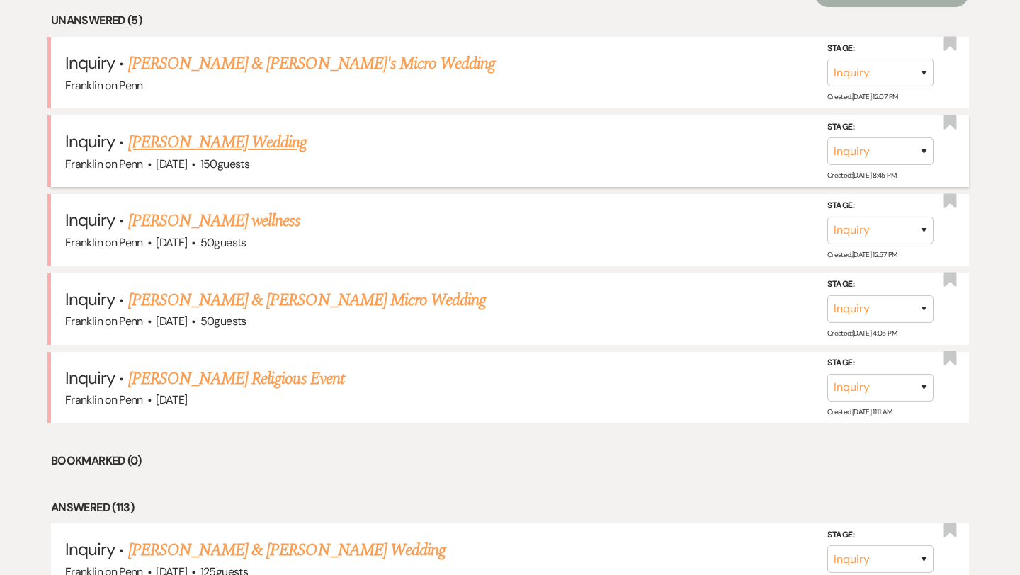
scroll to position [598, 0]
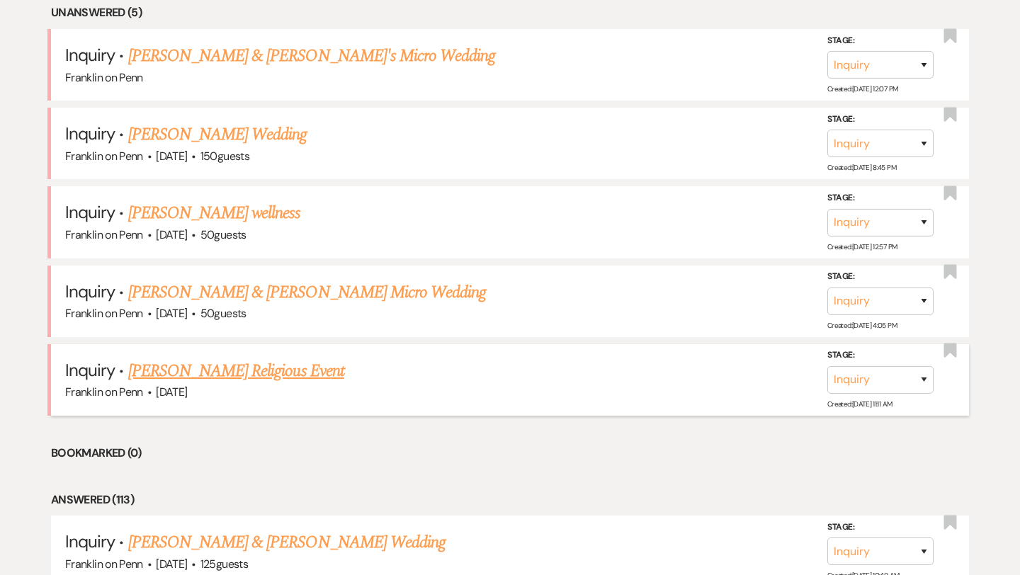
click at [263, 360] on link "Rachel Firestone's Religious Event" at bounding box center [236, 370] width 216 height 25
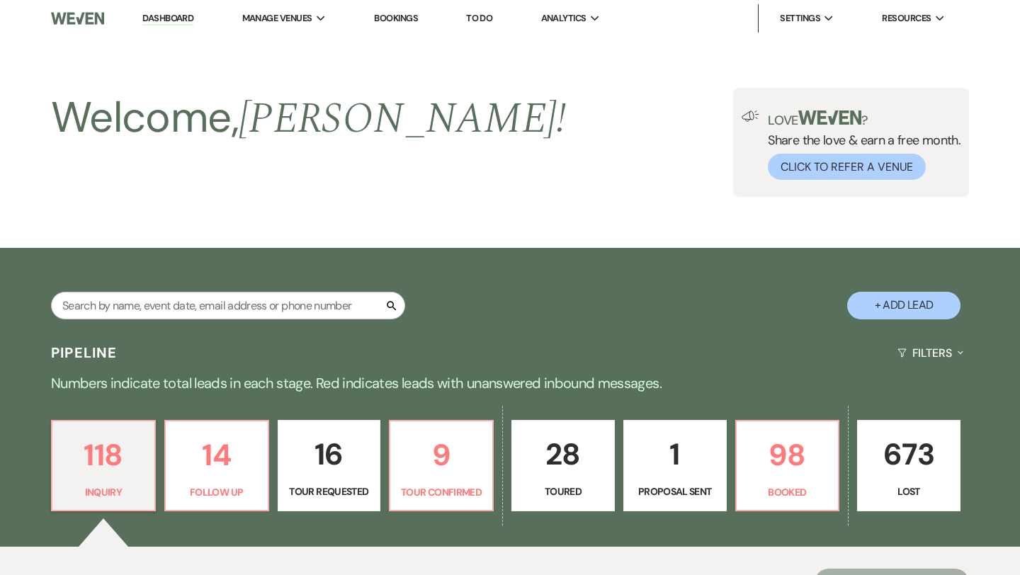
select select "5"
select select "12"
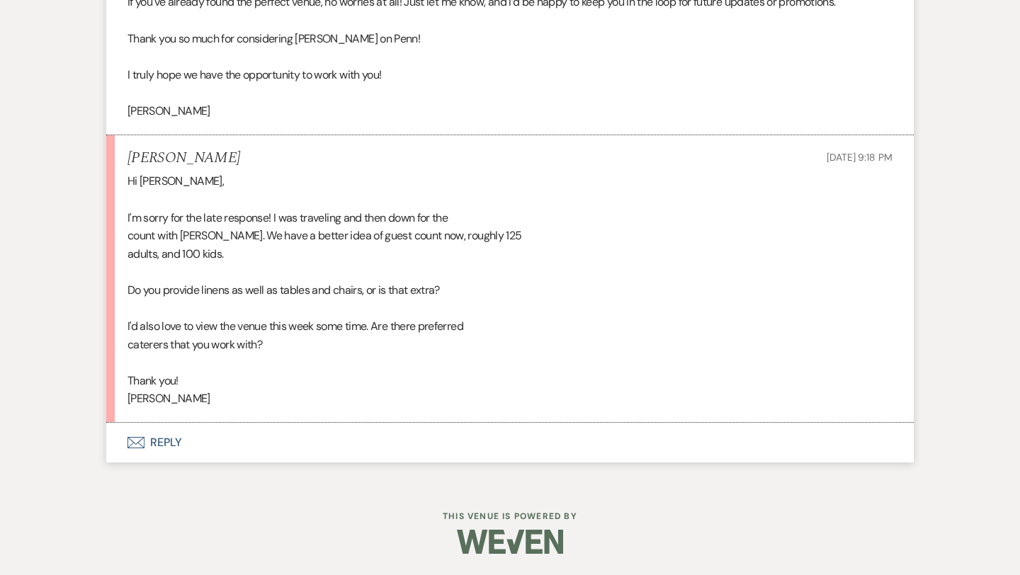
scroll to position [1734, 0]
click at [167, 437] on button "Envelope Reply" at bounding box center [509, 443] width 807 height 40
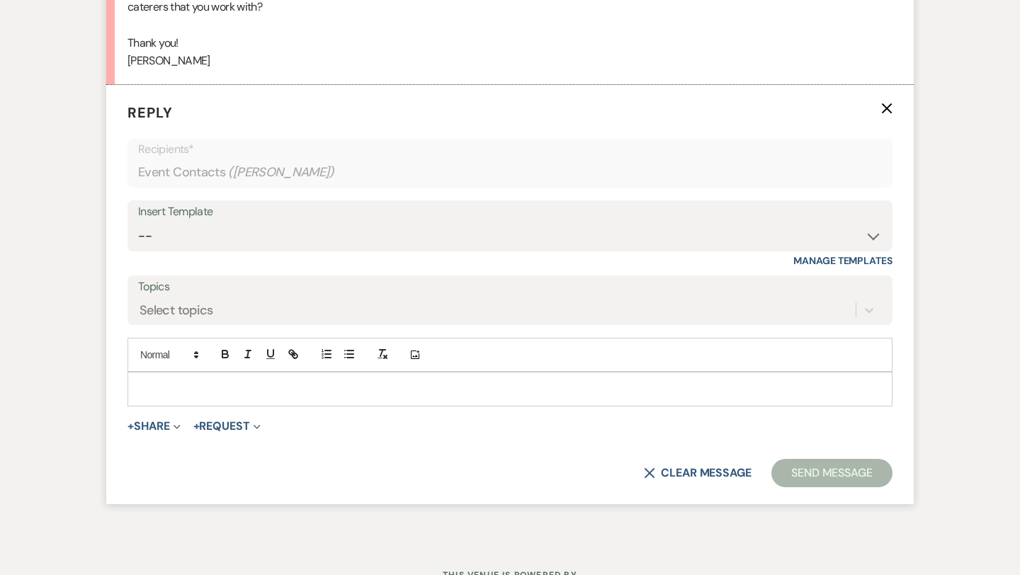
scroll to position [2079, 0]
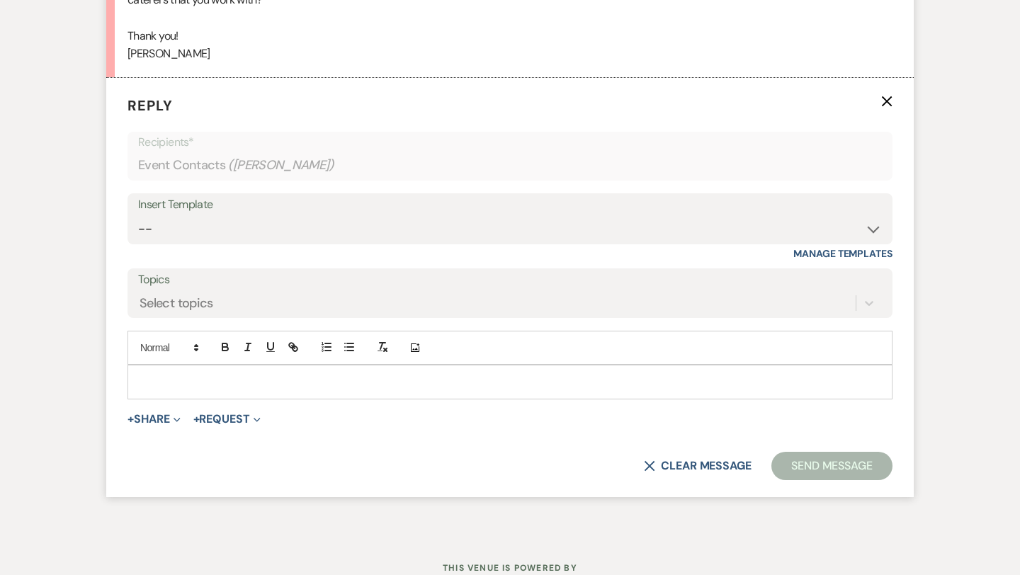
click at [188, 378] on p at bounding box center [510, 382] width 742 height 16
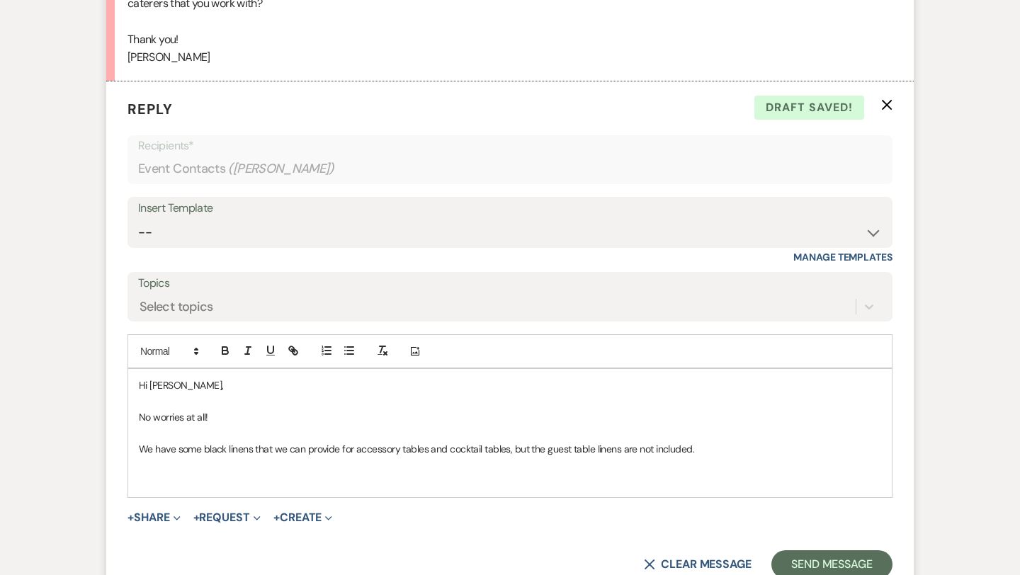
scroll to position [2156, 0]
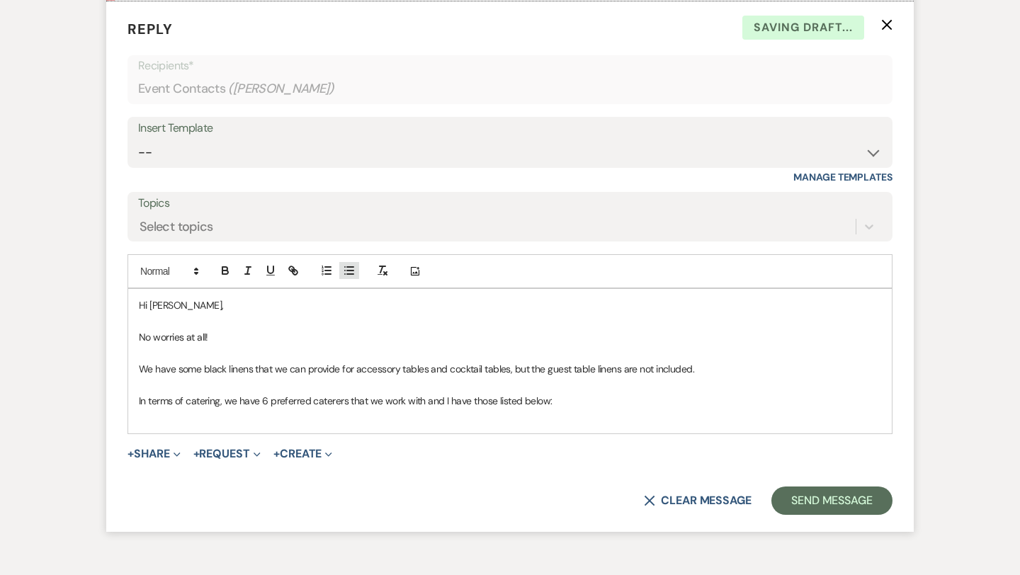
click at [343, 271] on icon "button" at bounding box center [349, 270] width 13 height 13
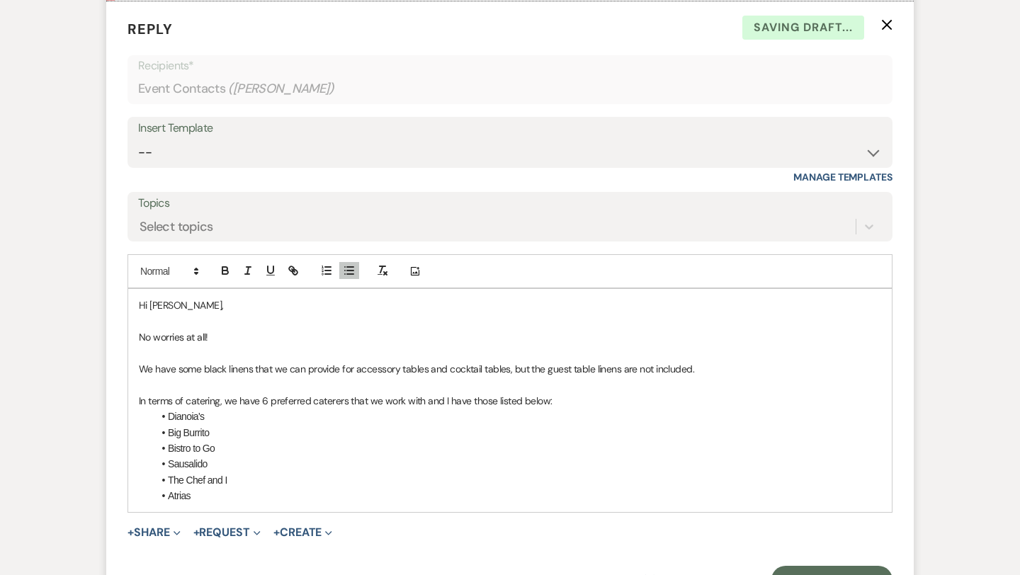
click at [191, 419] on li "Dianoia's" at bounding box center [517, 417] width 728 height 16
click at [247, 501] on li "Atrias" at bounding box center [517, 496] width 728 height 16
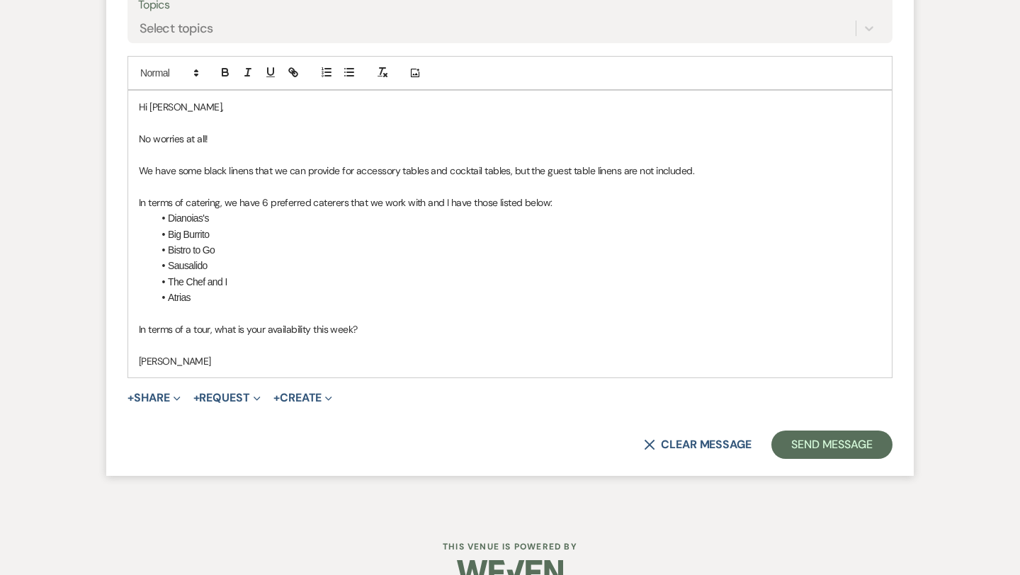
scroll to position [2382, 0]
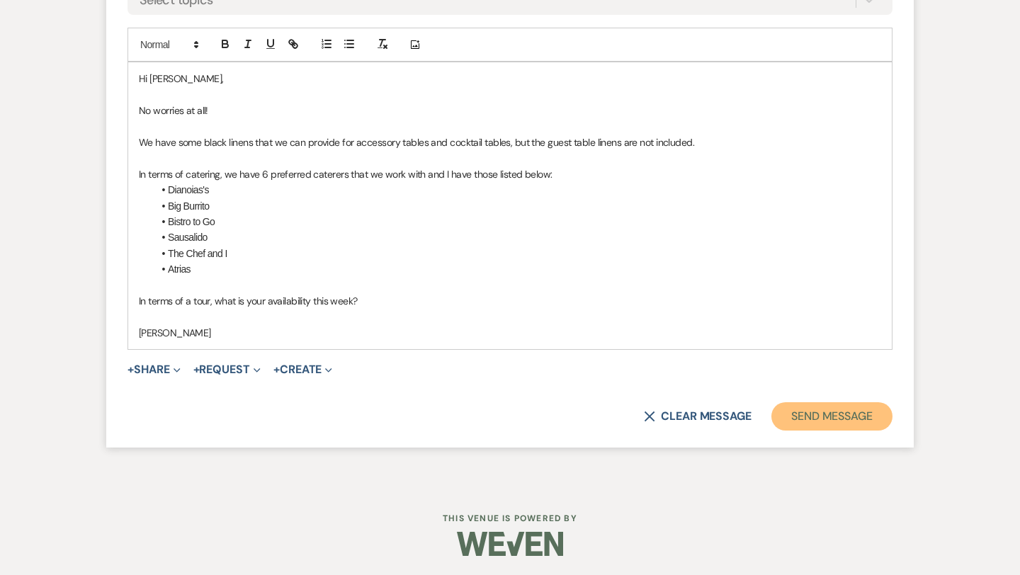
click at [802, 426] on button "Send Message" at bounding box center [831, 416] width 121 height 28
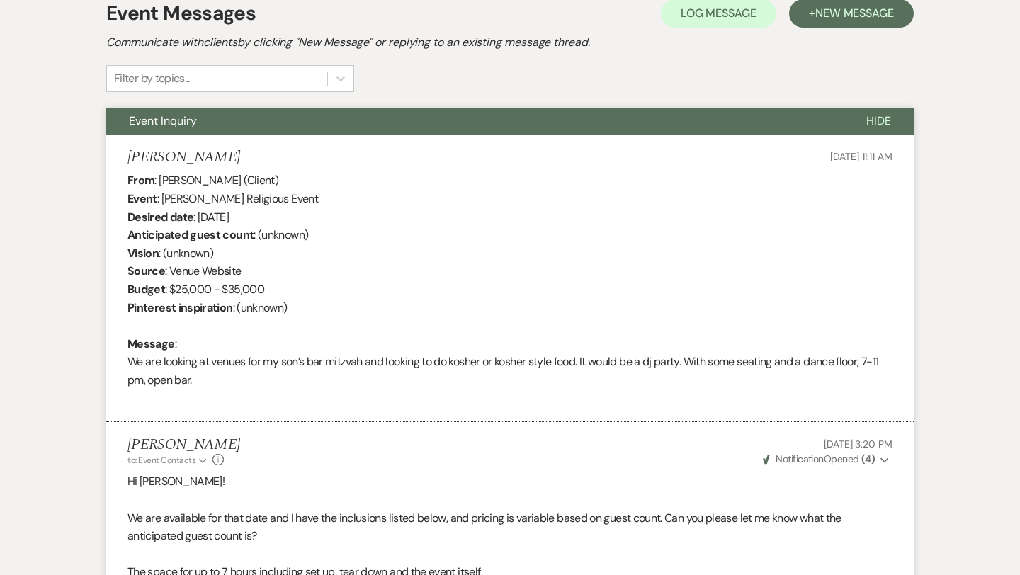
scroll to position [0, 0]
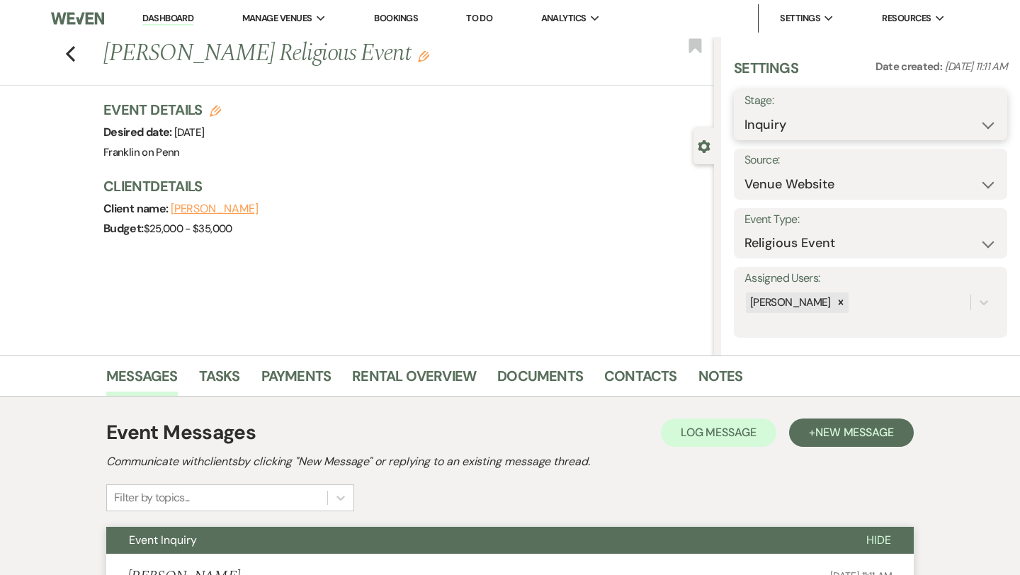
click at [822, 119] on select "Inquiry Follow Up Tour Requested Tour Confirmed Toured Proposal Sent Booked Lost" at bounding box center [870, 125] width 252 height 28
select select "2"
click at [972, 112] on button "Save" at bounding box center [979, 115] width 56 height 28
click at [69, 53] on icon "Previous" at bounding box center [70, 53] width 11 height 17
select select "2"
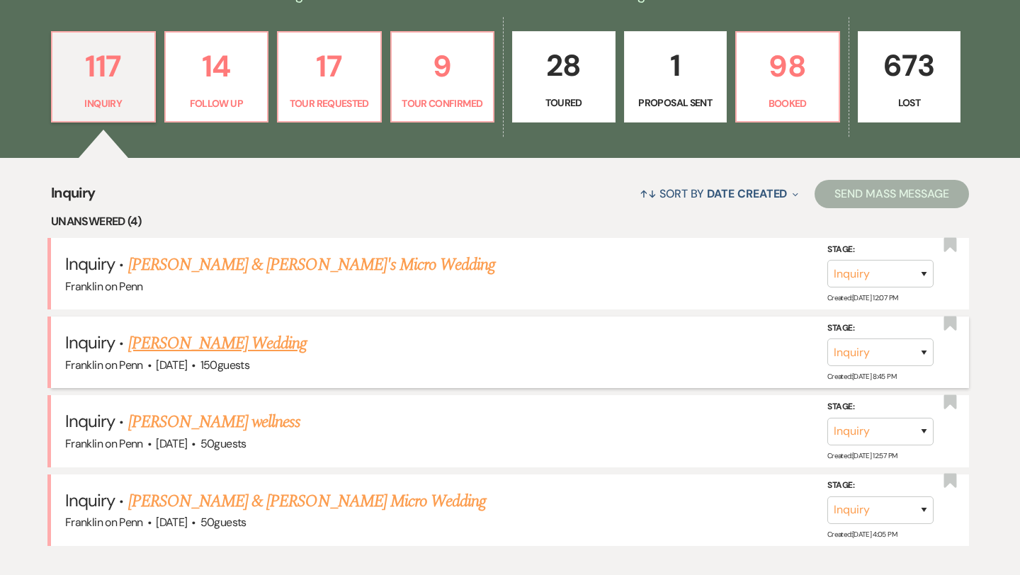
scroll to position [387, 0]
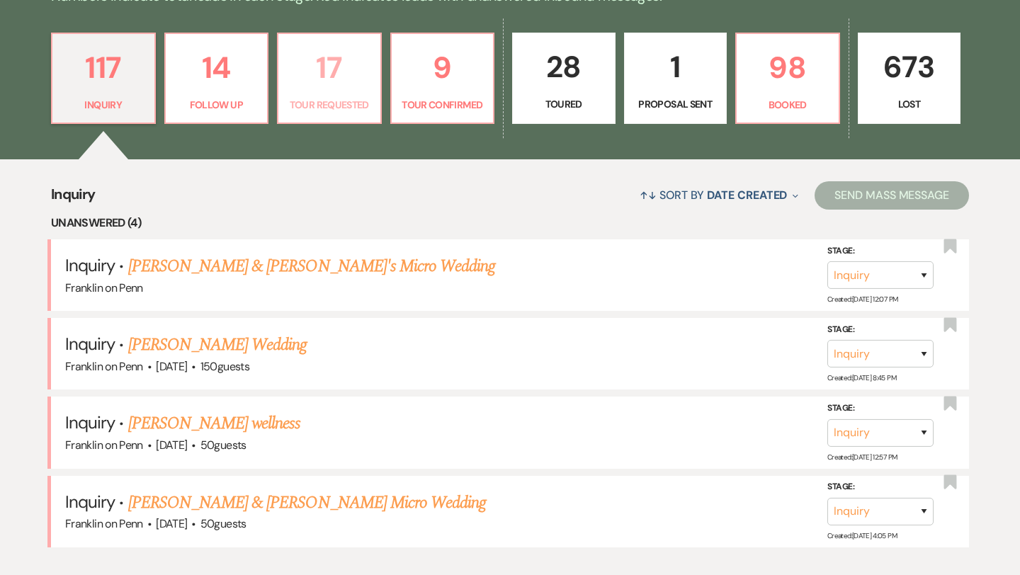
click at [325, 45] on p "17" at bounding box center [329, 67] width 85 height 47
select select "2"
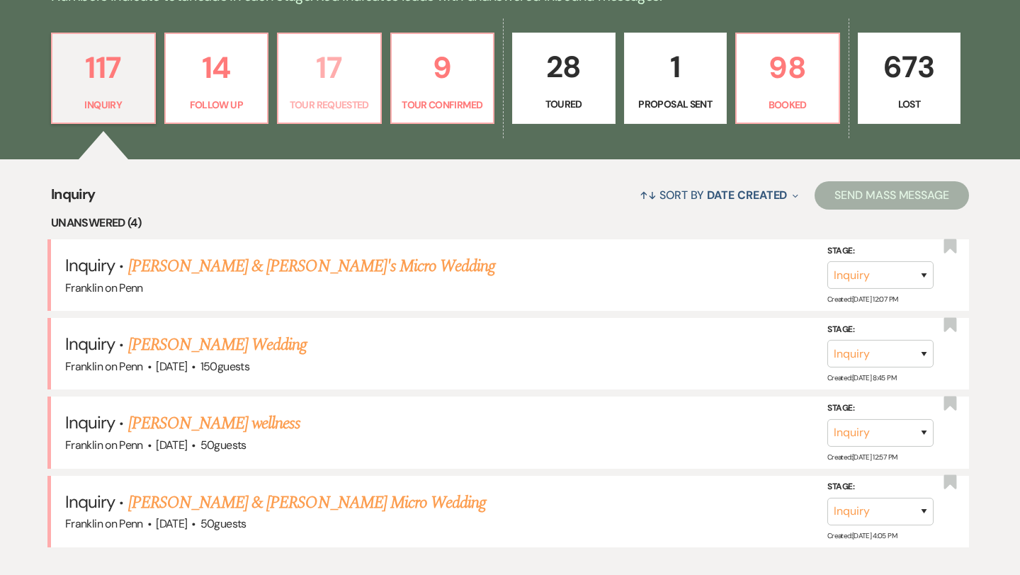
select select "2"
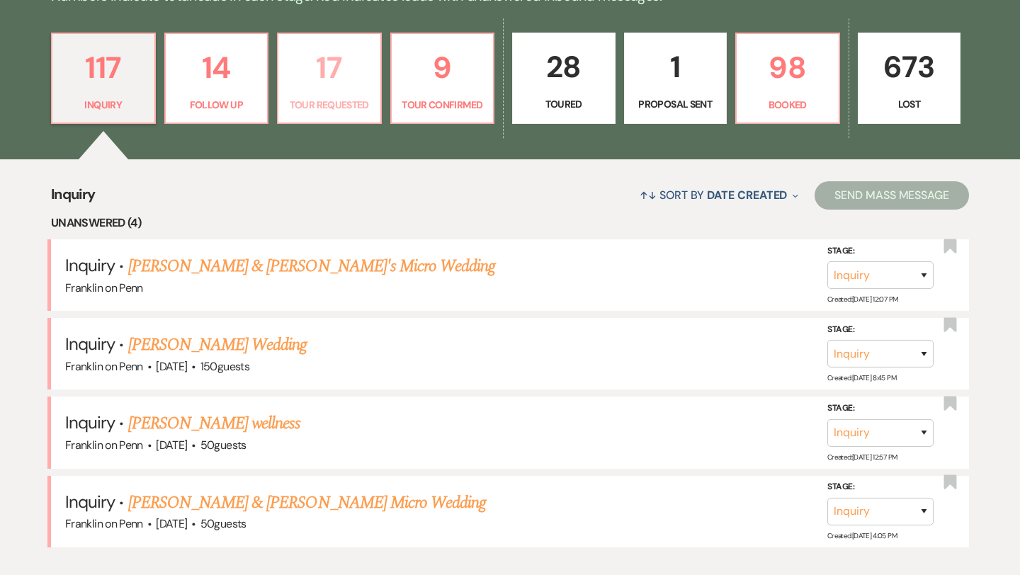
select select "2"
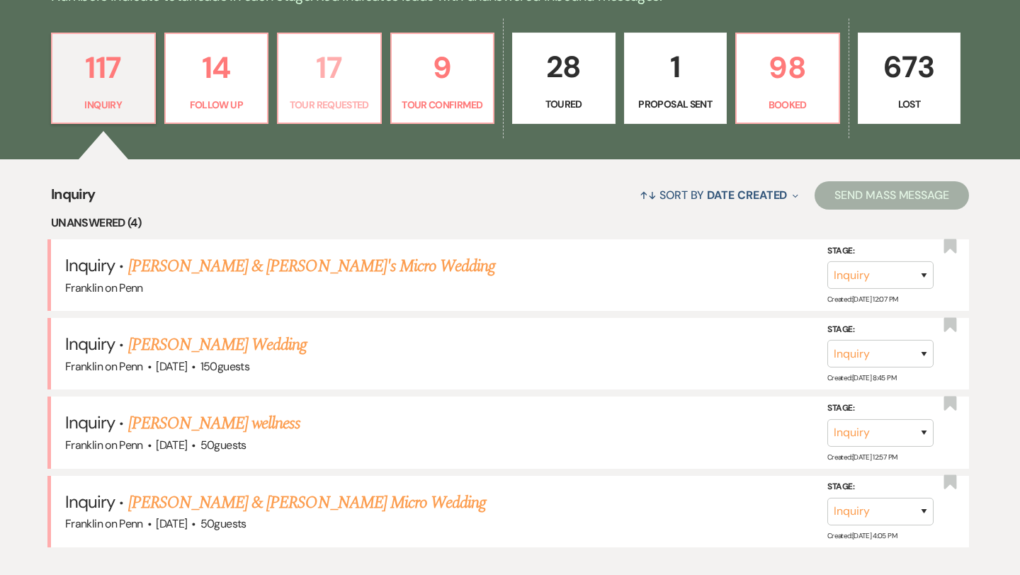
select select "2"
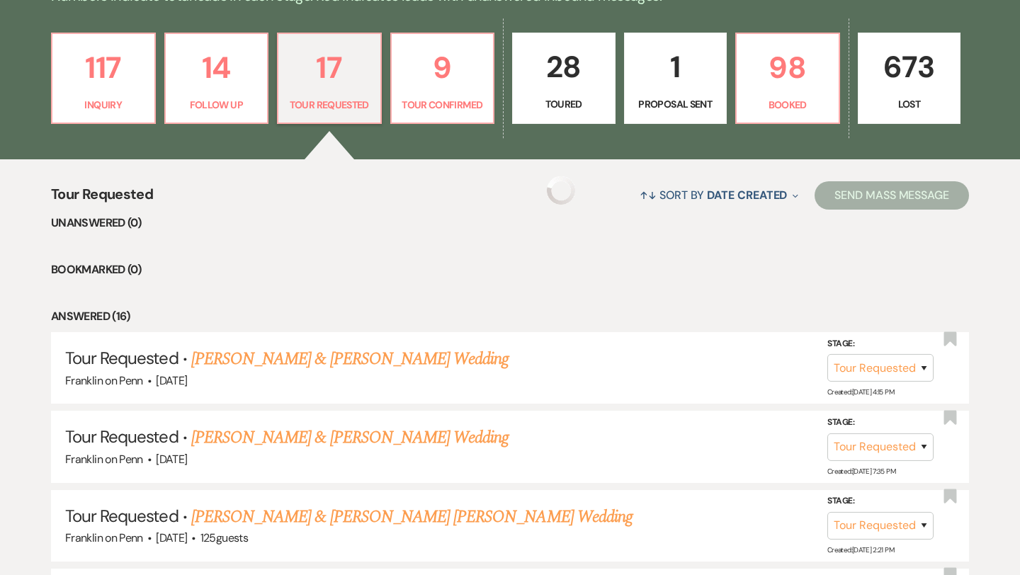
select select "2"
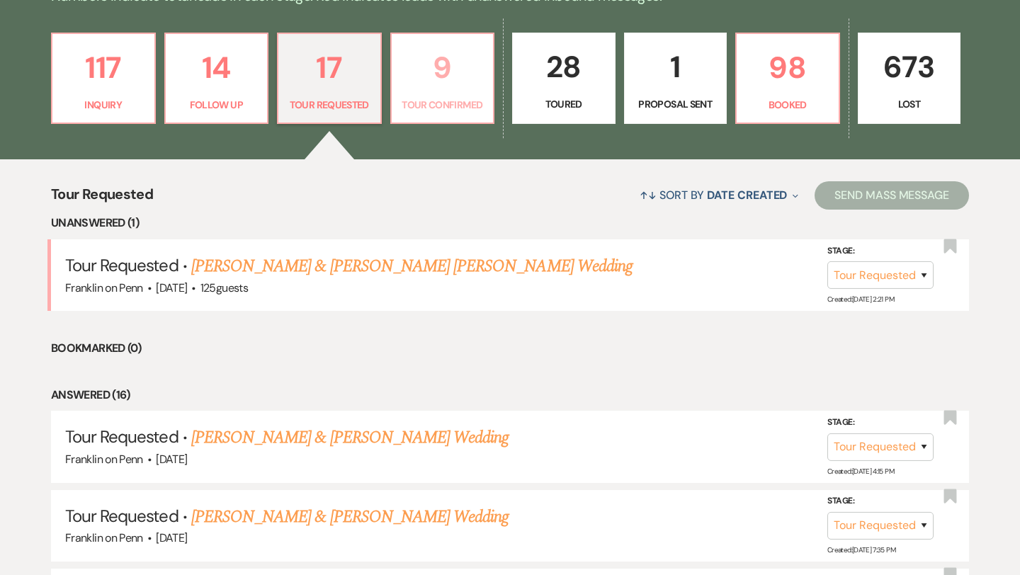
click at [445, 77] on p "9" at bounding box center [442, 67] width 85 height 47
select select "4"
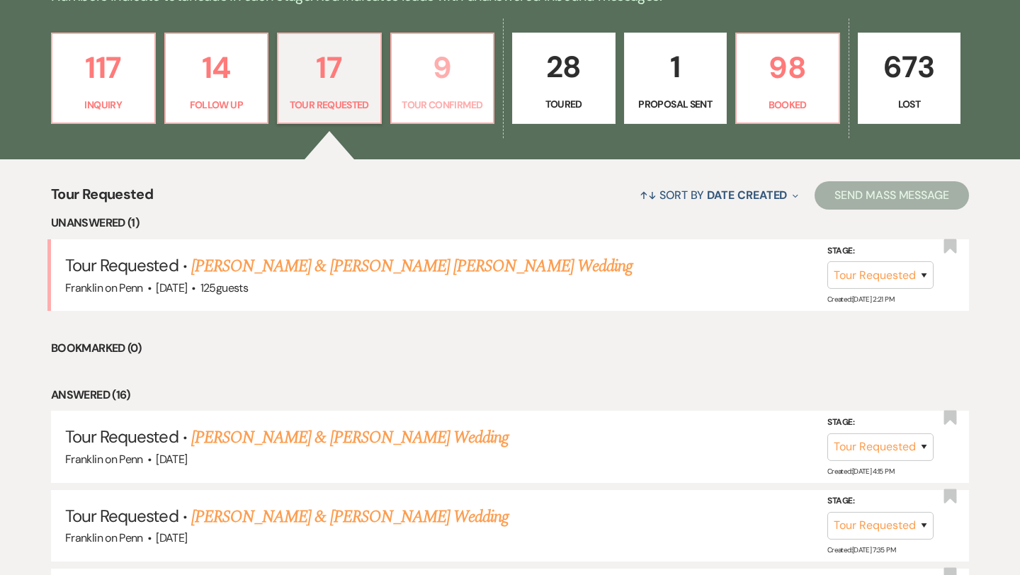
select select "4"
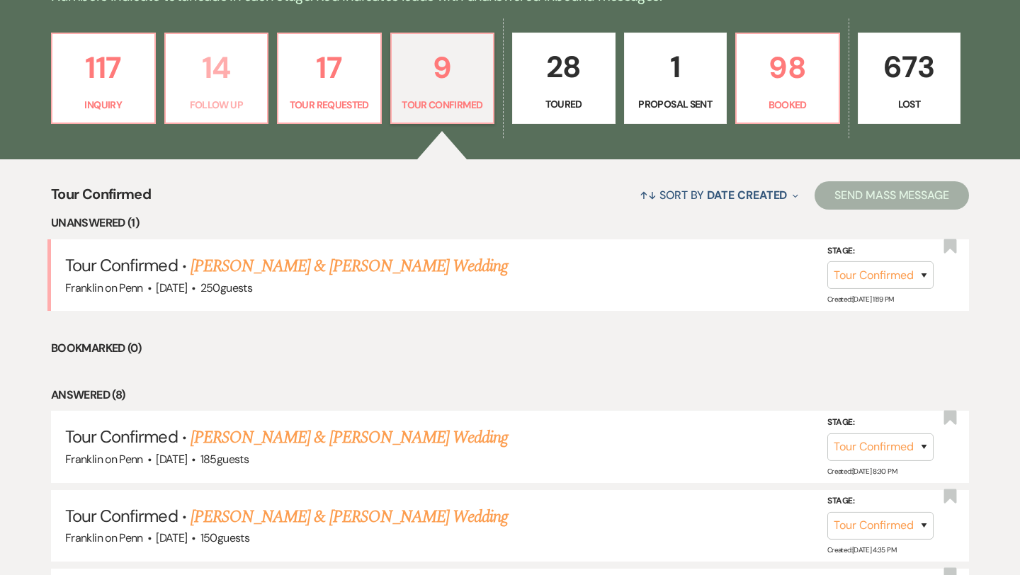
click at [218, 67] on p "14" at bounding box center [216, 67] width 85 height 47
select select "9"
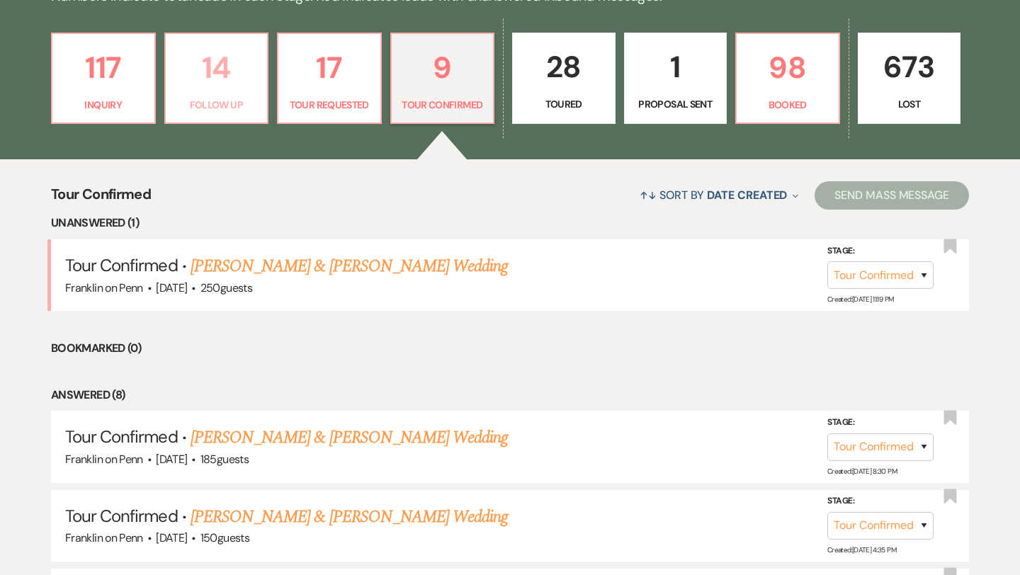
select select "9"
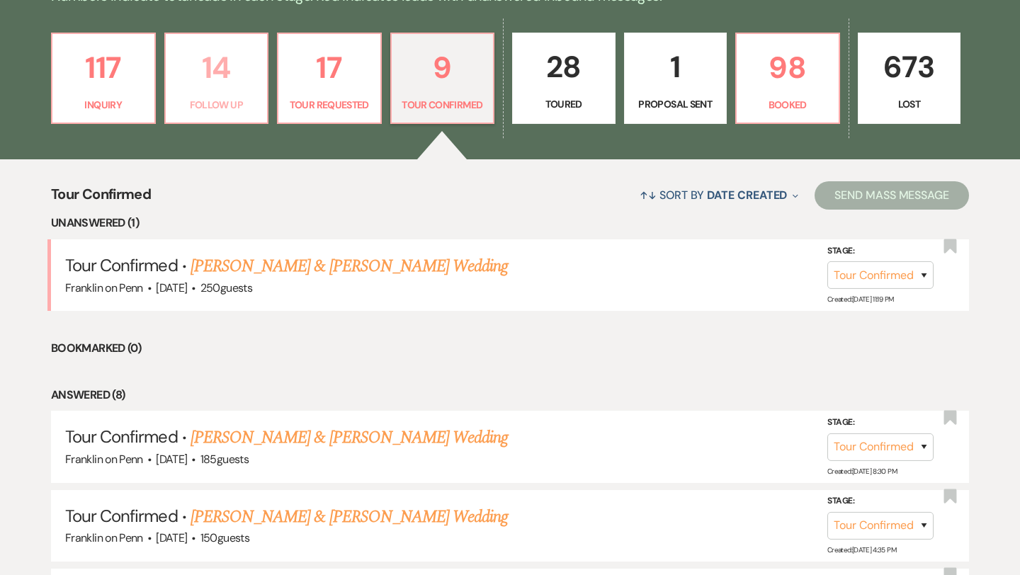
select select "9"
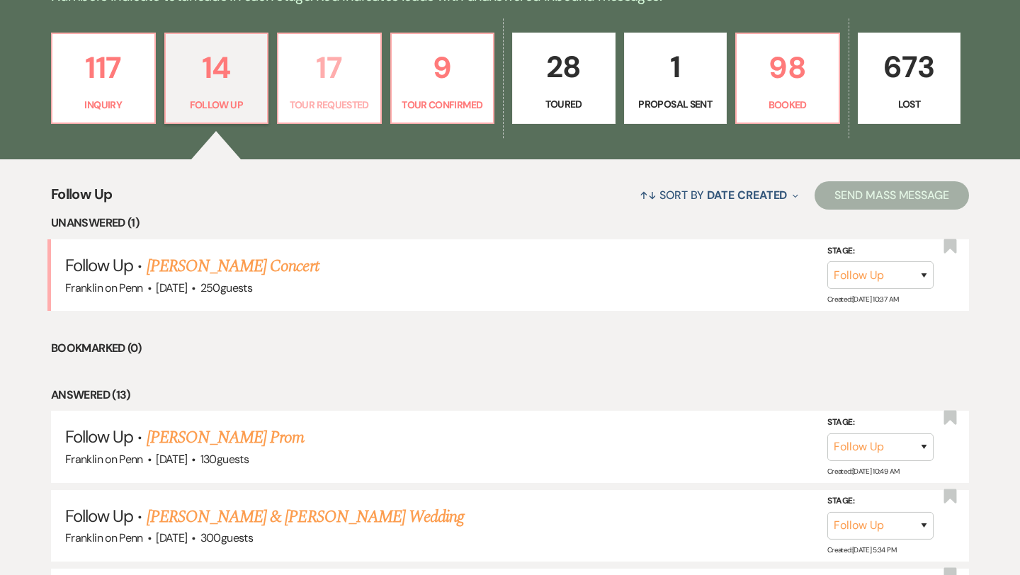
click at [336, 69] on p "17" at bounding box center [329, 67] width 85 height 47
select select "2"
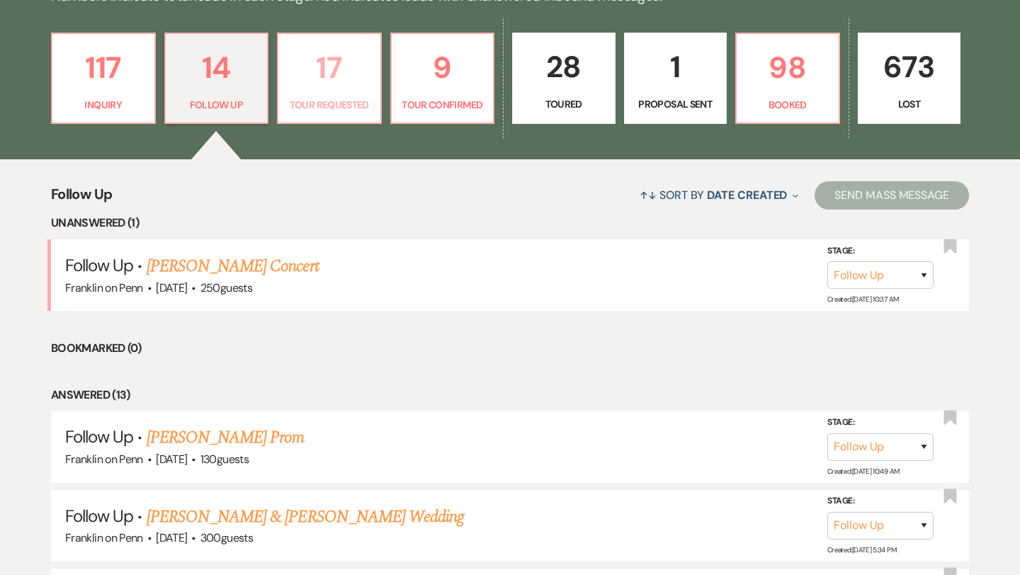
select select "2"
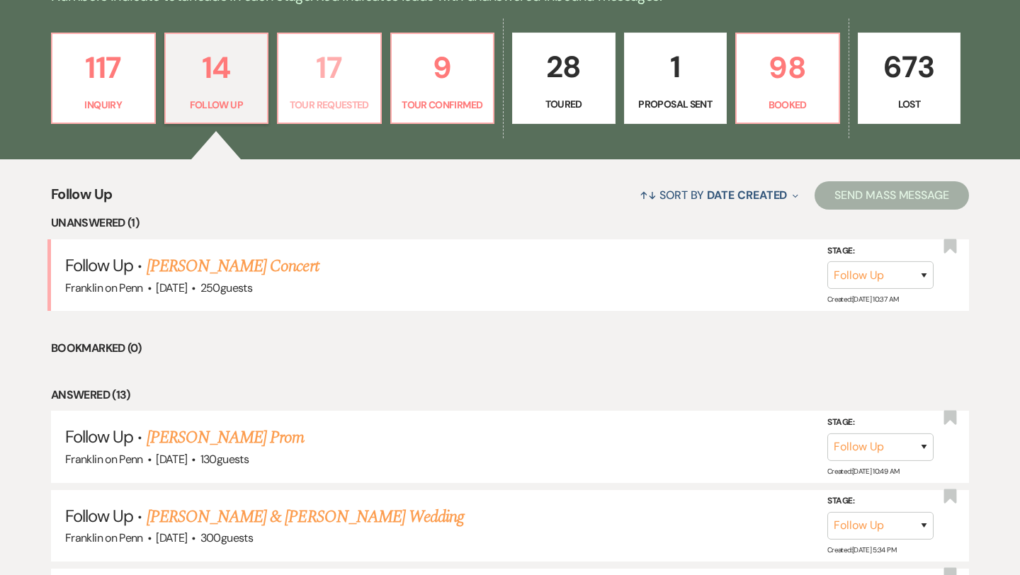
select select "2"
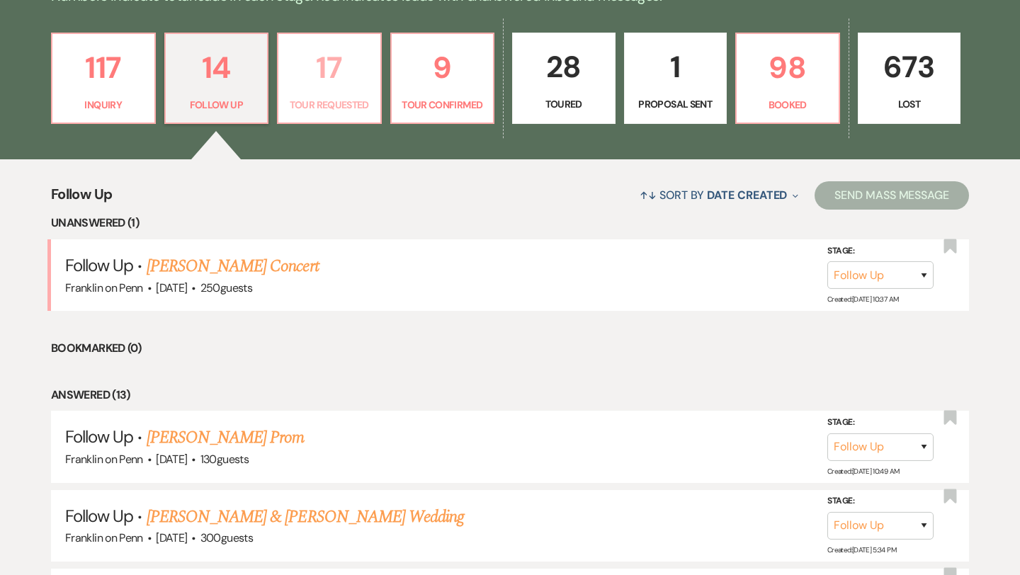
select select "2"
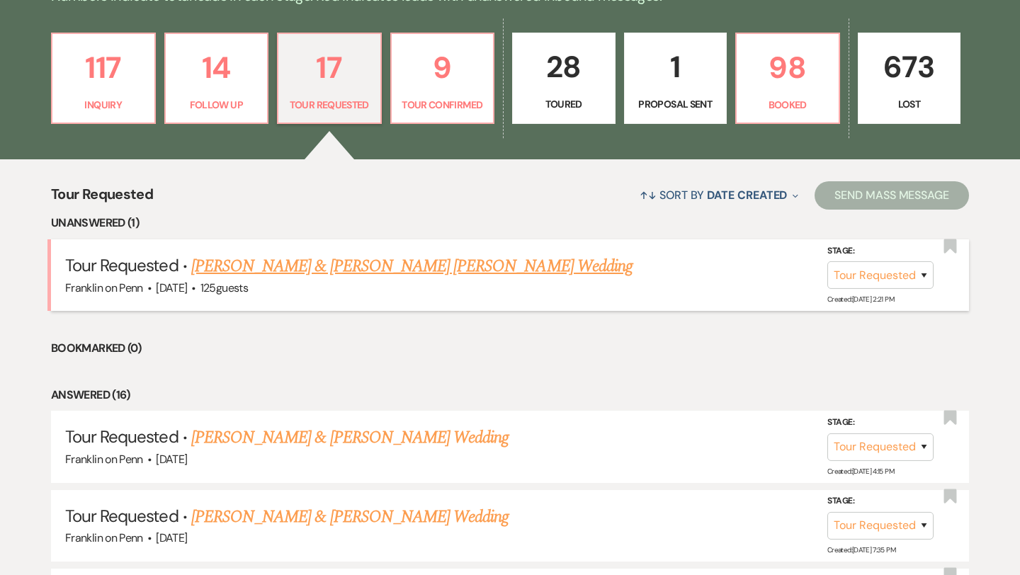
click at [345, 266] on link "Roman Perdziola & Alana Marie Staniszewski's Wedding" at bounding box center [411, 266] width 441 height 25
select select "2"
select select "1"
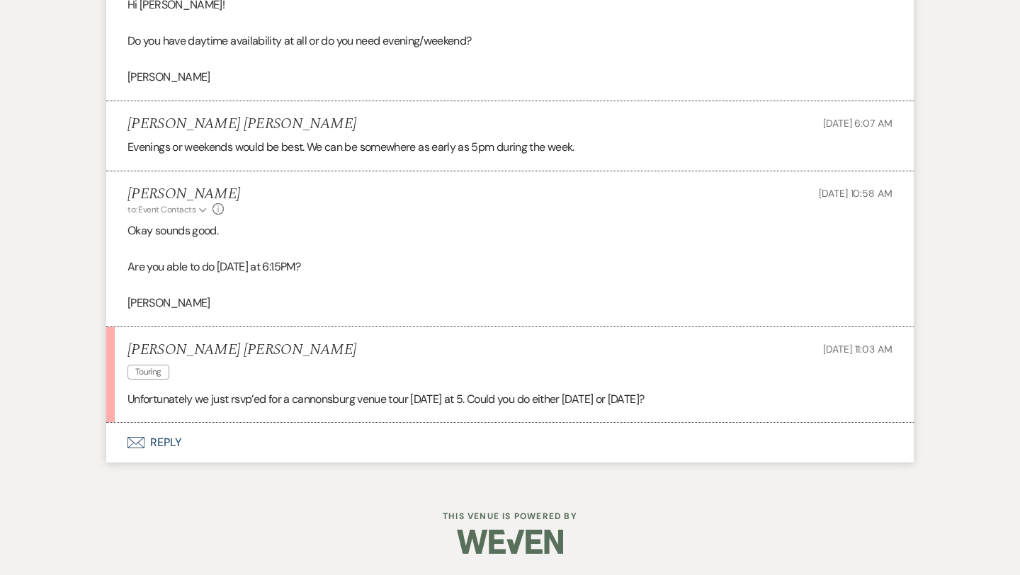
scroll to position [1954, 0]
click at [171, 439] on button "Envelope Reply" at bounding box center [509, 443] width 807 height 40
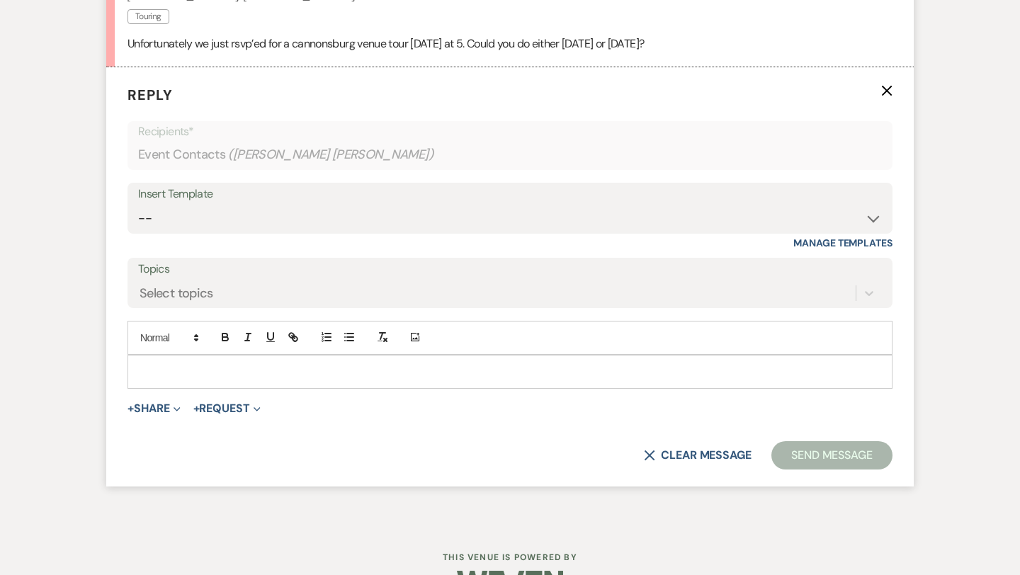
scroll to position [2300, 0]
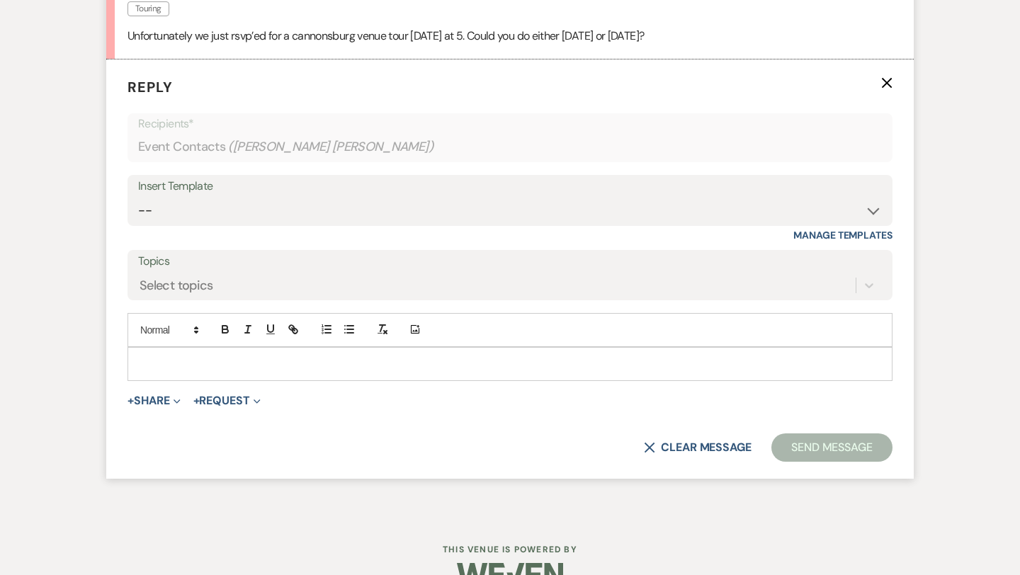
click at [219, 372] on p at bounding box center [510, 364] width 742 height 16
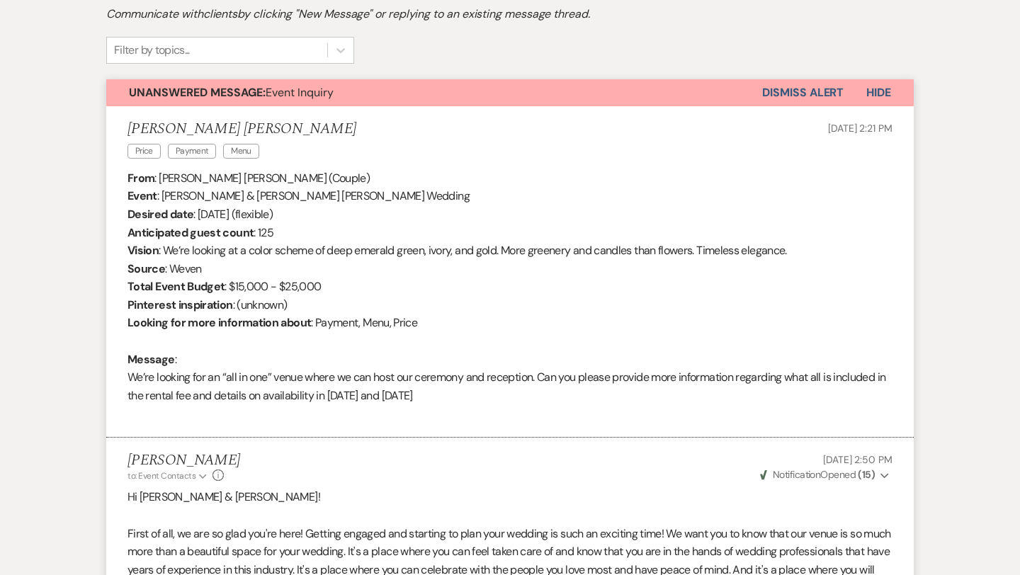
scroll to position [0, 0]
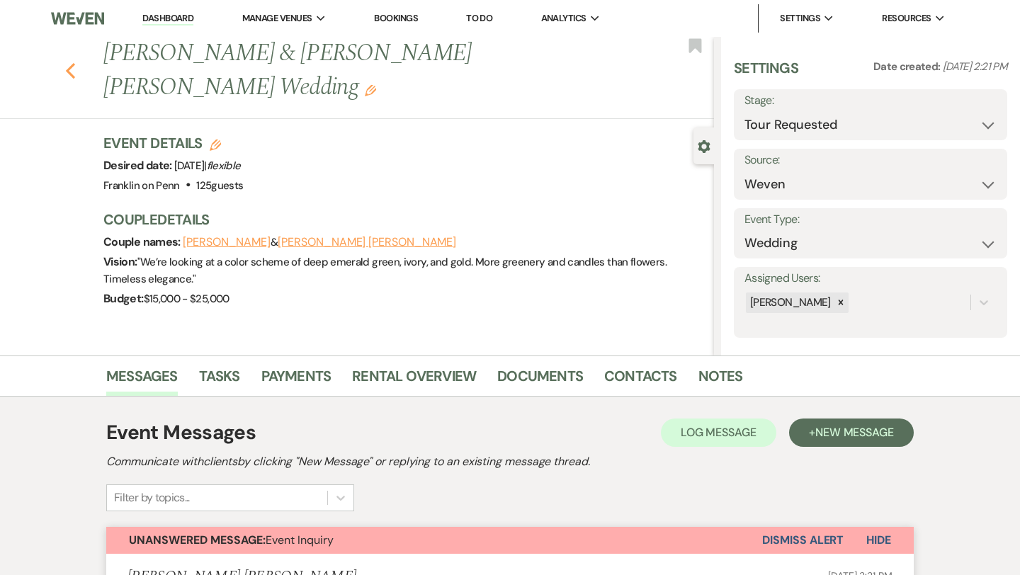
click at [74, 68] on icon "Previous" at bounding box center [70, 70] width 11 height 17
select select "2"
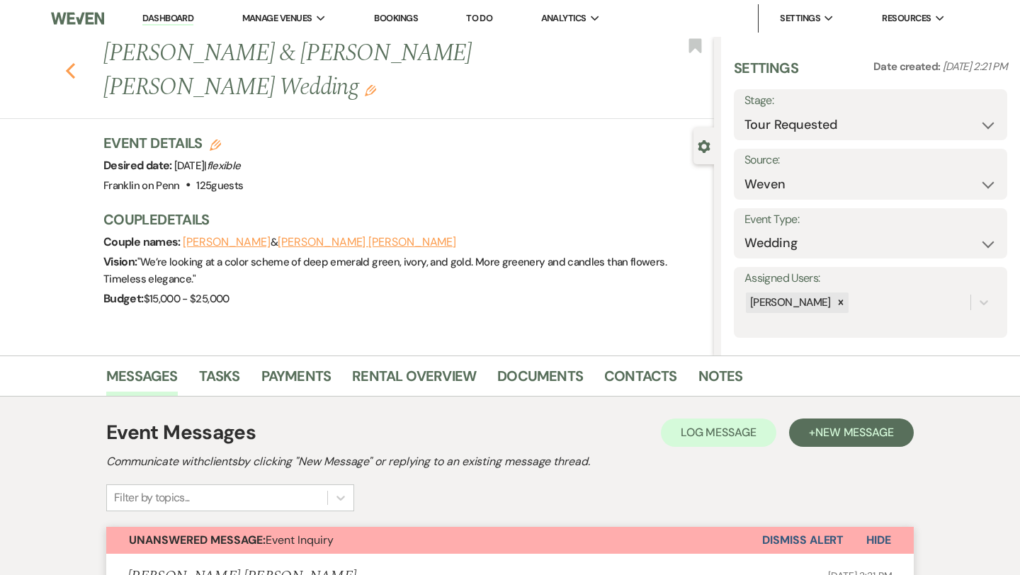
select select "2"
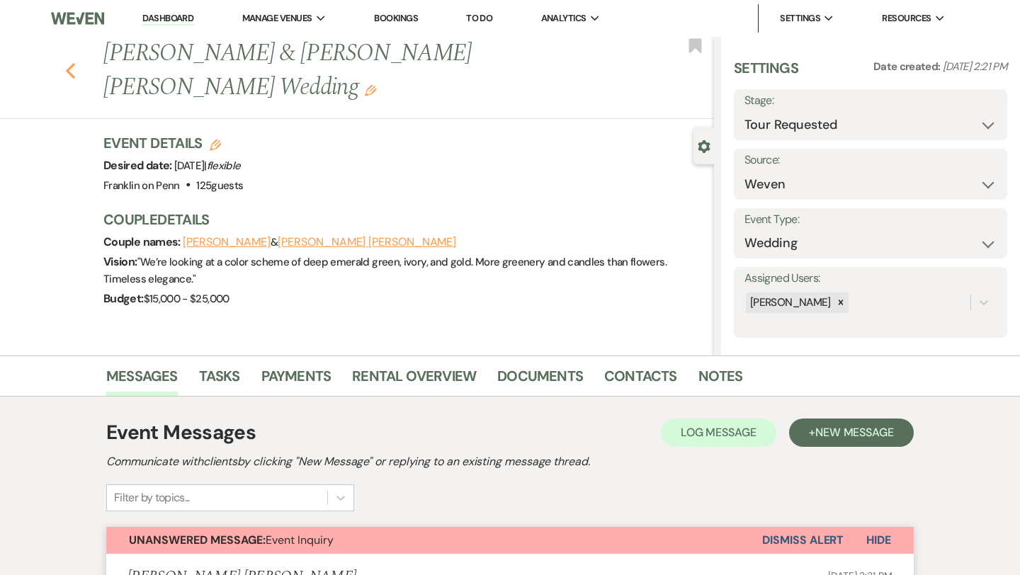
select select "2"
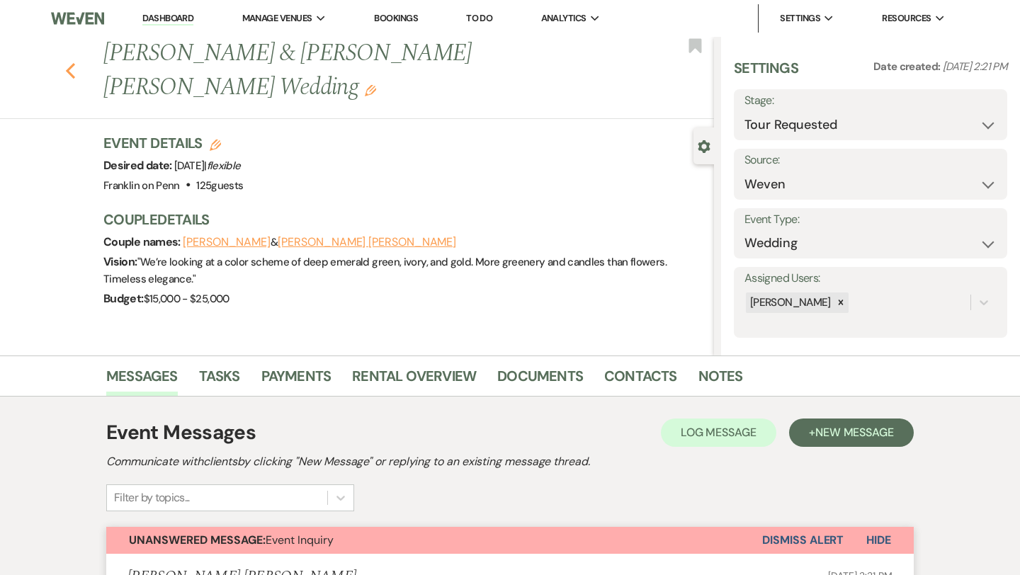
select select "2"
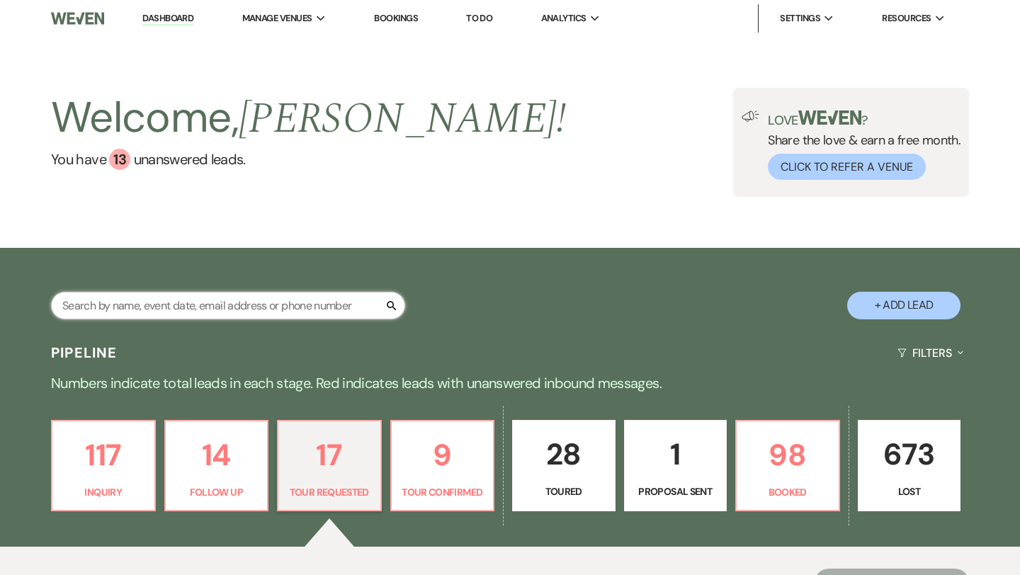
click at [215, 309] on input "text" at bounding box center [228, 306] width 354 height 28
type input "erika"
select select "9"
select select "8"
select select "6"
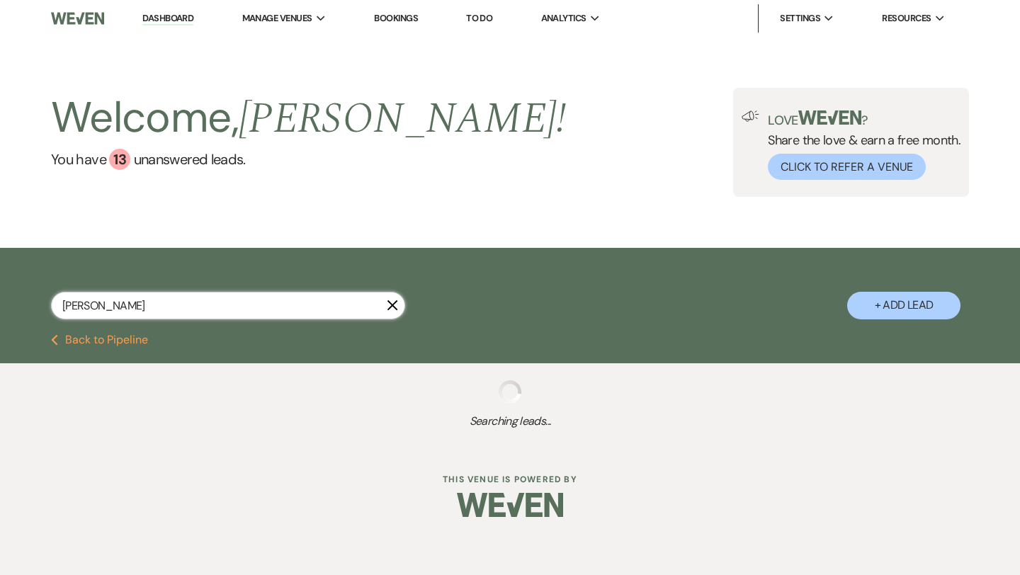
type input "erika gilmore"
select select "9"
select select "2"
select select "4"
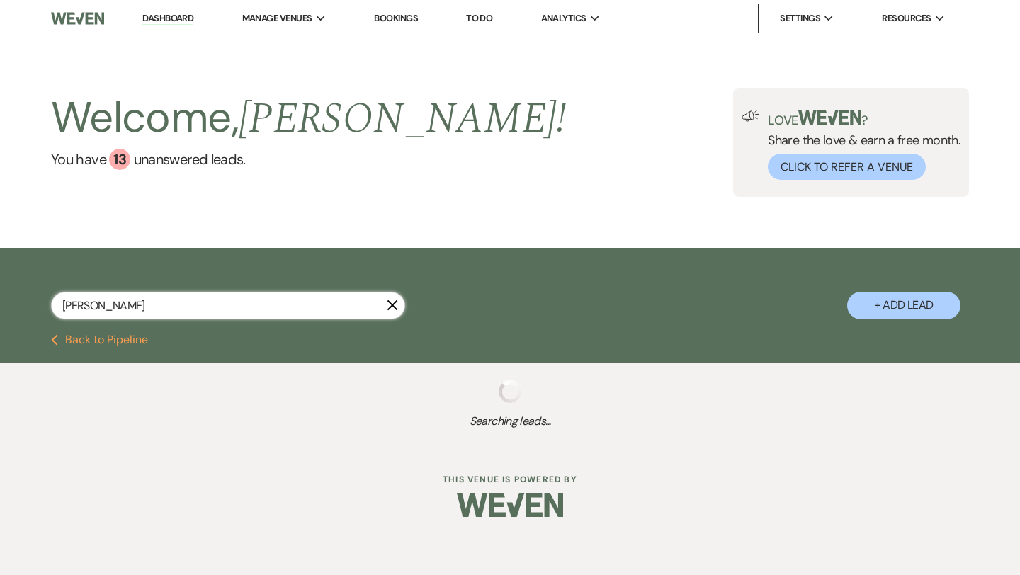
select select "5"
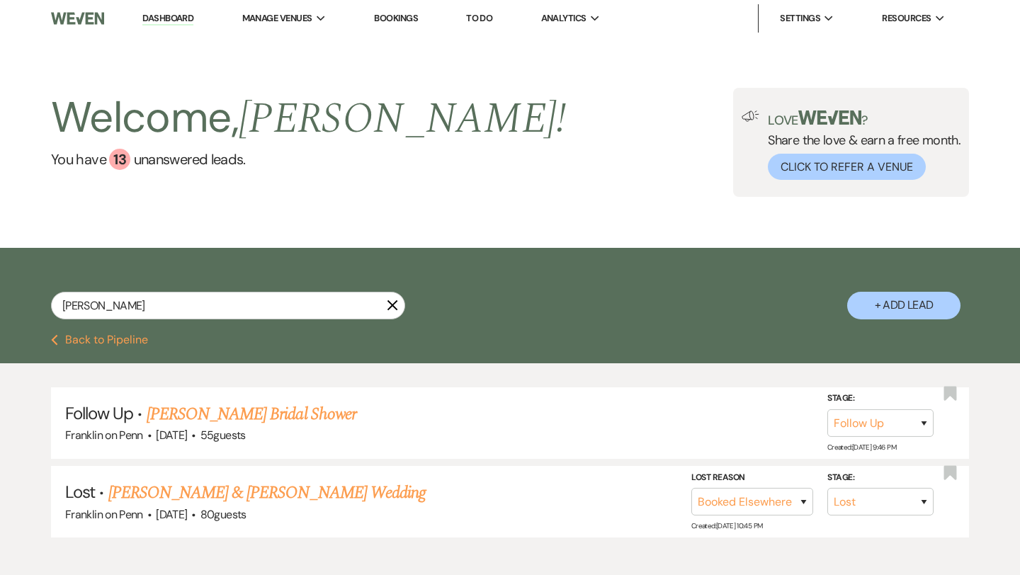
click at [920, 308] on button "+ Add Lead" at bounding box center [903, 306] width 113 height 28
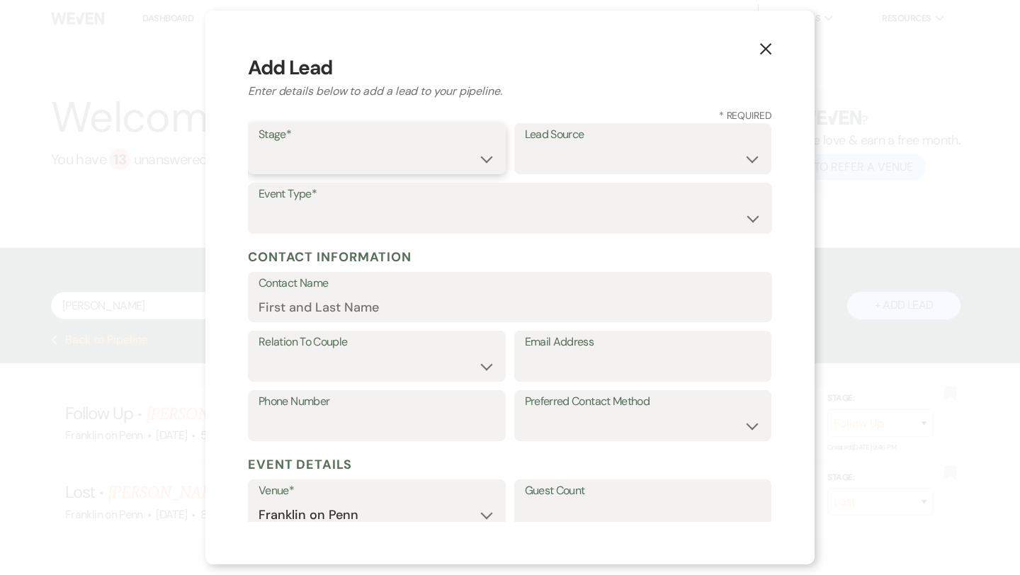
click at [346, 159] on select "Inquiry Follow Up Tour Requested Tour Confirmed Toured Proposal Sent Booked Lost" at bounding box center [376, 159] width 237 height 28
click at [530, 164] on select "Weven Venue Website Instagram Facebook Pinterest Google The Knot Wedding Wire H…" at bounding box center [643, 159] width 237 height 28
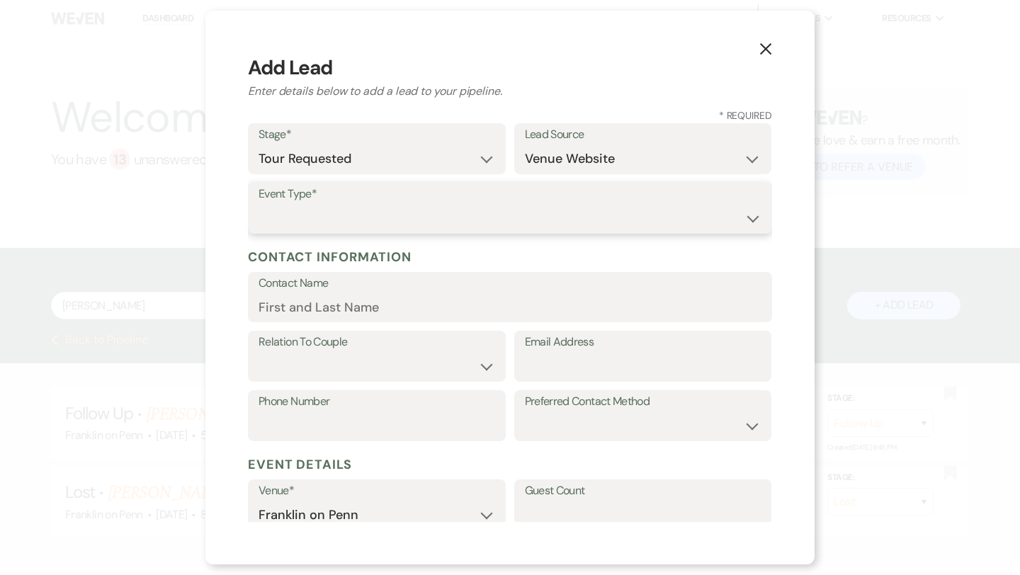
click at [390, 216] on select "Wedding Anniversary Party Baby Shower Bachelorette / Bachelor Party Birthday Pa…" at bounding box center [509, 219] width 503 height 28
click at [540, 360] on input "Email Address" at bounding box center [643, 367] width 237 height 28
paste input "erikalois22@gmail.com"
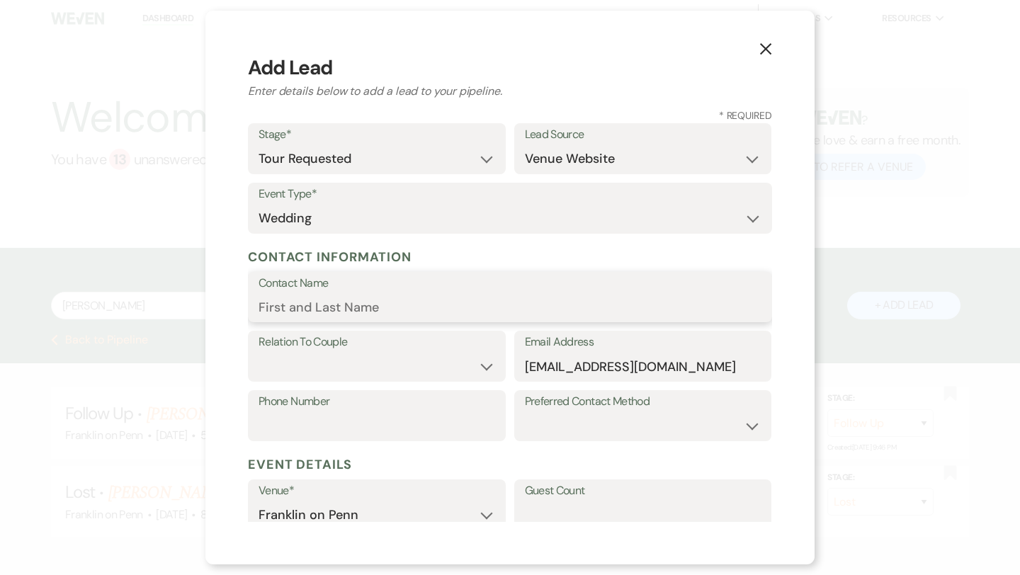
click at [428, 301] on input "Contact Name" at bounding box center [509, 307] width 503 height 28
click at [354, 367] on select "Couple Planner Parent of Couple Family Member Friend Other" at bounding box center [376, 367] width 237 height 28
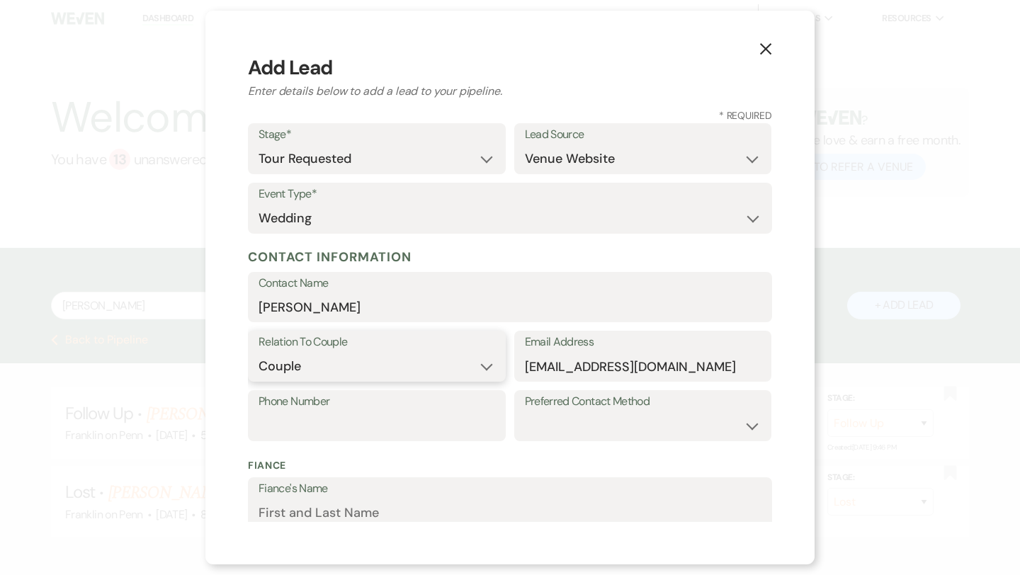
scroll to position [151, 0]
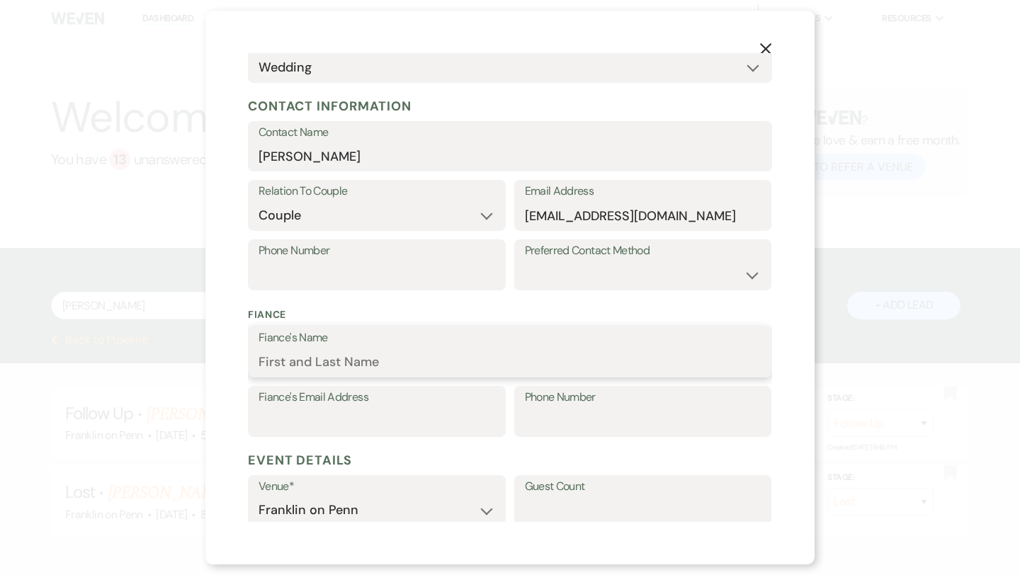
click at [416, 356] on input "Fiance's Name" at bounding box center [509, 362] width 503 height 28
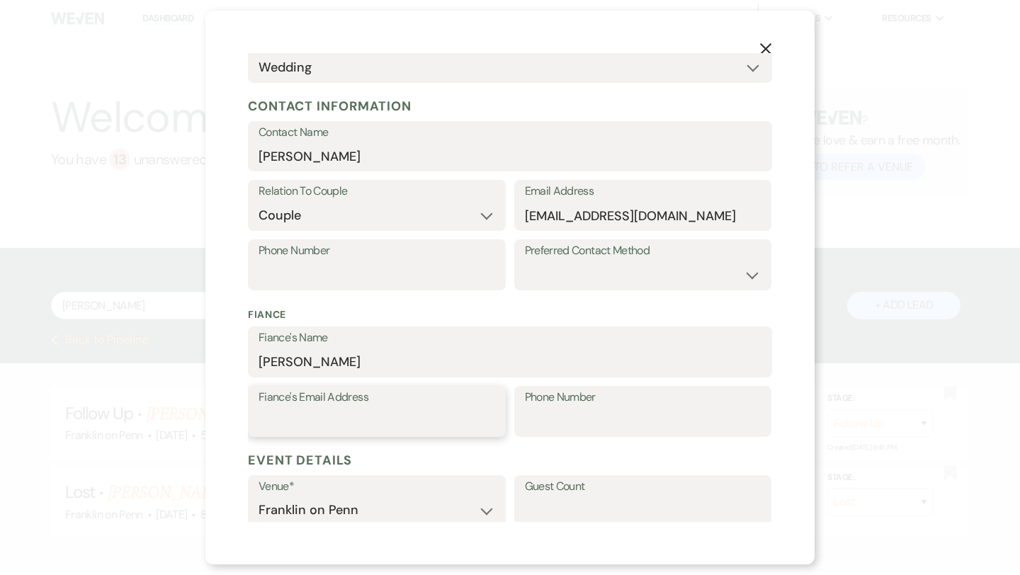
click at [363, 417] on input "Fiance's Email Address" at bounding box center [376, 422] width 237 height 28
paste input "hellojoshbaker@gmail.com"
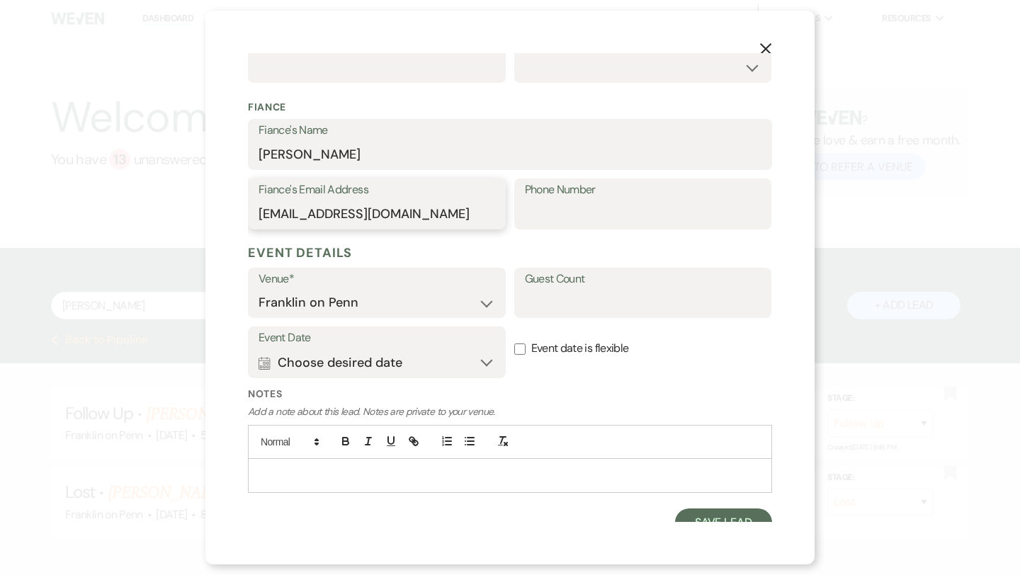
scroll to position [372, 0]
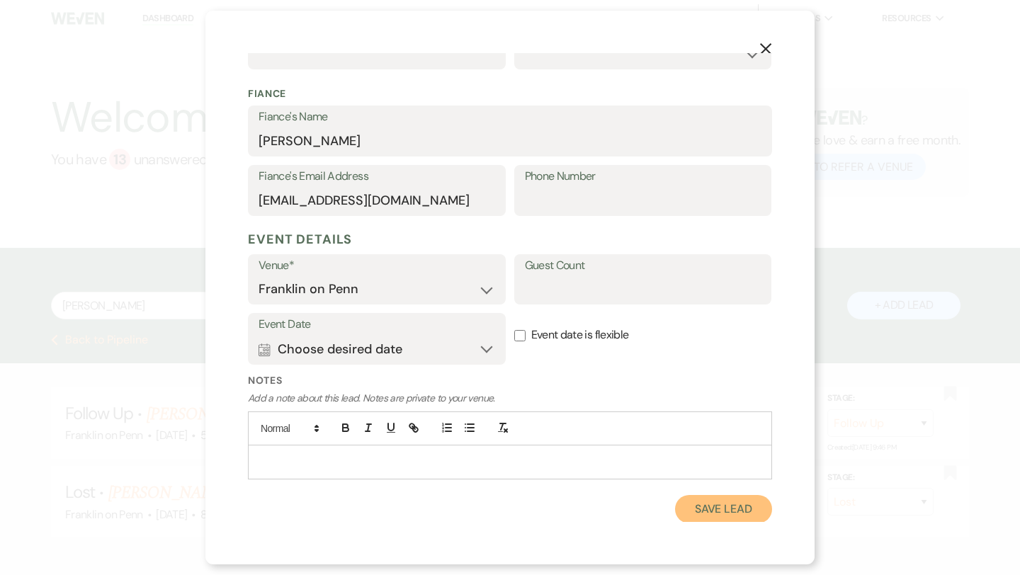
click at [703, 501] on button "Save Lead" at bounding box center [723, 509] width 97 height 28
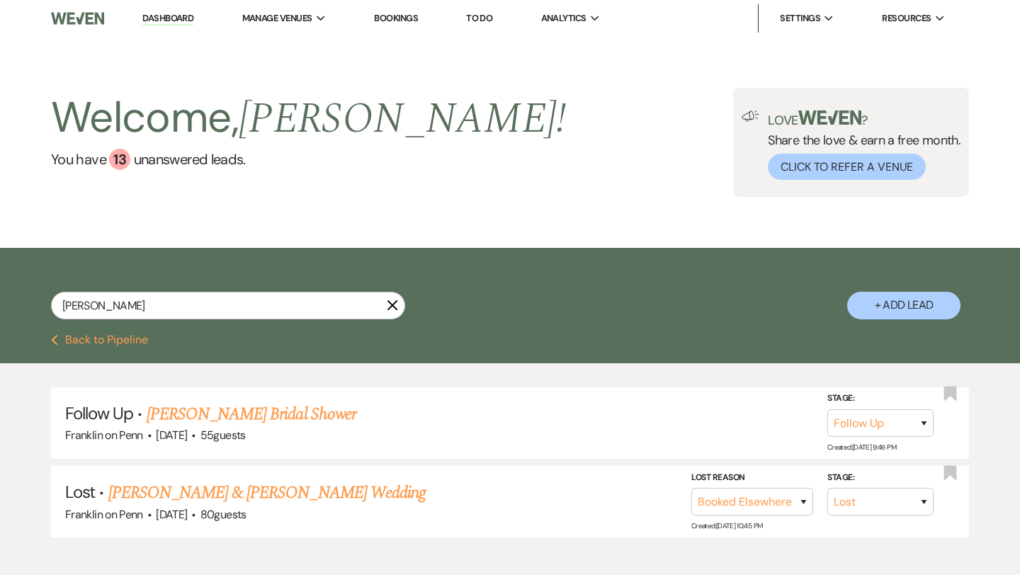
click at [63, 342] on button "Previous Back to Pipeline" at bounding box center [99, 339] width 97 height 11
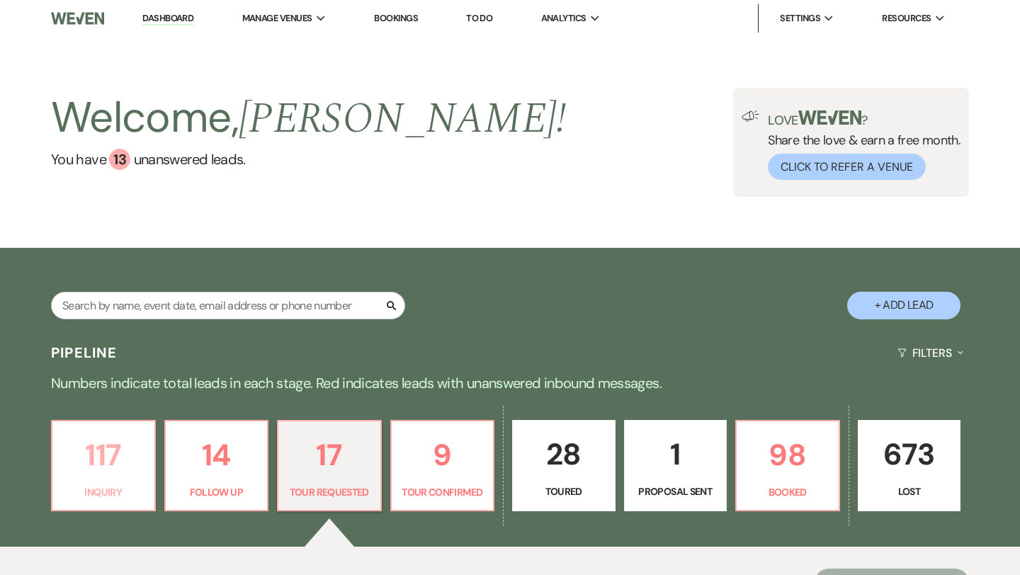
click at [110, 450] on p "117" at bounding box center [103, 454] width 85 height 47
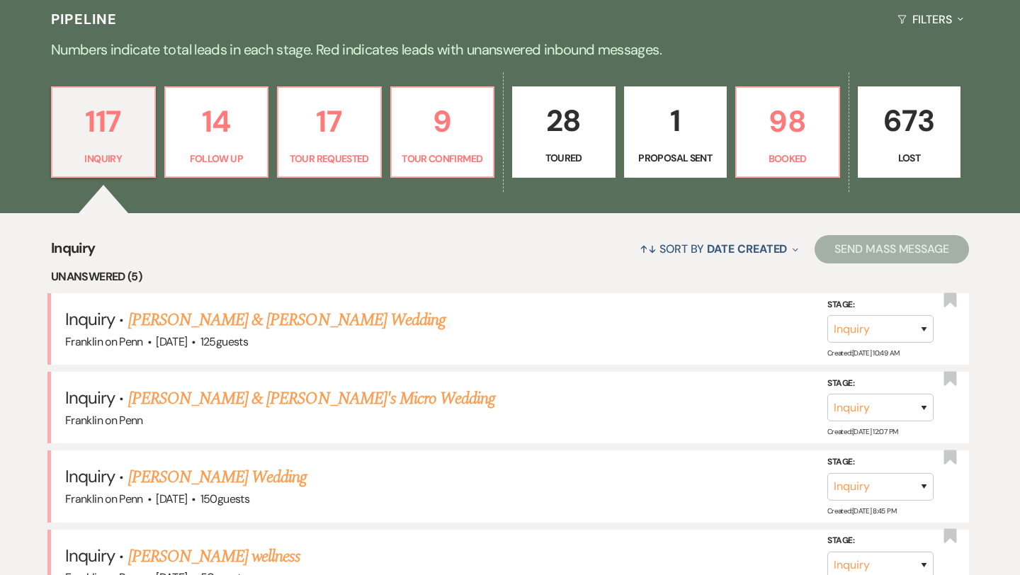
scroll to position [327, 0]
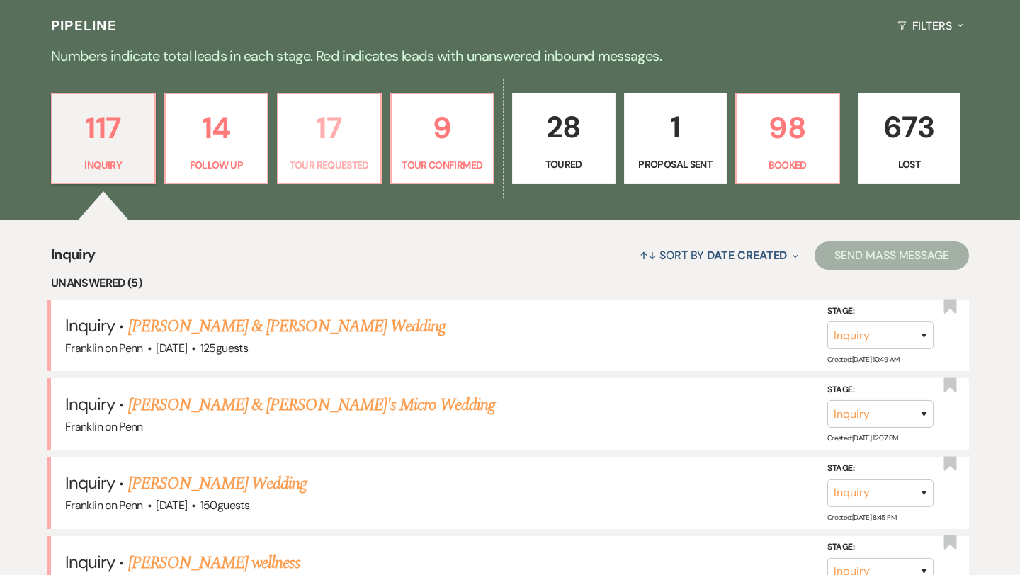
click at [324, 127] on p "17" at bounding box center [329, 127] width 85 height 47
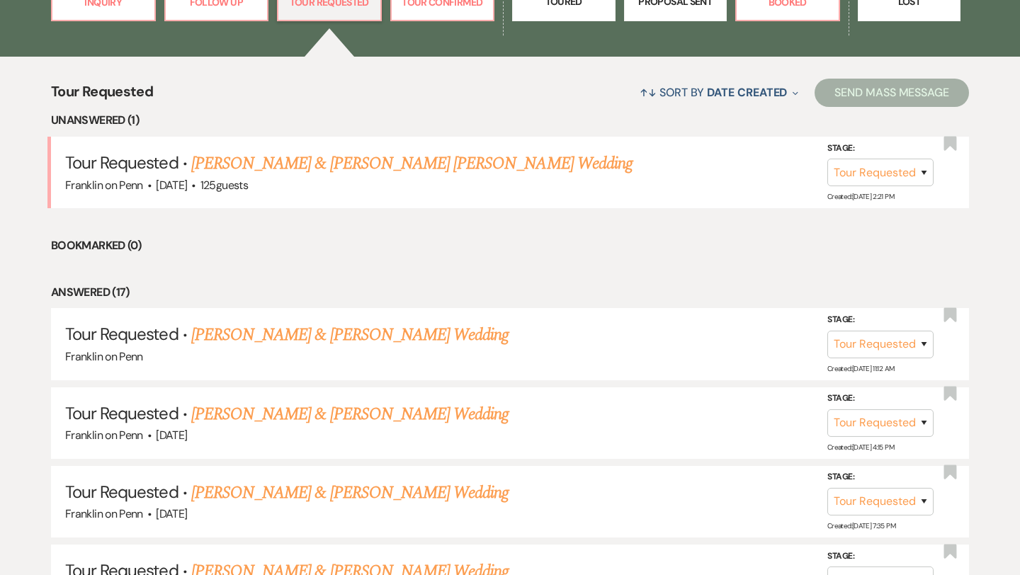
scroll to position [493, 0]
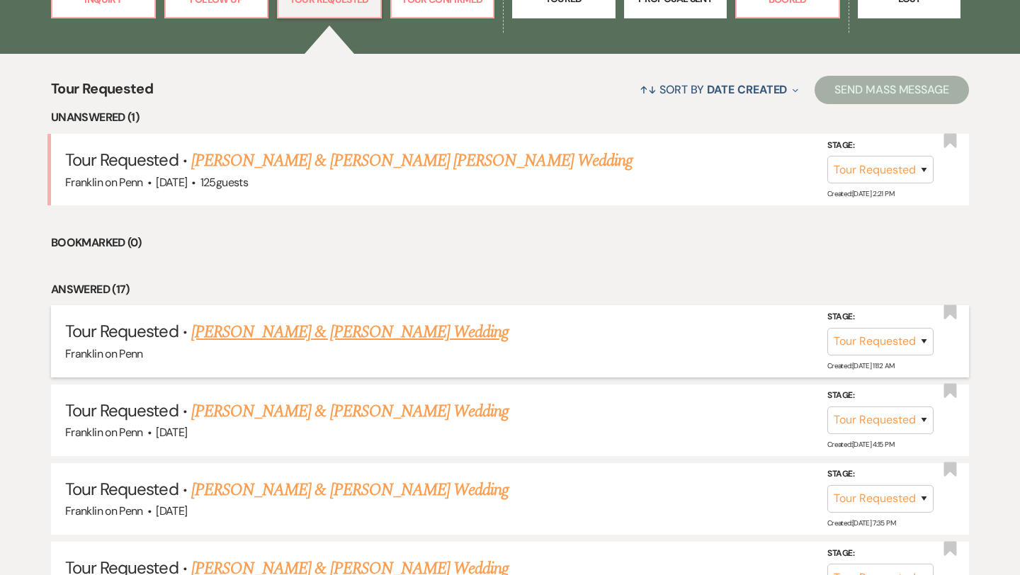
click at [387, 326] on link "Erika Gilmore & Josh Baker's Wedding" at bounding box center [349, 331] width 317 height 25
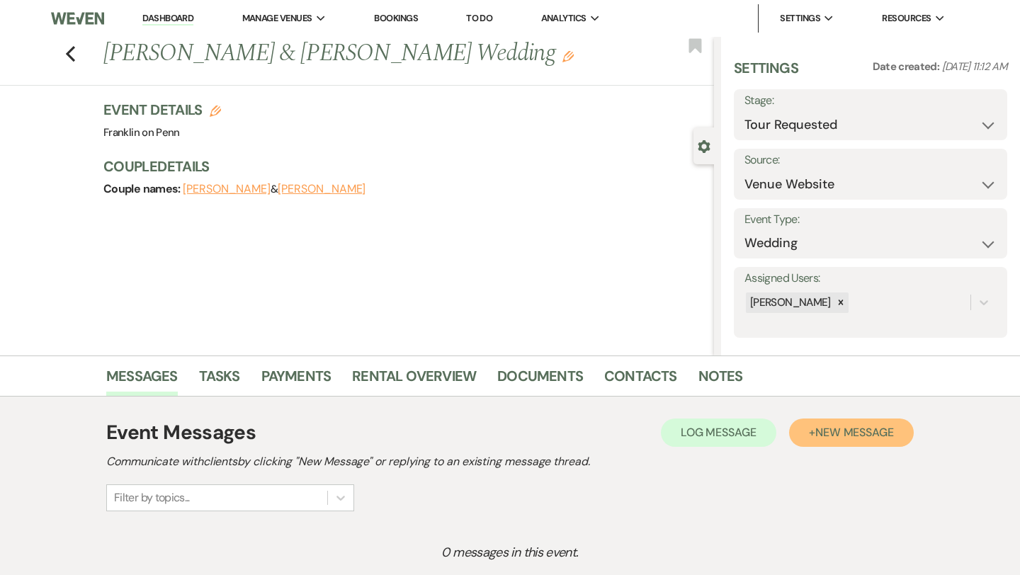
click at [867, 434] on span "New Message" at bounding box center [854, 432] width 79 height 15
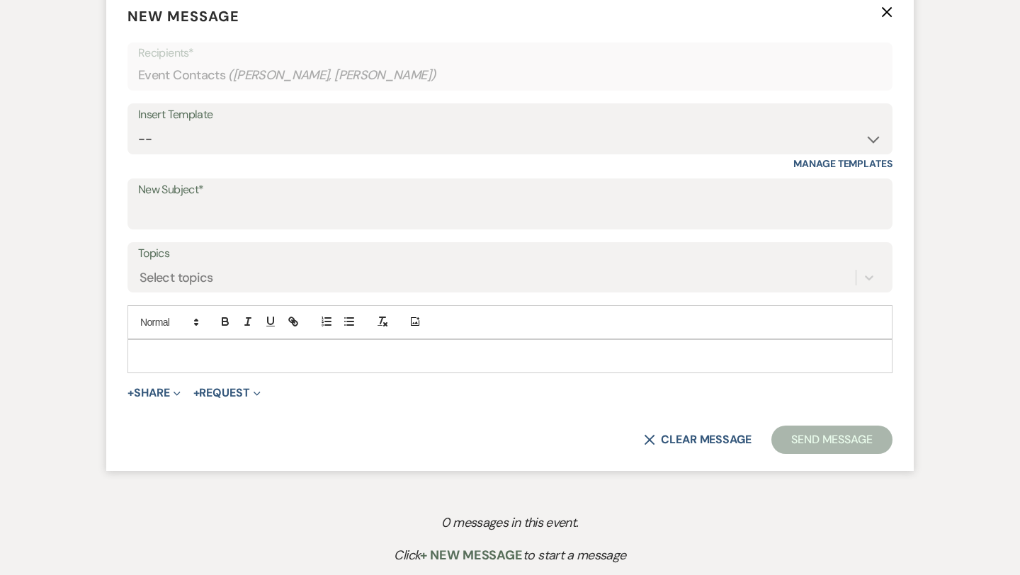
scroll to position [562, 0]
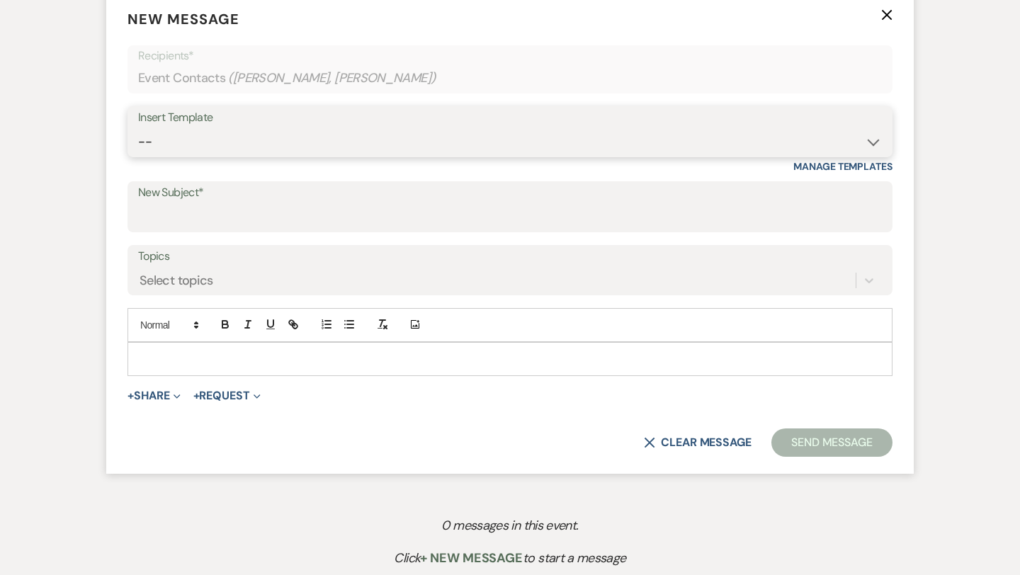
click at [241, 142] on select "-- Weven Planning Portal Introduction (Booked Events) Initial Inquiry Response …" at bounding box center [510, 142] width 744 height 28
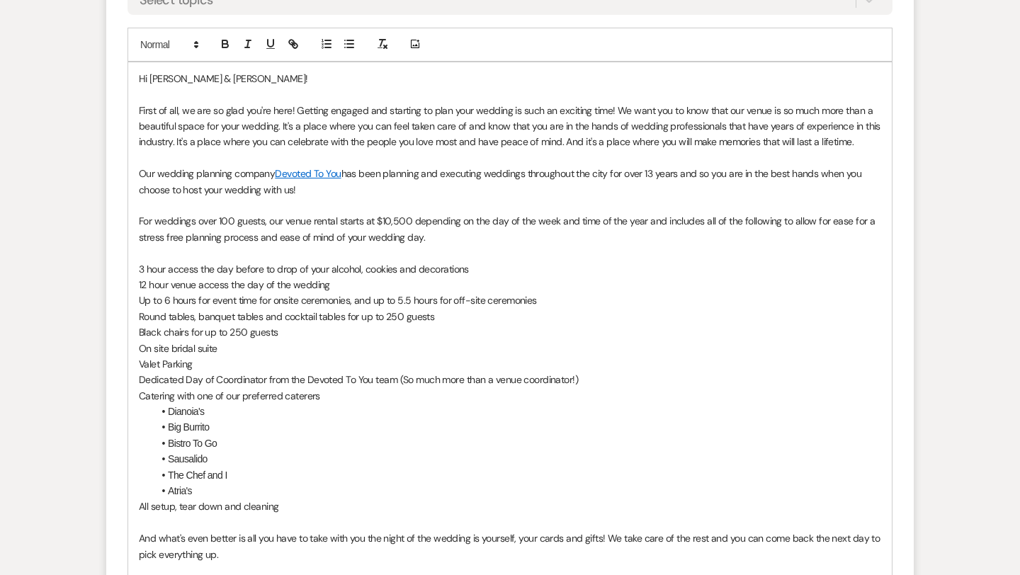
scroll to position [1295, 0]
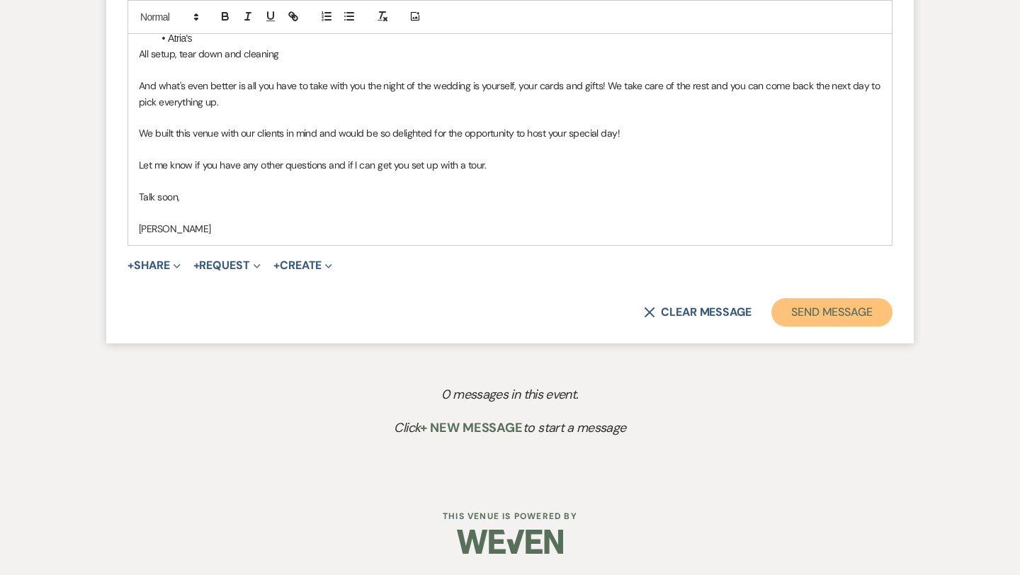
click at [814, 307] on button "Send Message" at bounding box center [831, 312] width 121 height 28
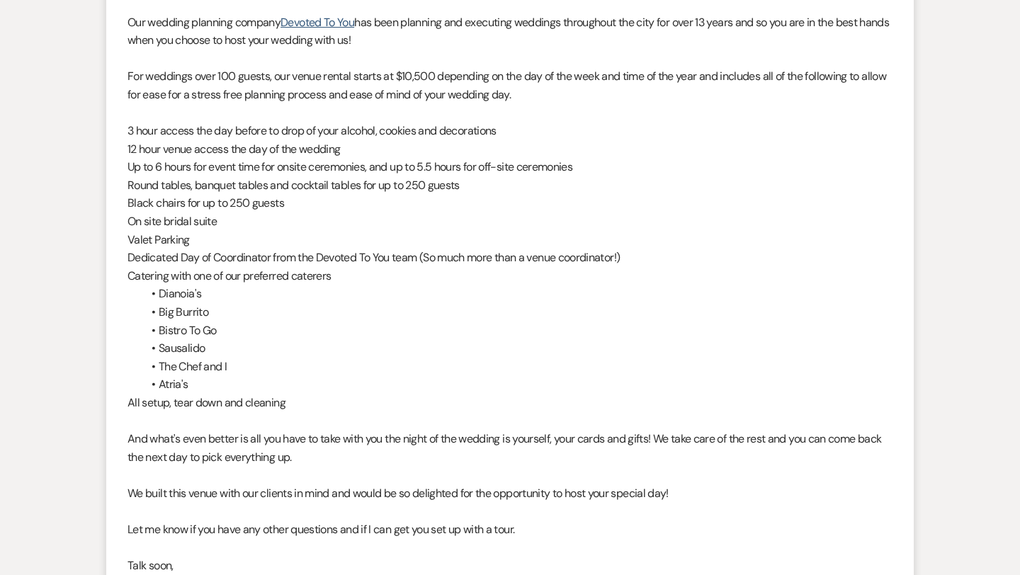
scroll to position [0, 0]
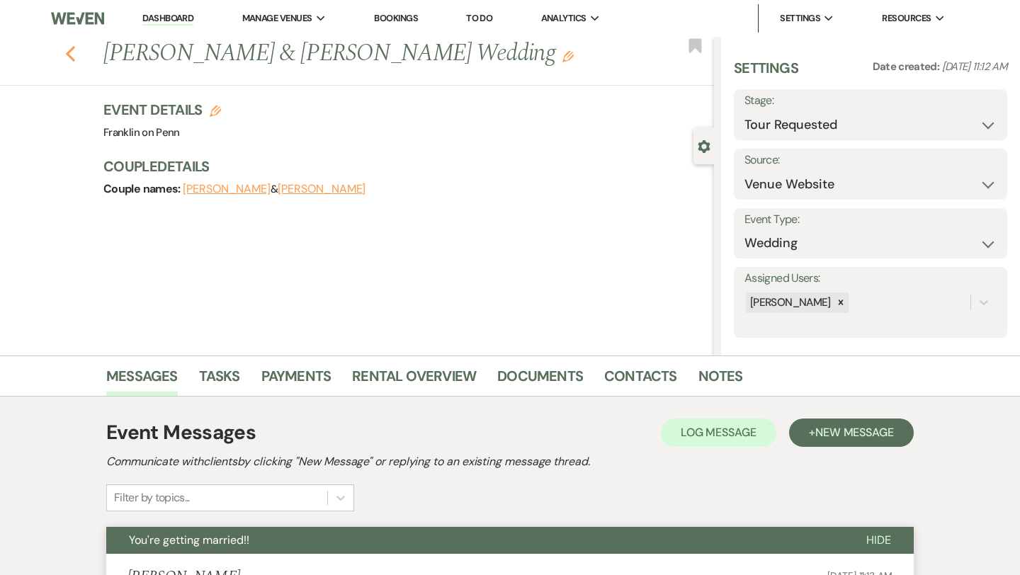
click at [72, 51] on icon "Previous" at bounding box center [70, 53] width 11 height 17
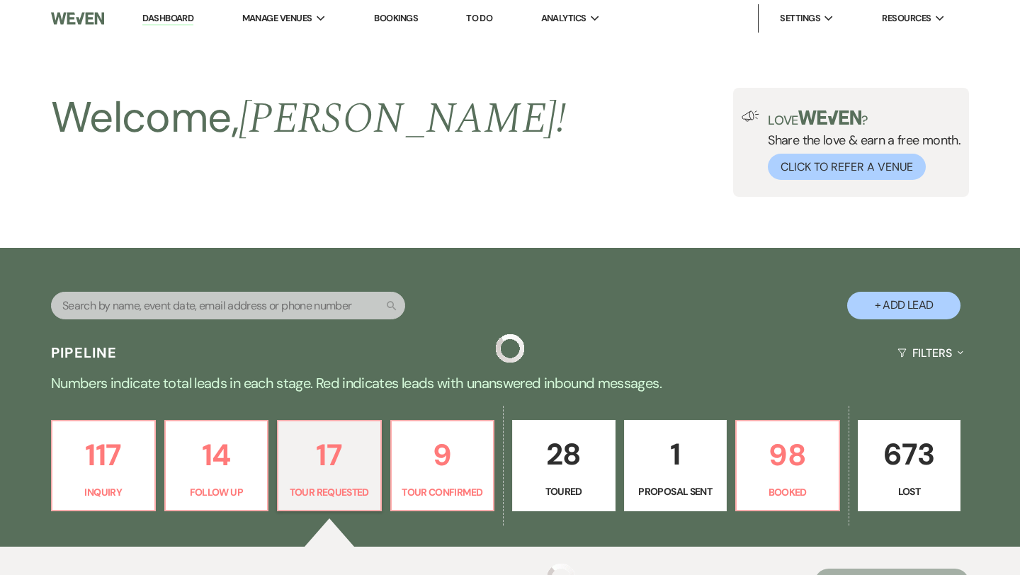
scroll to position [493, 0]
